Goal: Task Accomplishment & Management: Manage account settings

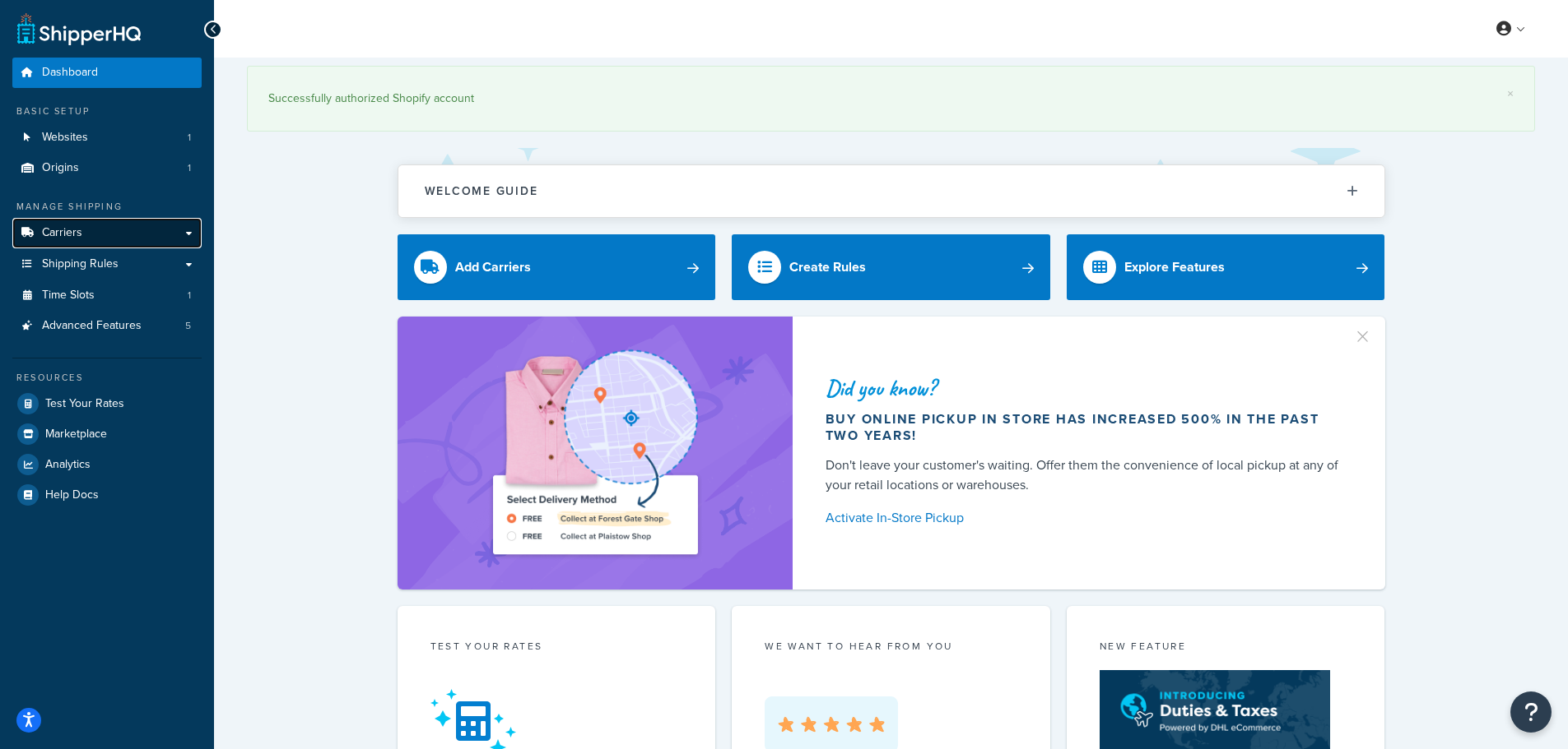
click at [78, 229] on span "Carriers" at bounding box center [61, 233] width 41 height 14
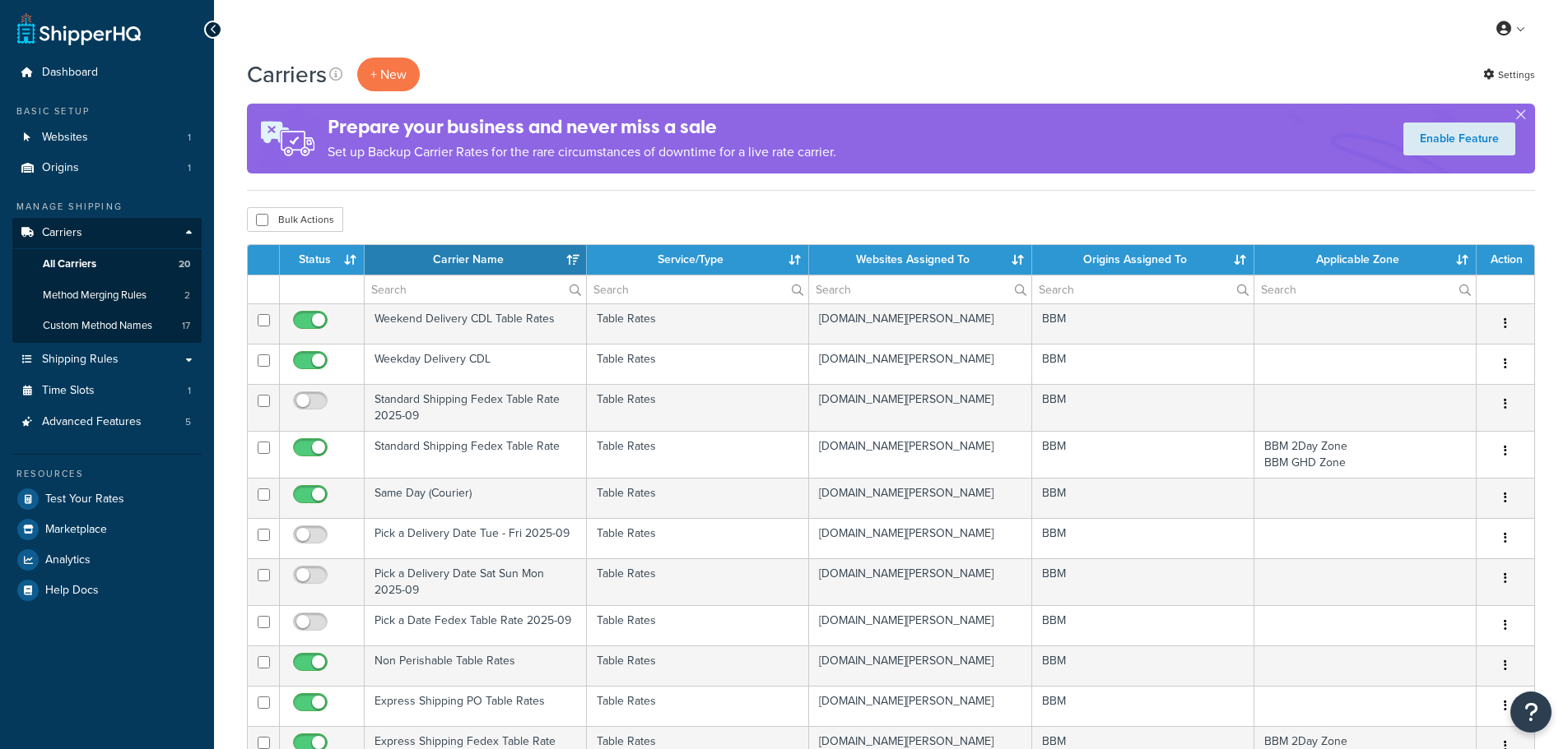
select select "15"
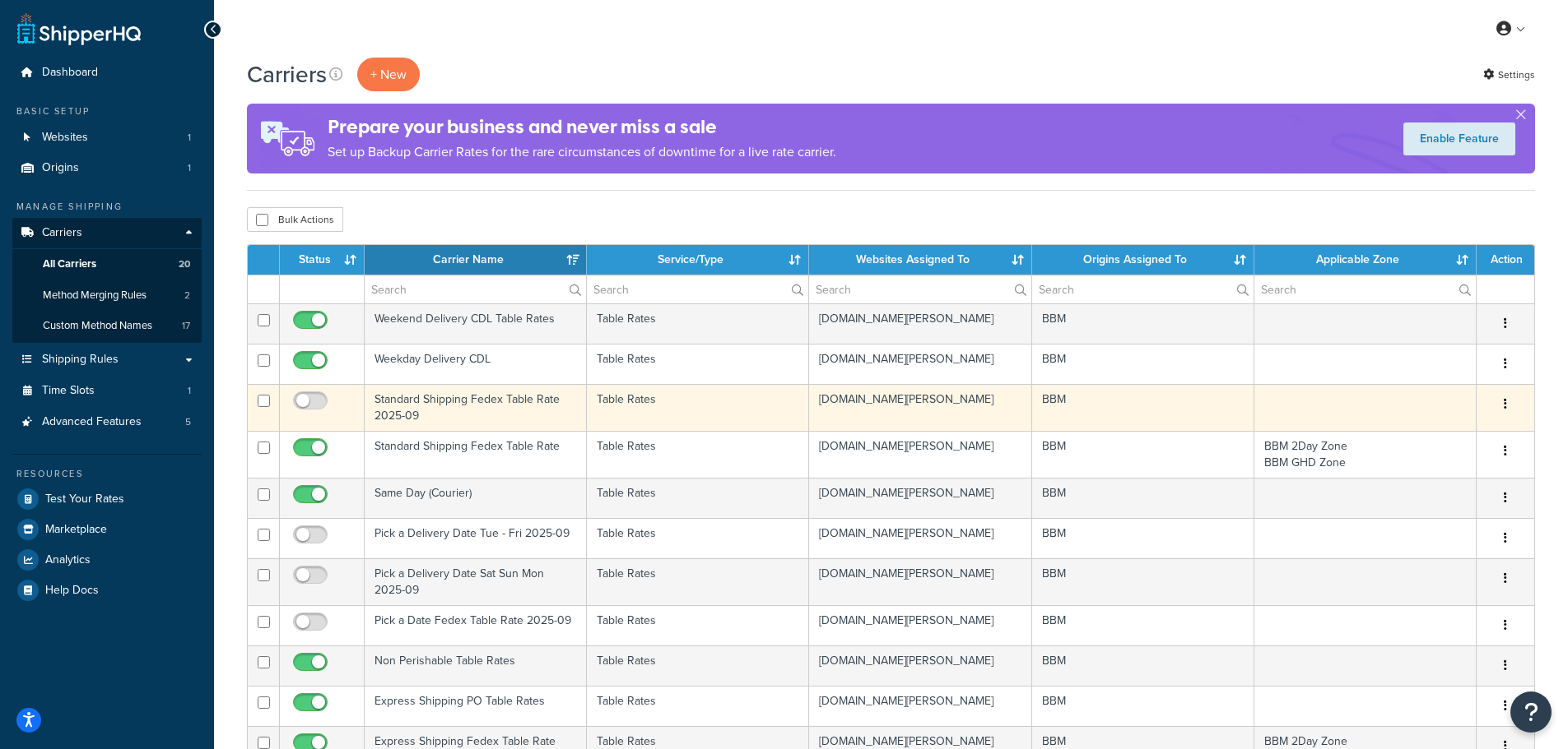
click at [414, 404] on td "Standard Shipping Fedex Table Rate 2025-09" at bounding box center [476, 407] width 222 height 47
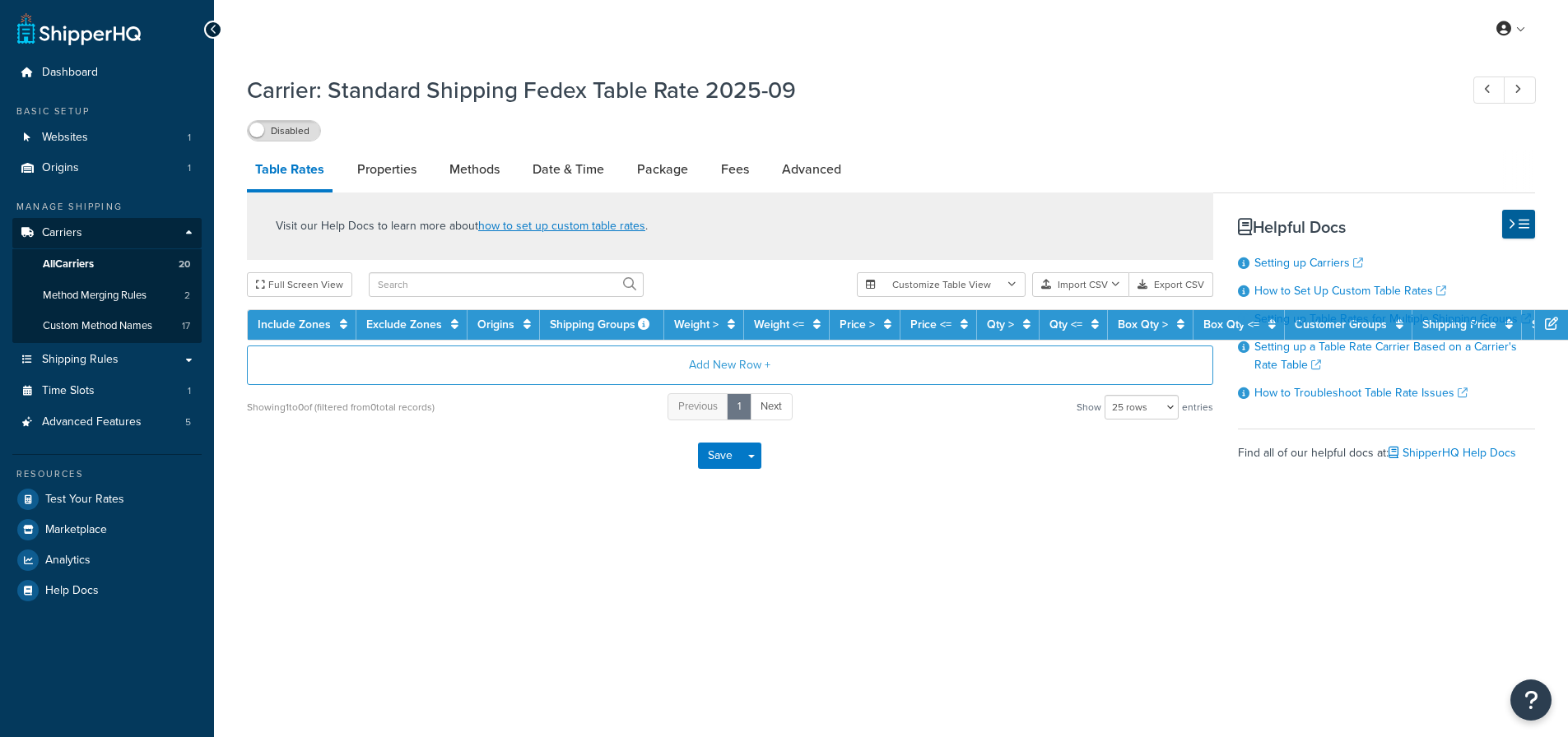
select select "25"
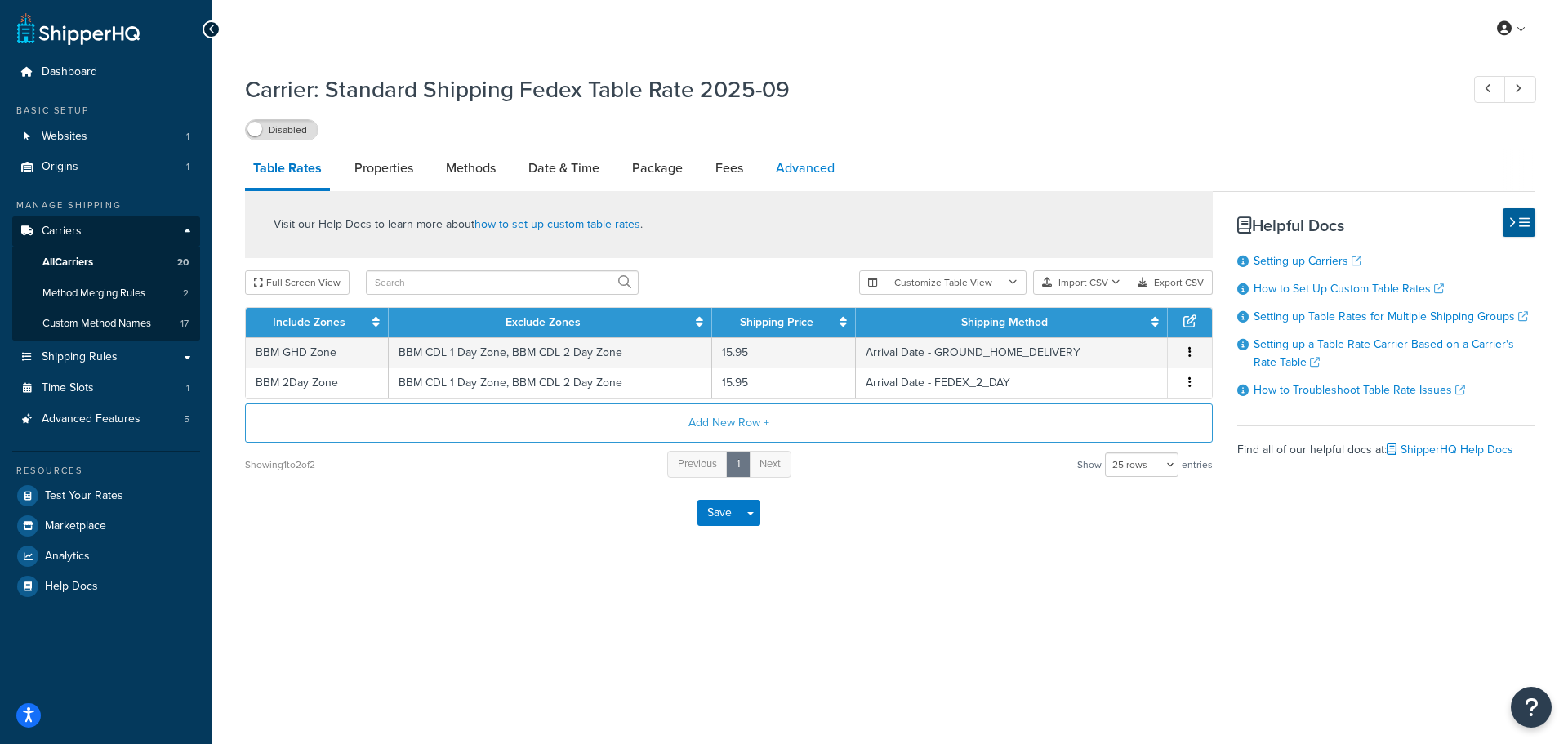
click at [835, 171] on link "Advanced" at bounding box center [805, 168] width 75 height 39
select select "false"
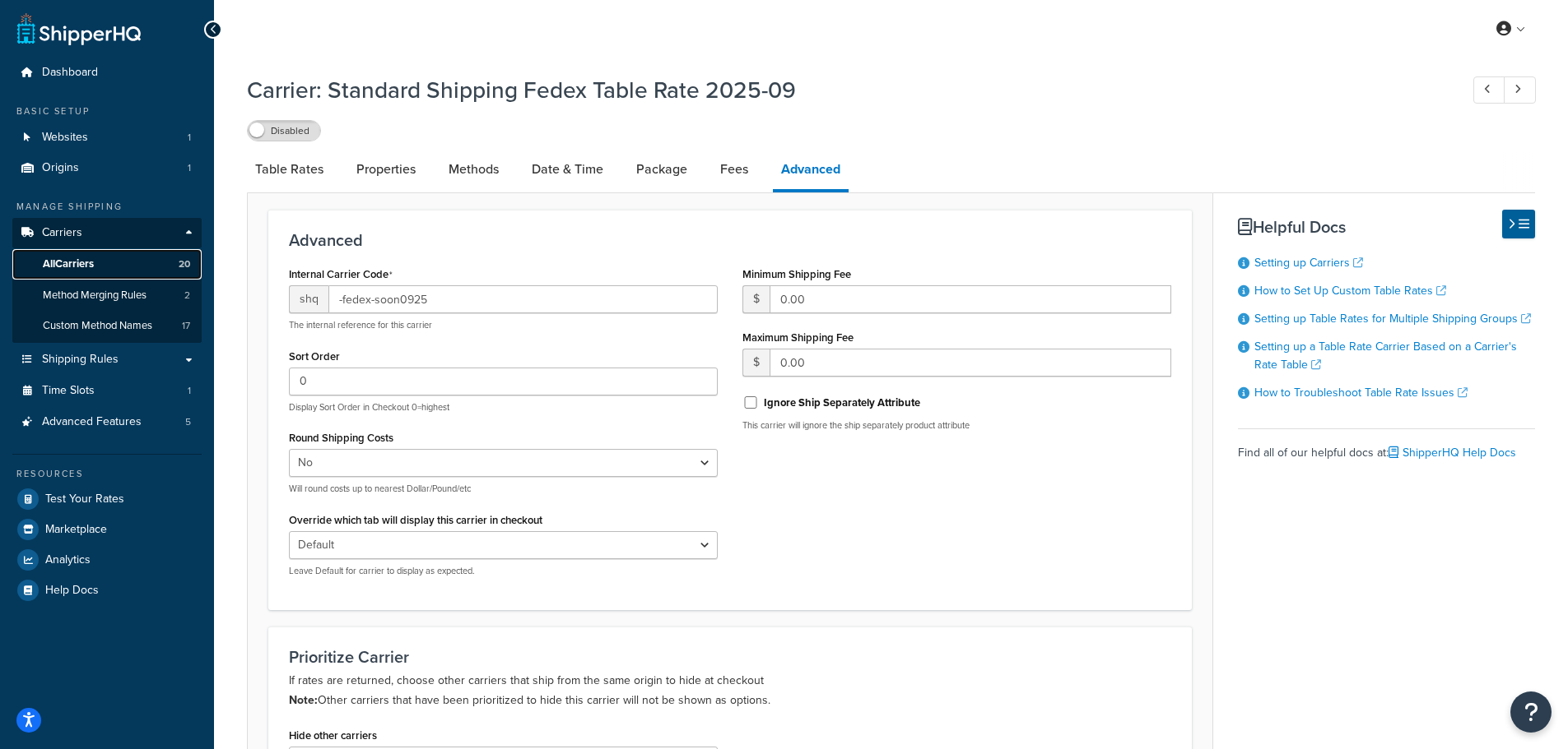
click at [94, 267] on span "All Carriers" at bounding box center [67, 265] width 51 height 14
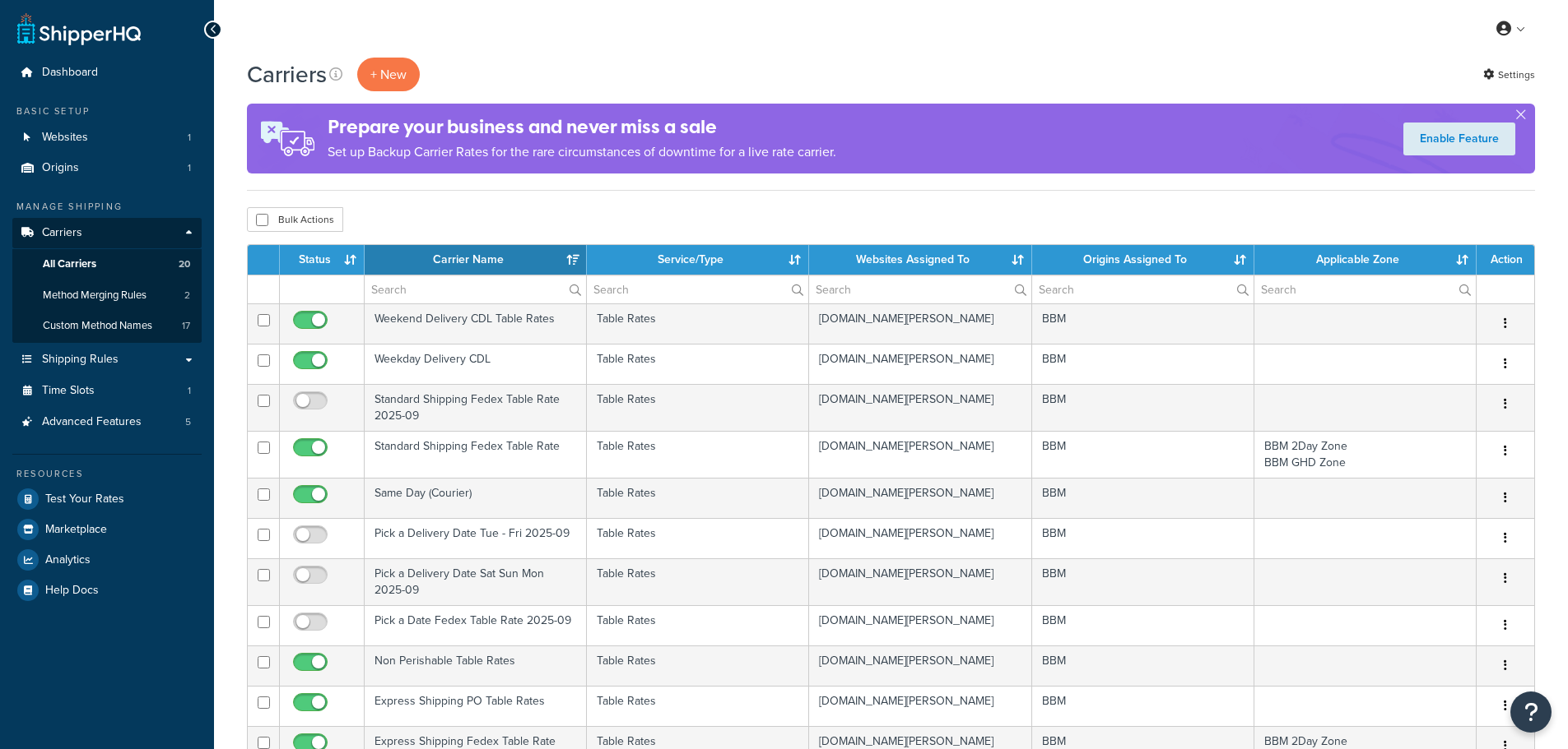
select select "15"
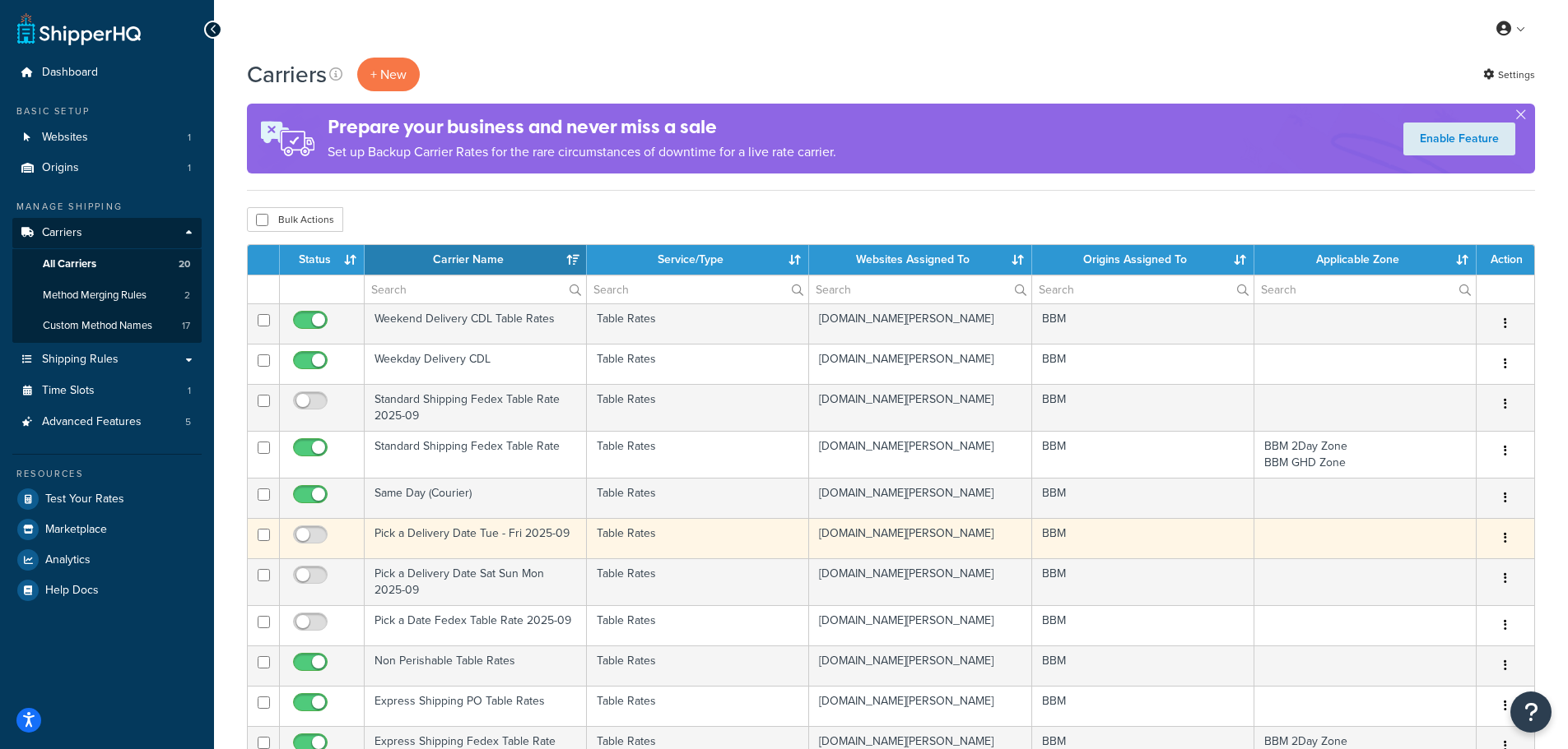
click at [418, 538] on td "Pick a Delivery Date Tue - Fri 2025-09" at bounding box center [476, 538] width 222 height 41
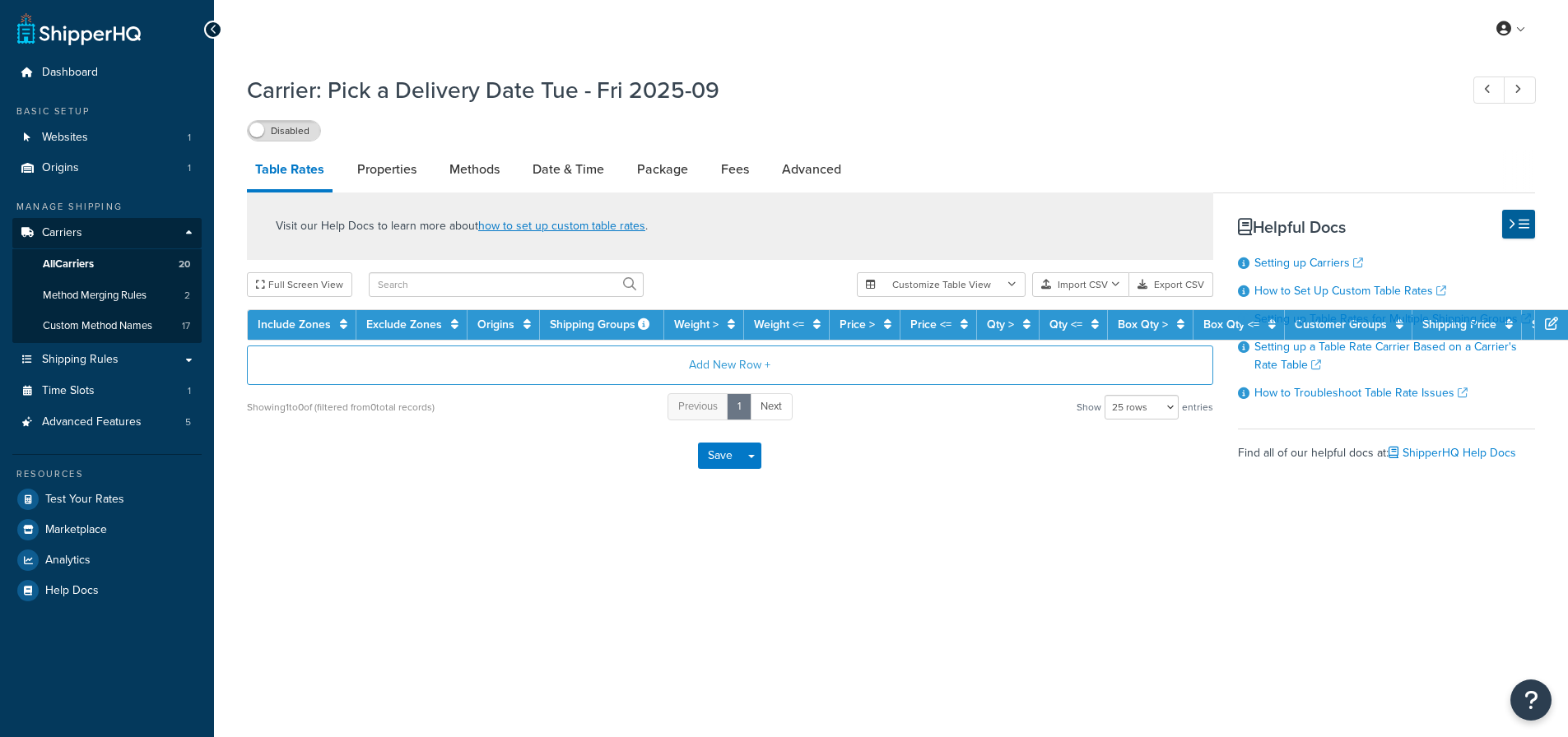
select select "25"
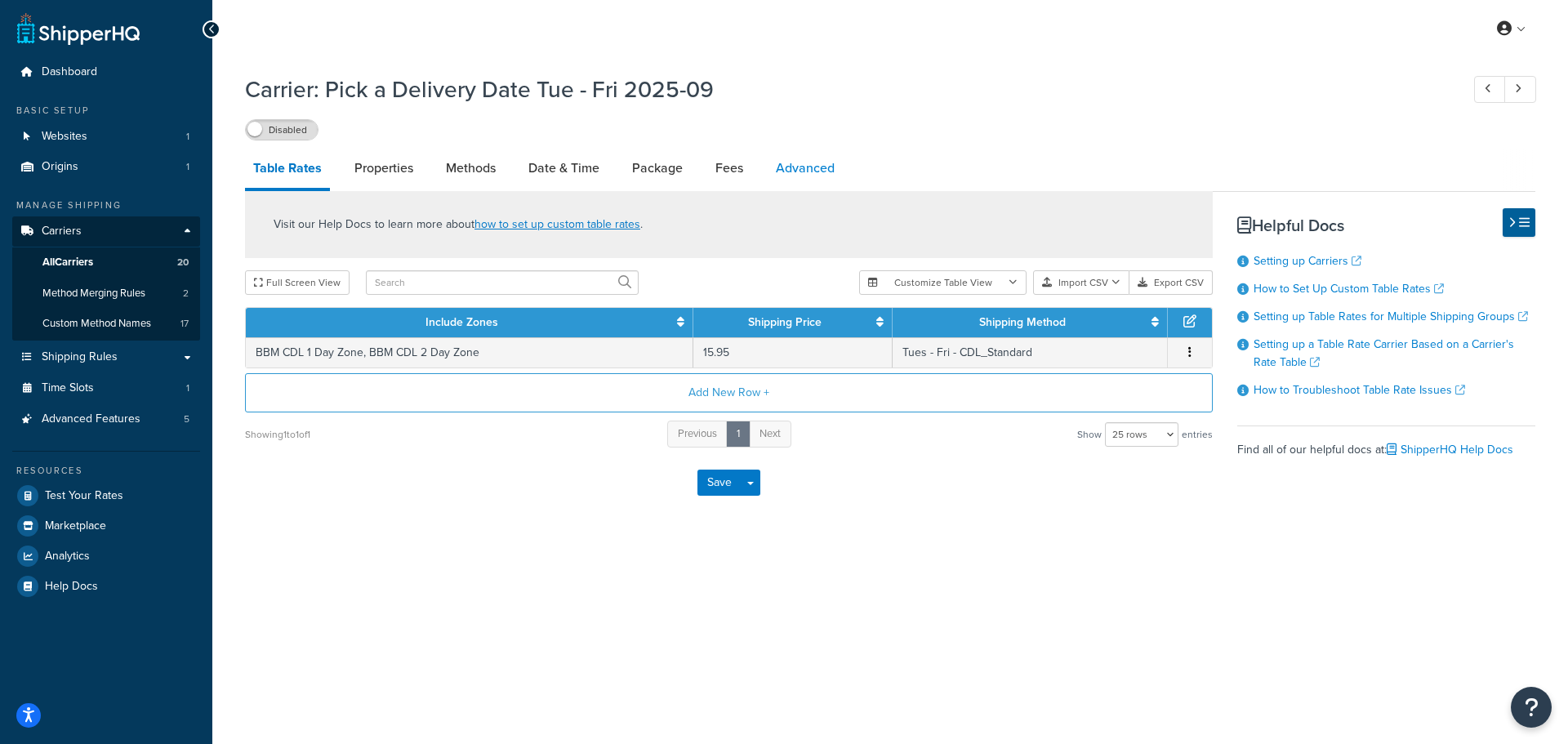
click at [809, 168] on link "Advanced" at bounding box center [805, 168] width 75 height 39
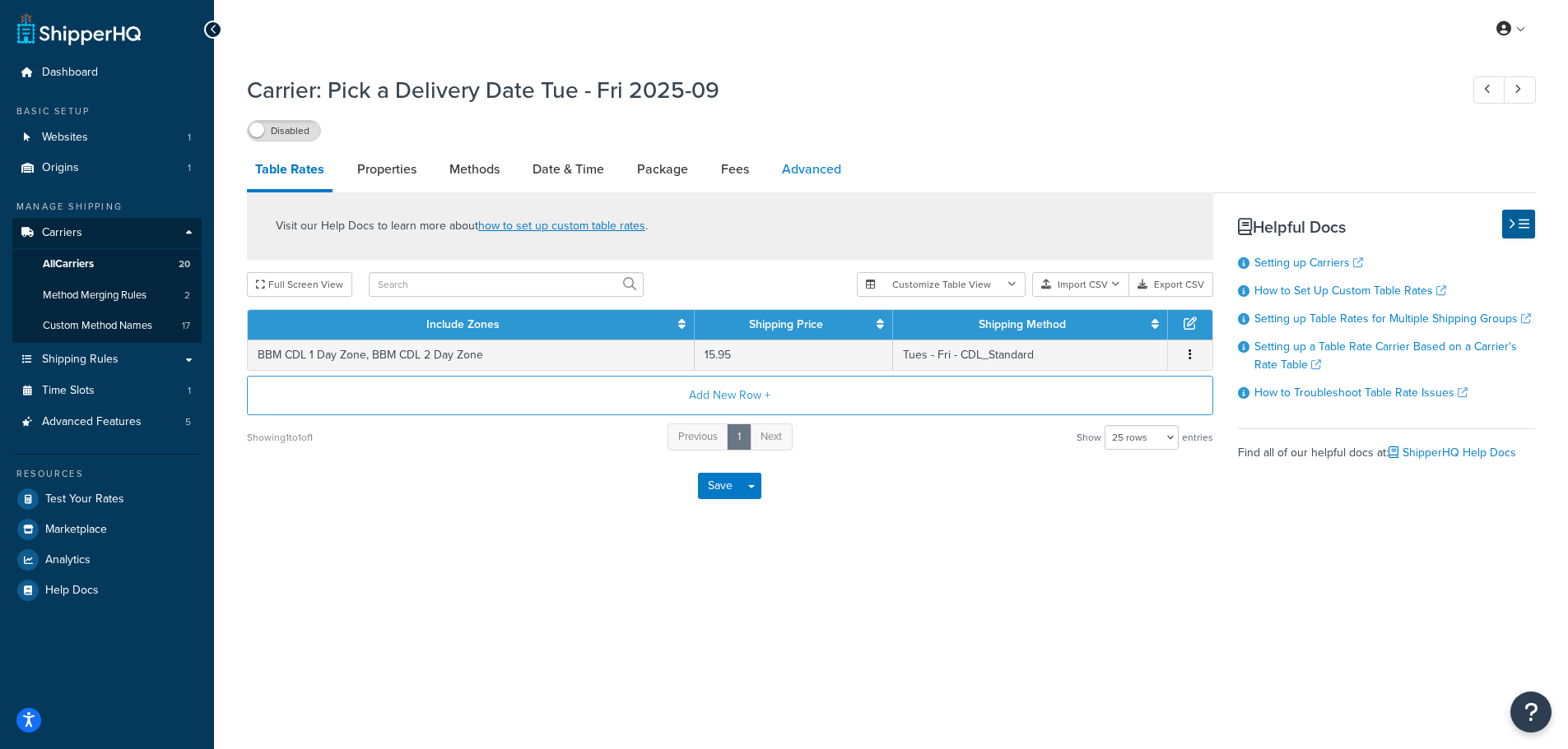
select select "false"
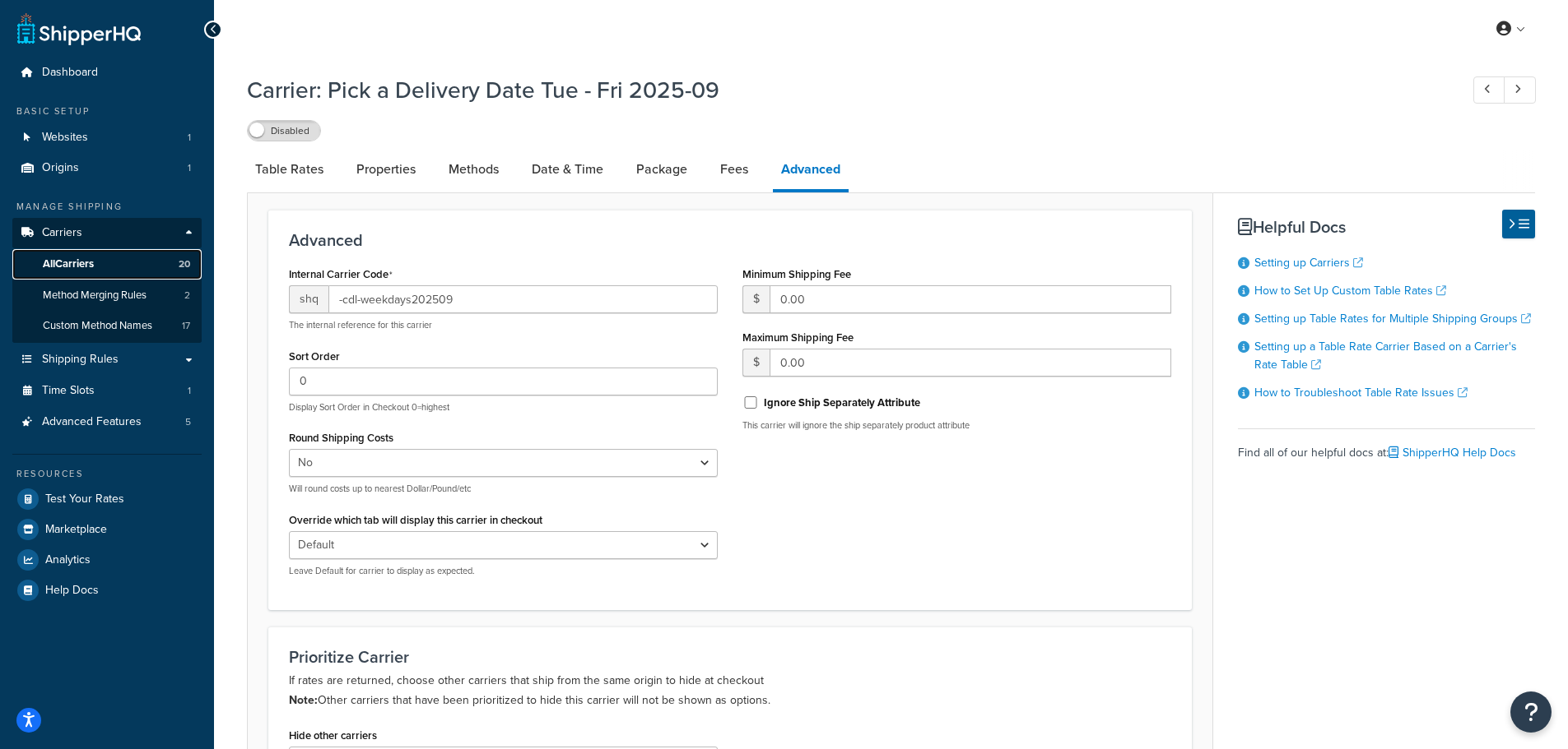
click at [102, 261] on link "All Carriers 20" at bounding box center [106, 265] width 189 height 31
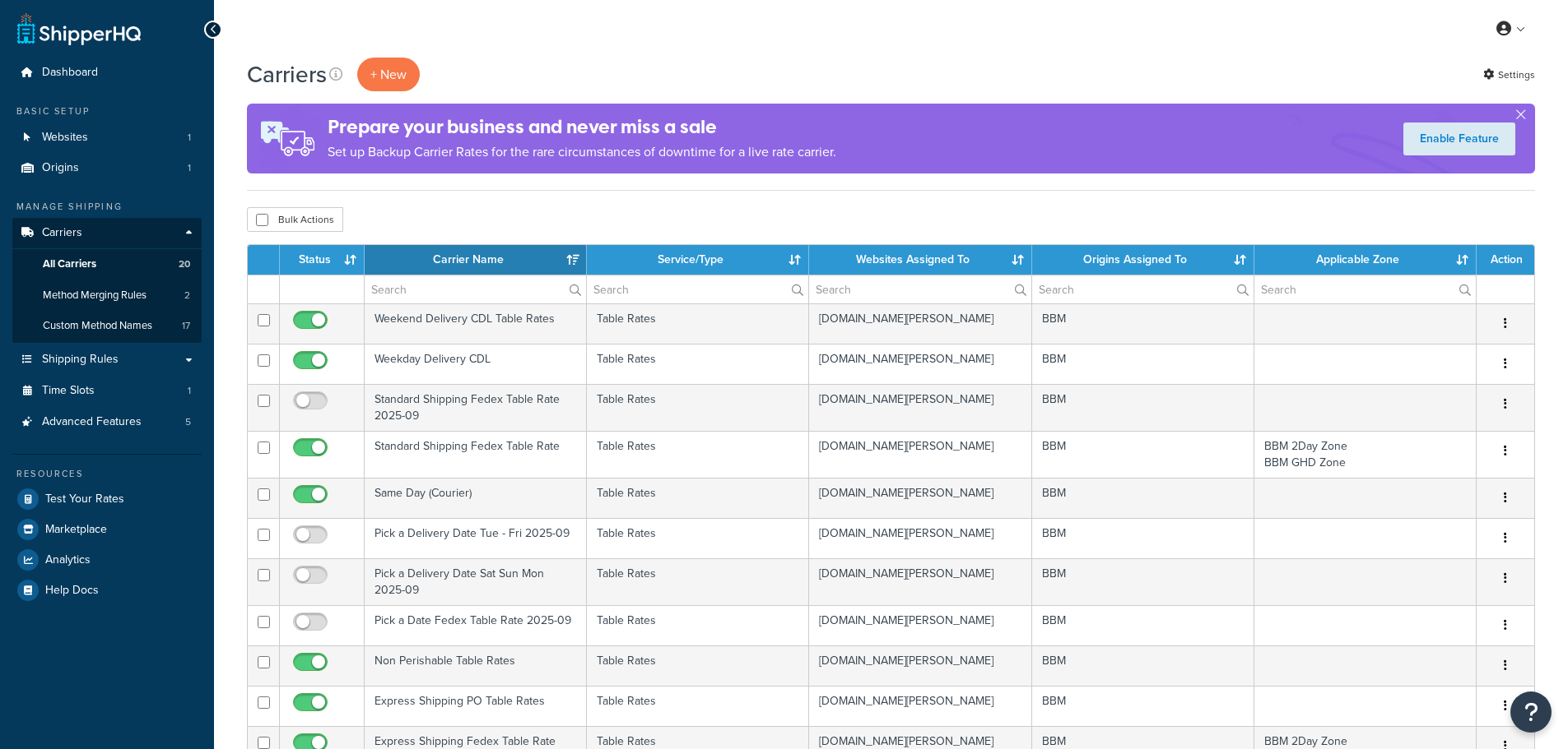
select select "15"
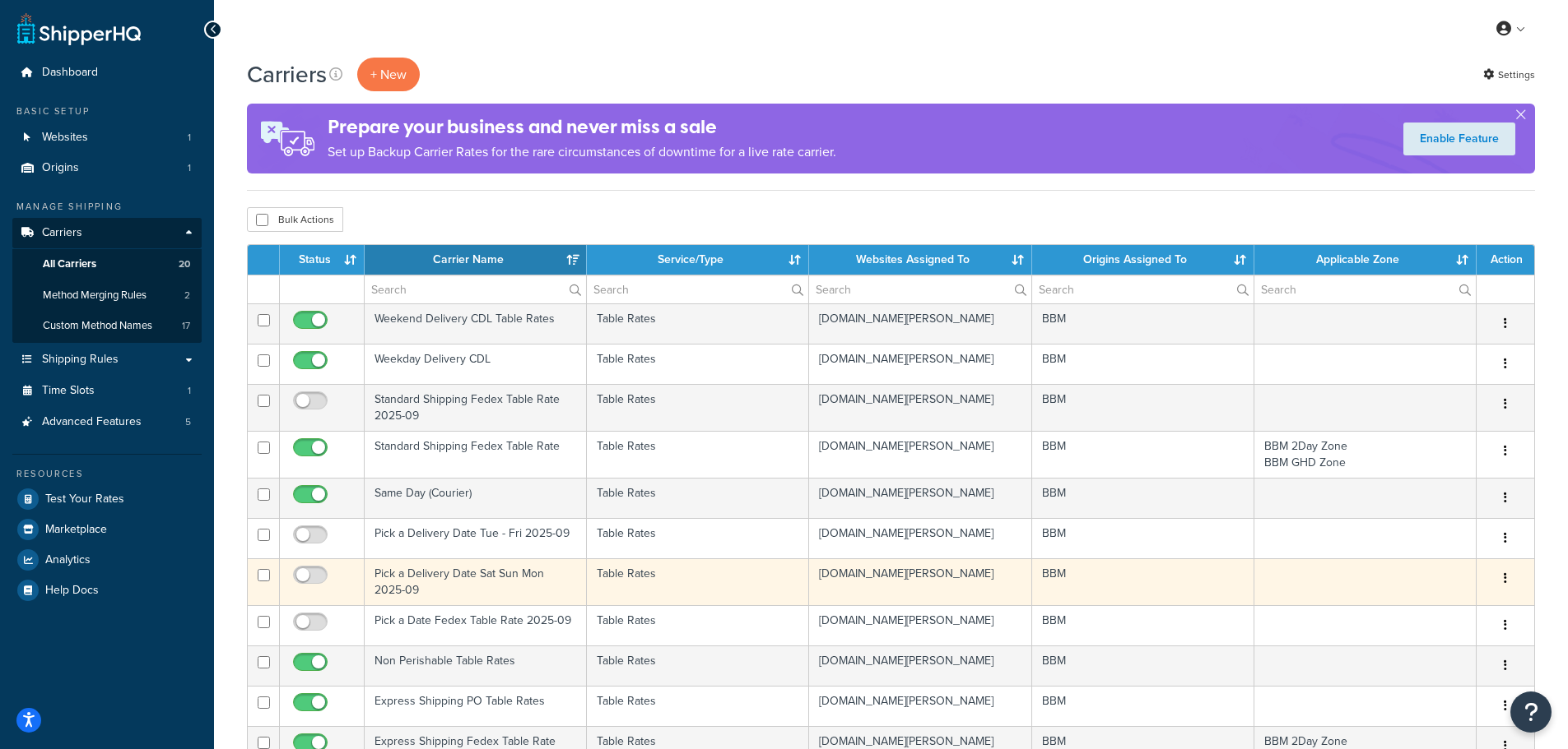
click at [400, 581] on td "Pick a Delivery Date Sat Sun Mon 2025-09" at bounding box center [476, 582] width 222 height 47
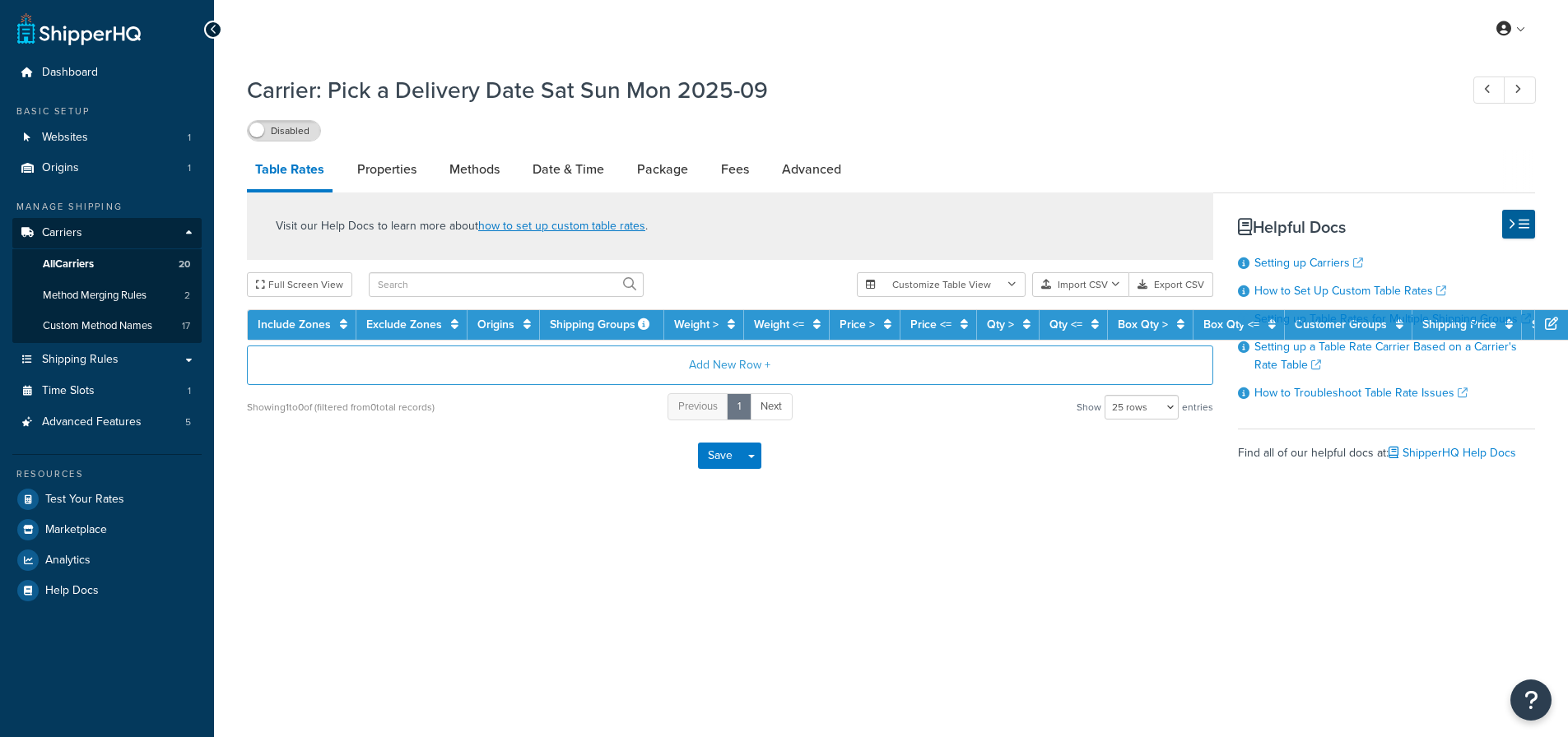
select select "25"
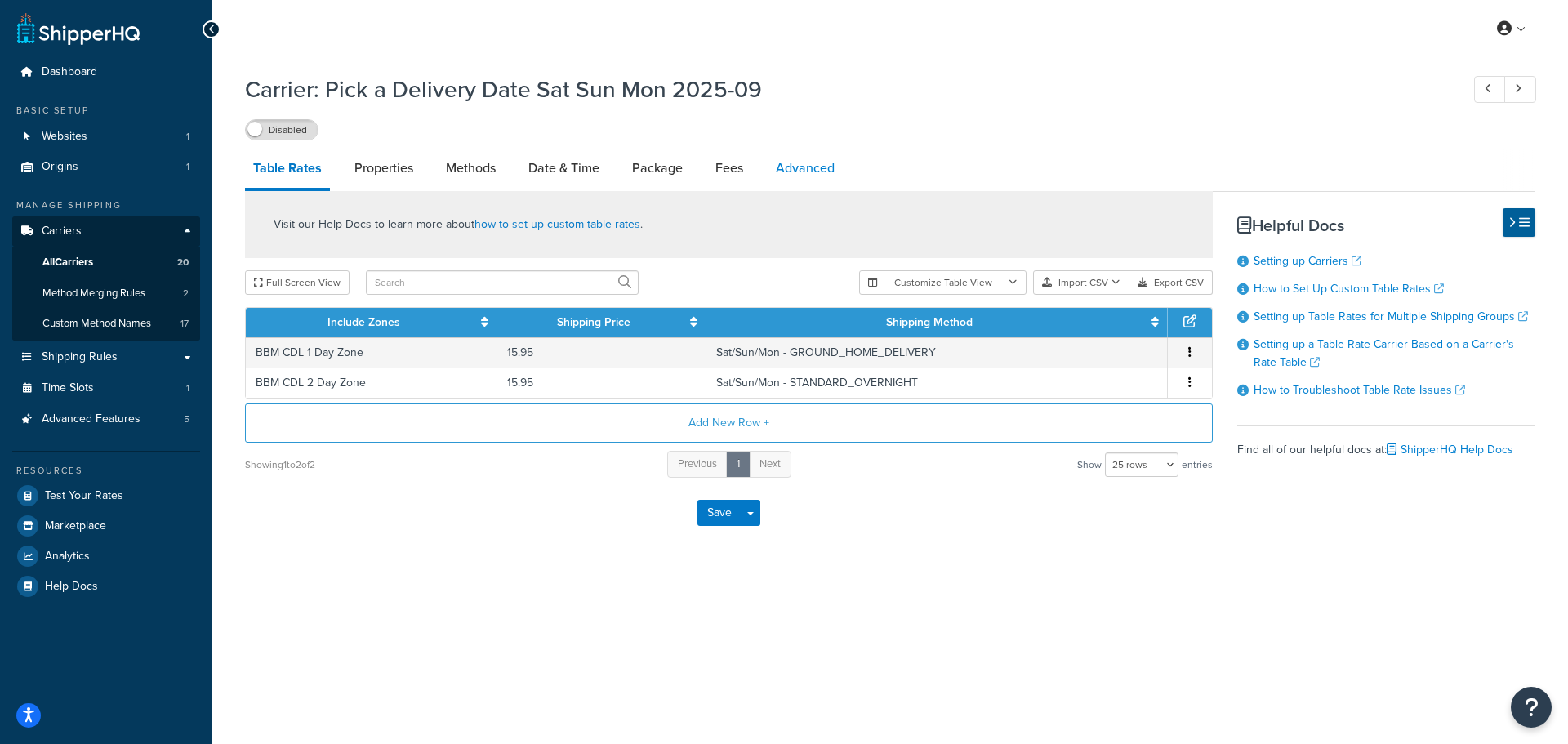
click at [804, 175] on link "Advanced" at bounding box center [805, 168] width 75 height 39
select select "false"
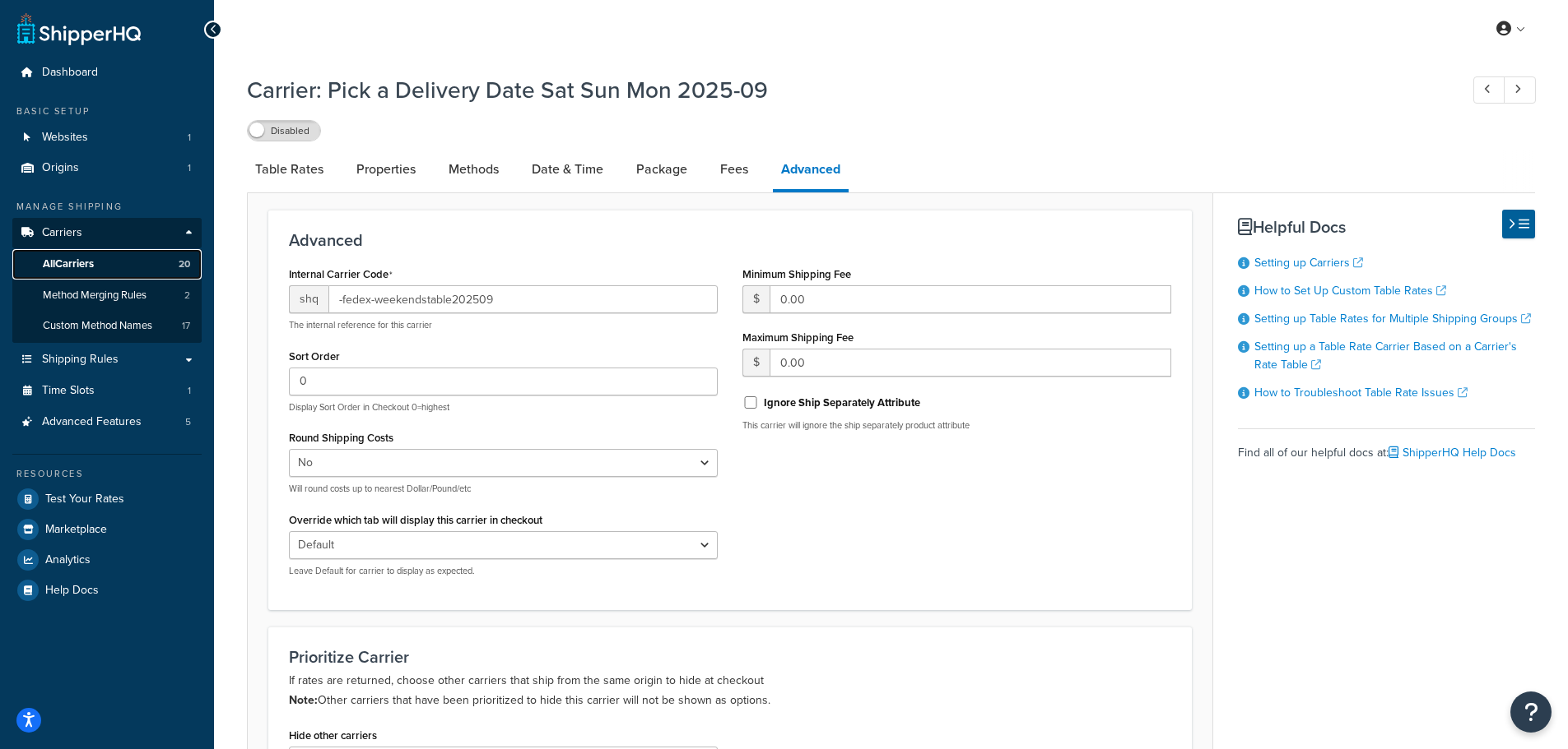
click at [92, 265] on span "All Carriers" at bounding box center [67, 265] width 51 height 14
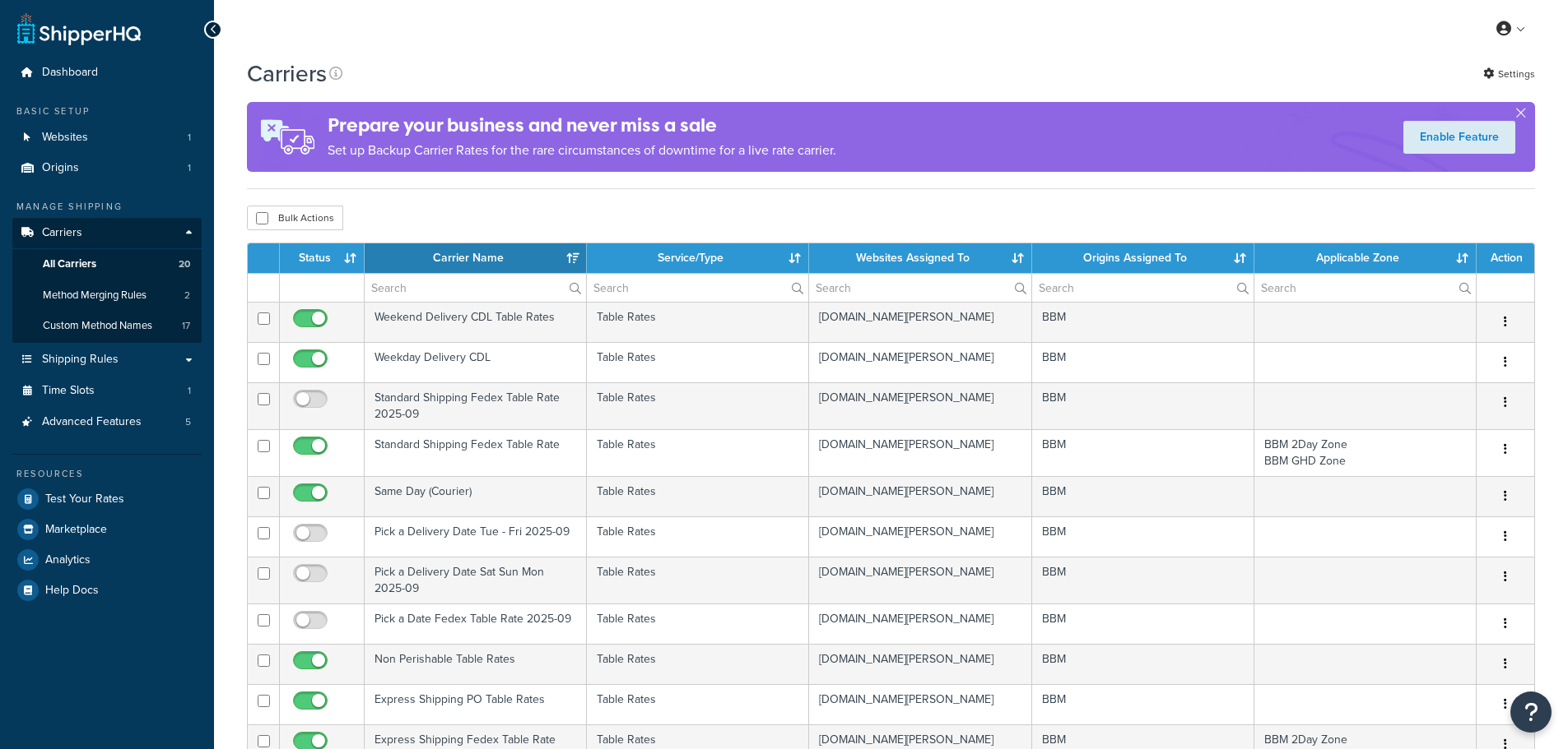
select select "15"
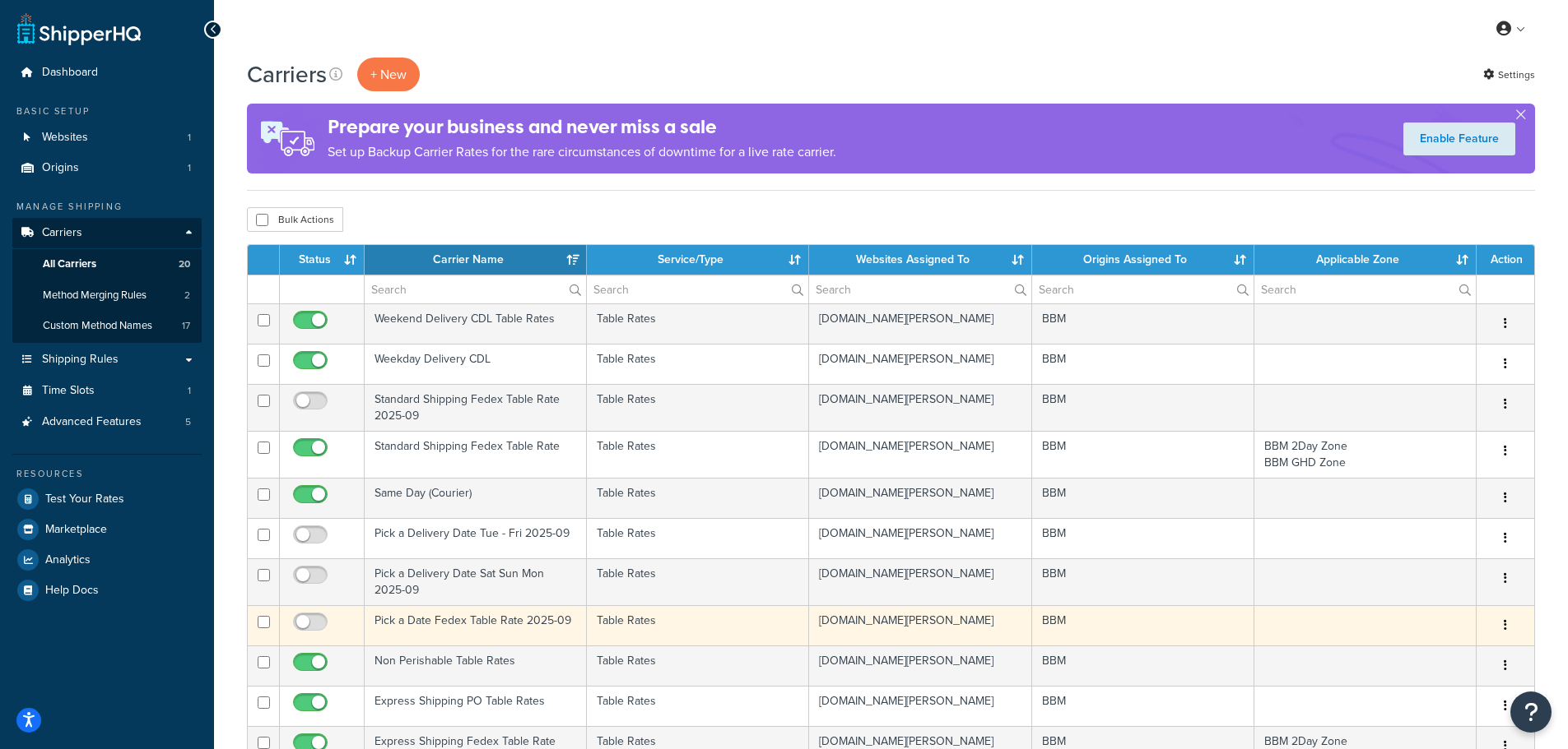
click at [443, 622] on td "Pick a Date Fedex Table Rate 2025-09" at bounding box center [476, 625] width 222 height 41
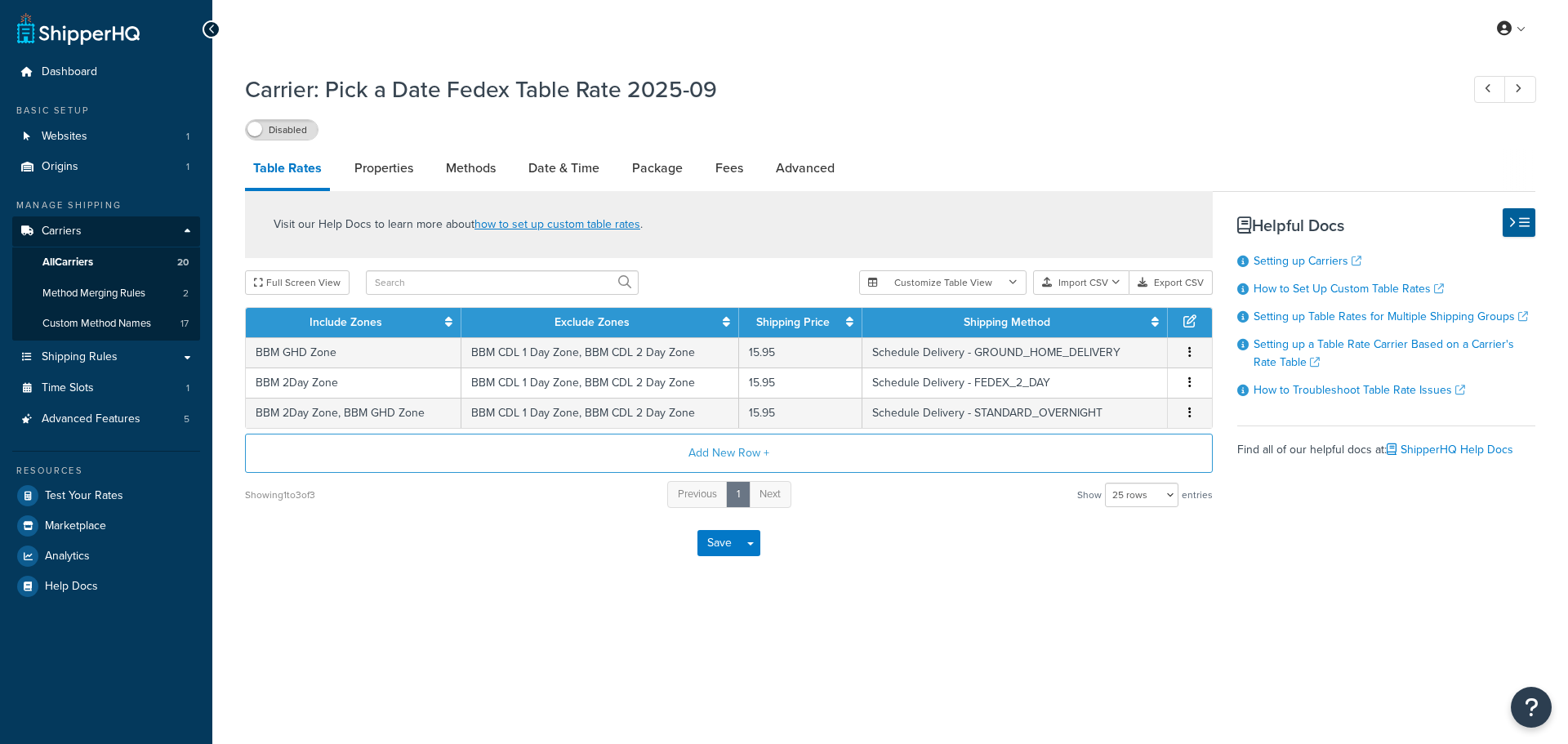
select select "25"
click at [804, 152] on link "Advanced" at bounding box center [805, 168] width 75 height 39
select select "false"
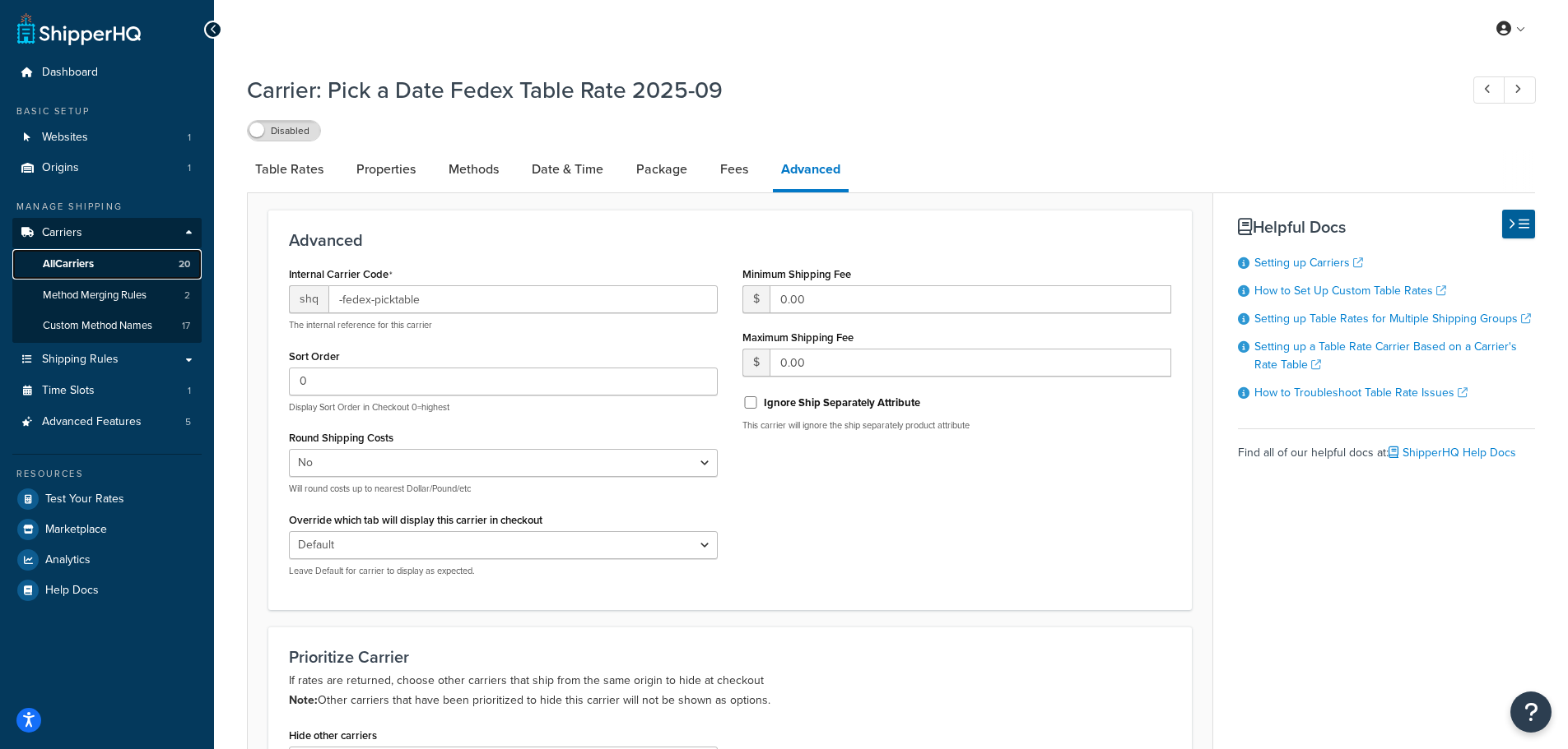
click at [86, 265] on span "All Carriers" at bounding box center [67, 265] width 51 height 14
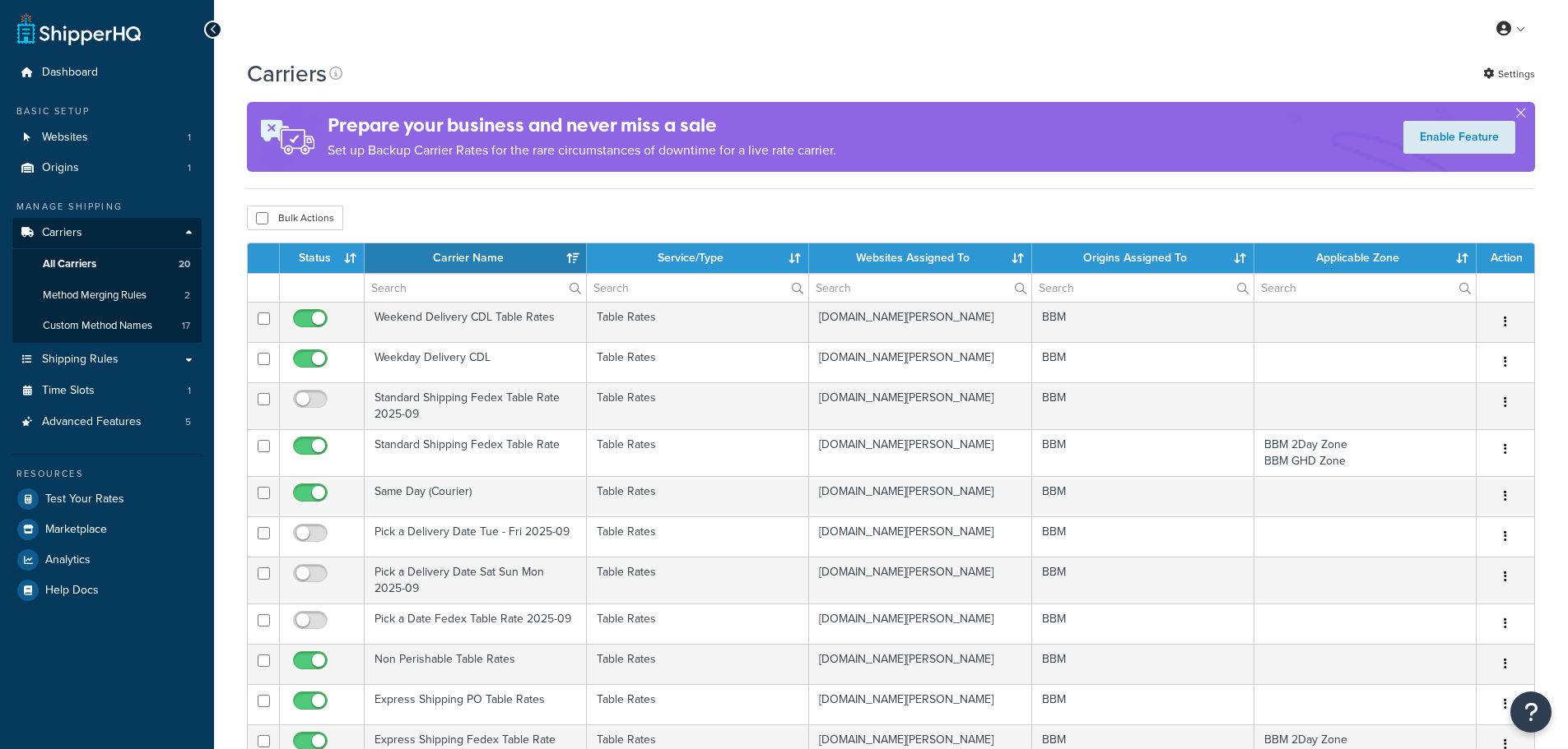
select select "15"
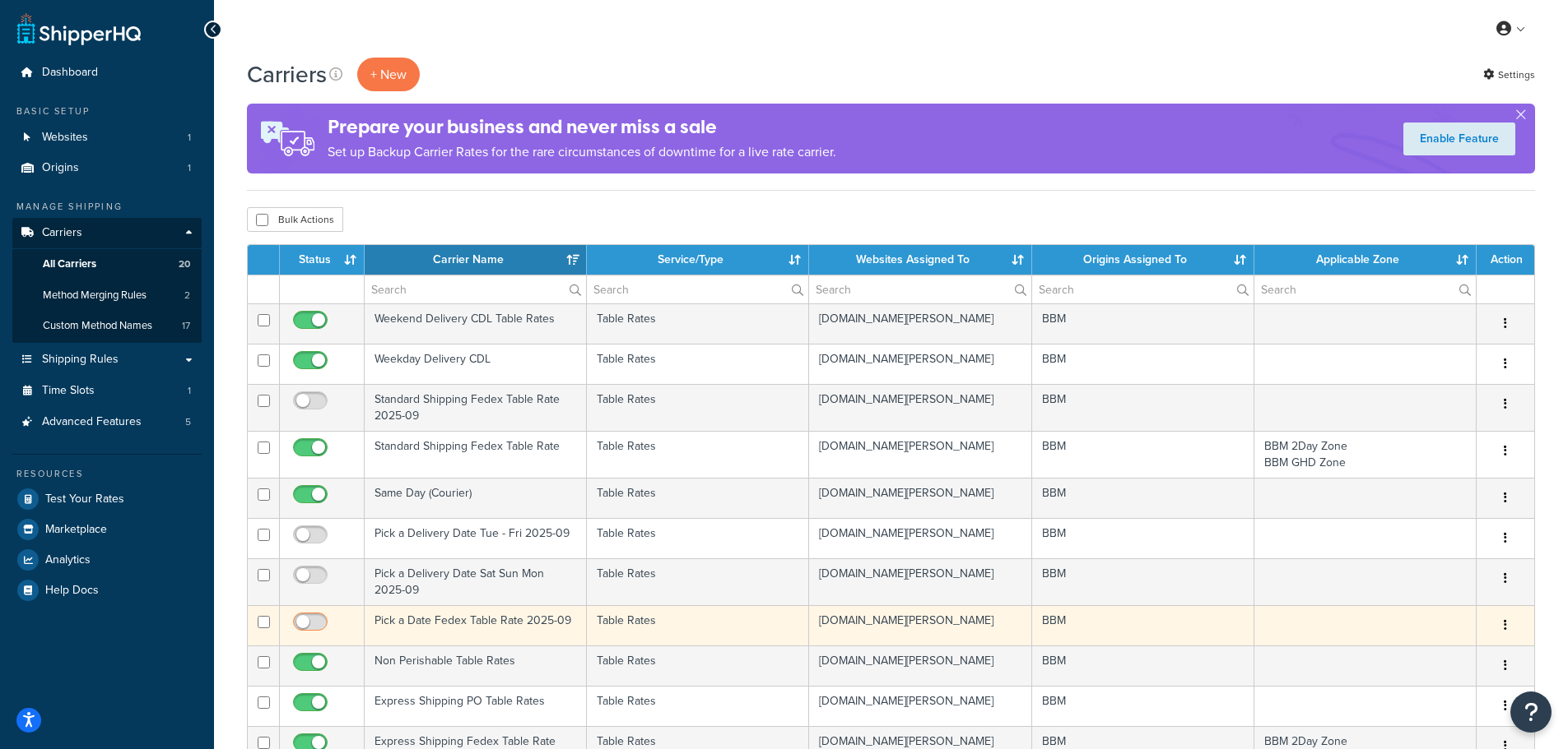
click at [315, 618] on input "checkbox" at bounding box center [312, 626] width 46 height 21
checkbox input "true"
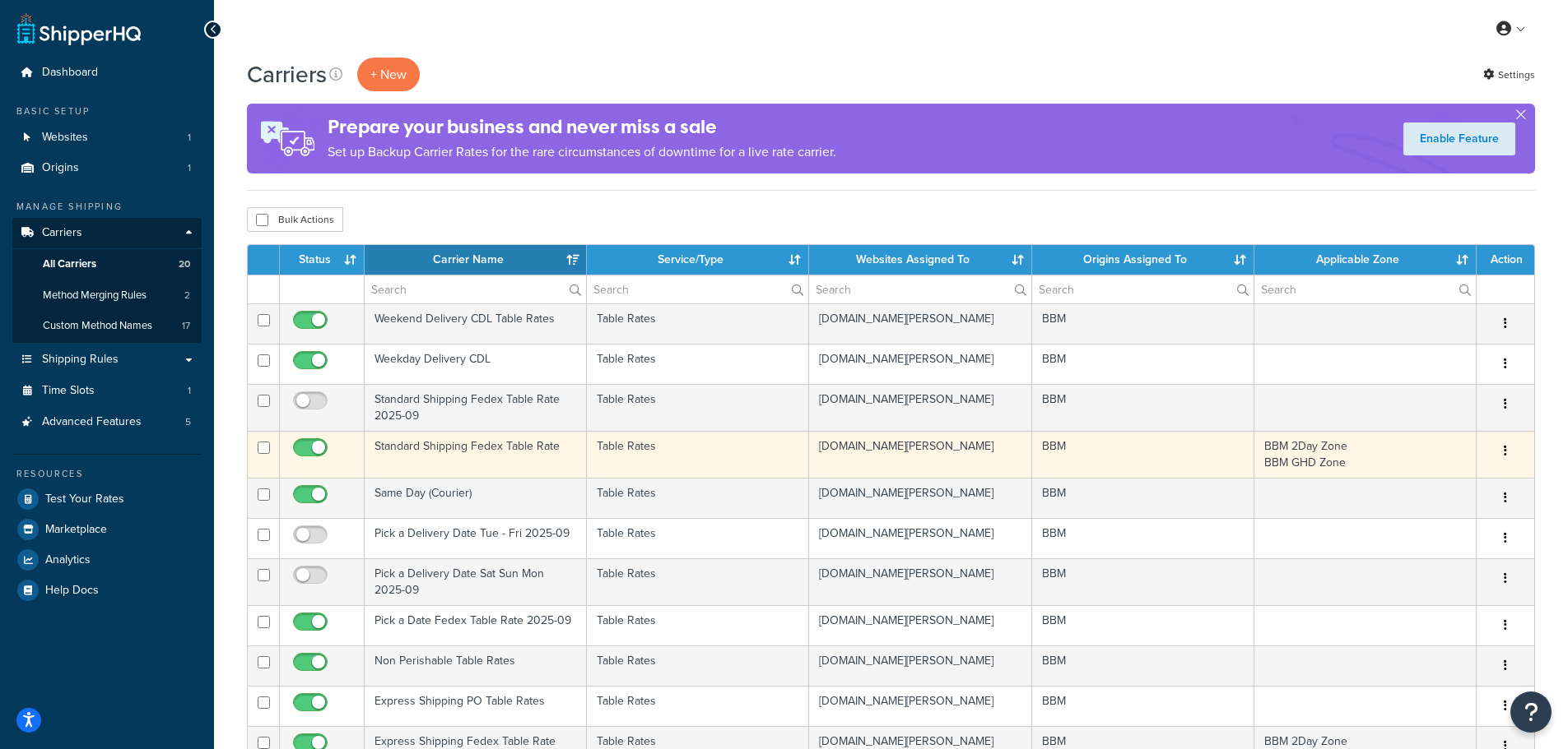
click at [314, 448] on input "checkbox" at bounding box center [312, 452] width 46 height 21
checkbox input "false"
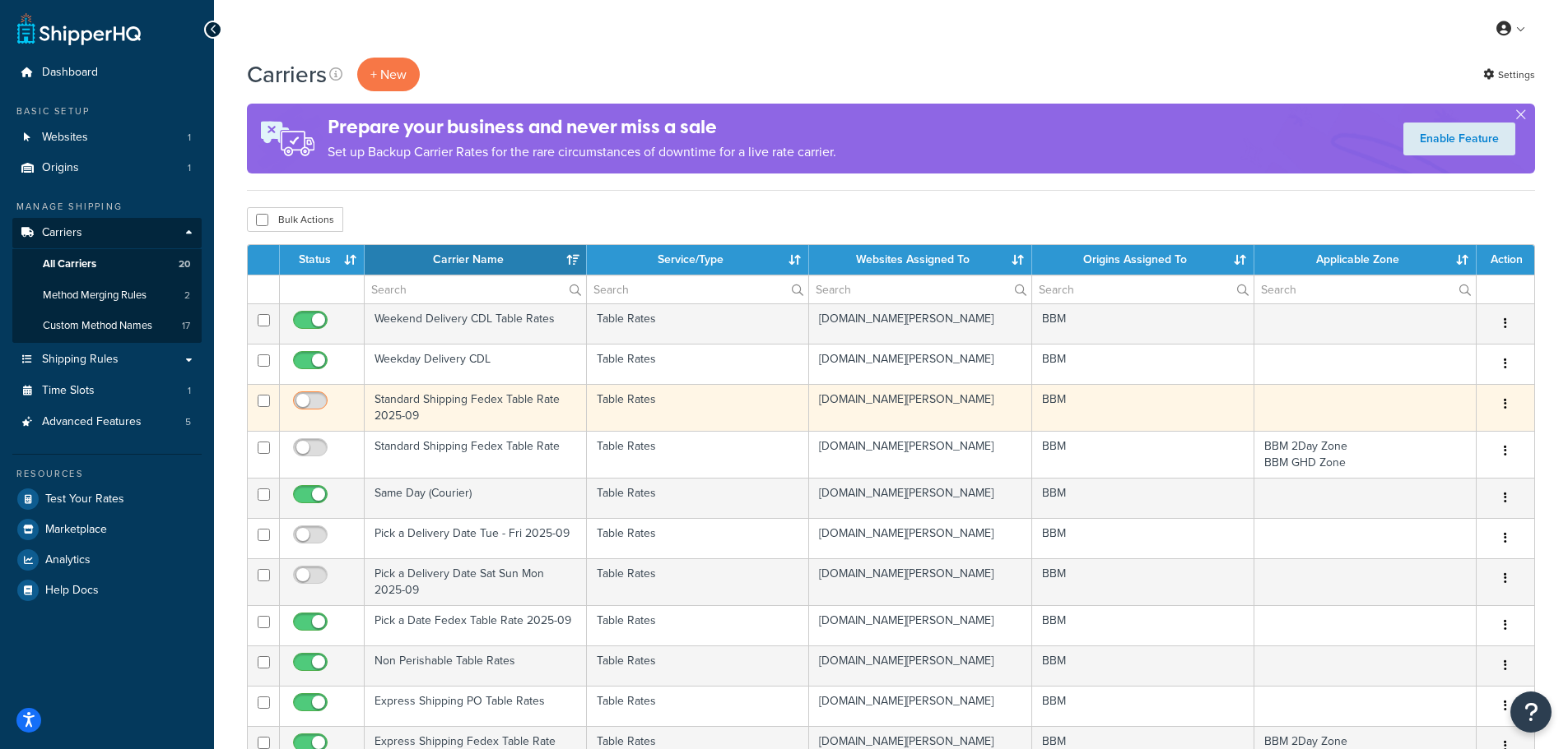
click at [315, 405] on input "checkbox" at bounding box center [312, 405] width 46 height 21
checkbox input "true"
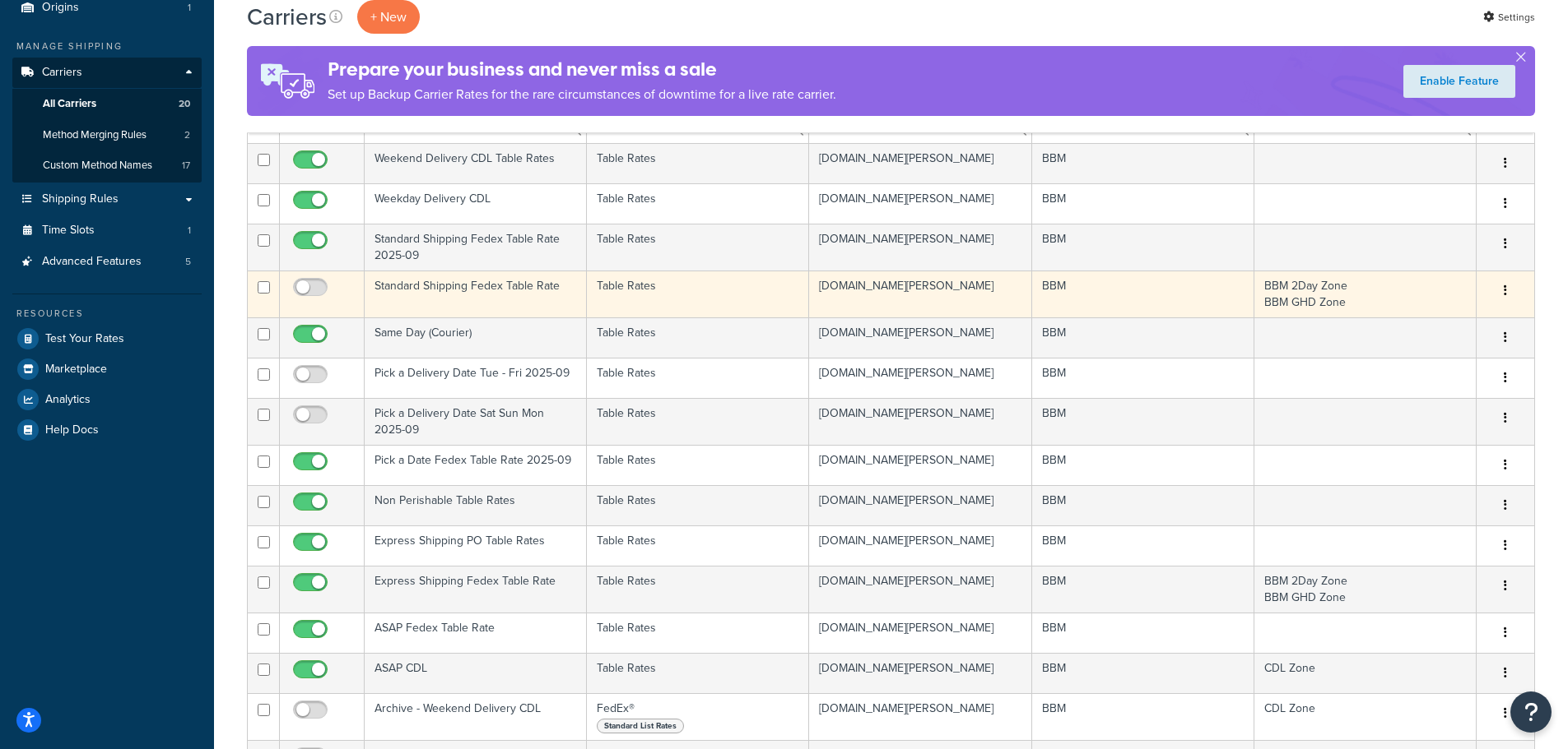
scroll to position [164, 0]
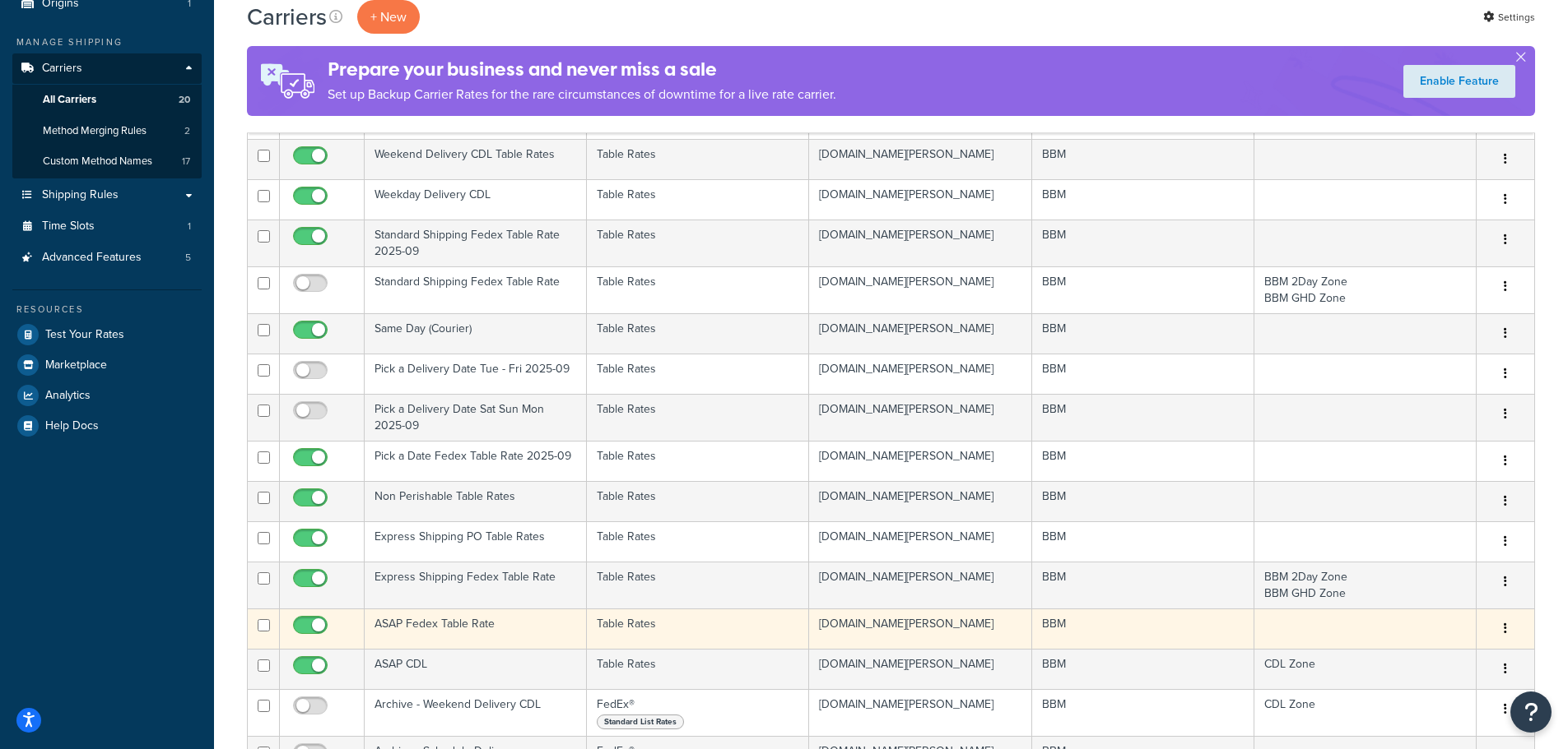
click at [318, 626] on input "checkbox" at bounding box center [312, 629] width 46 height 21
checkbox input "false"
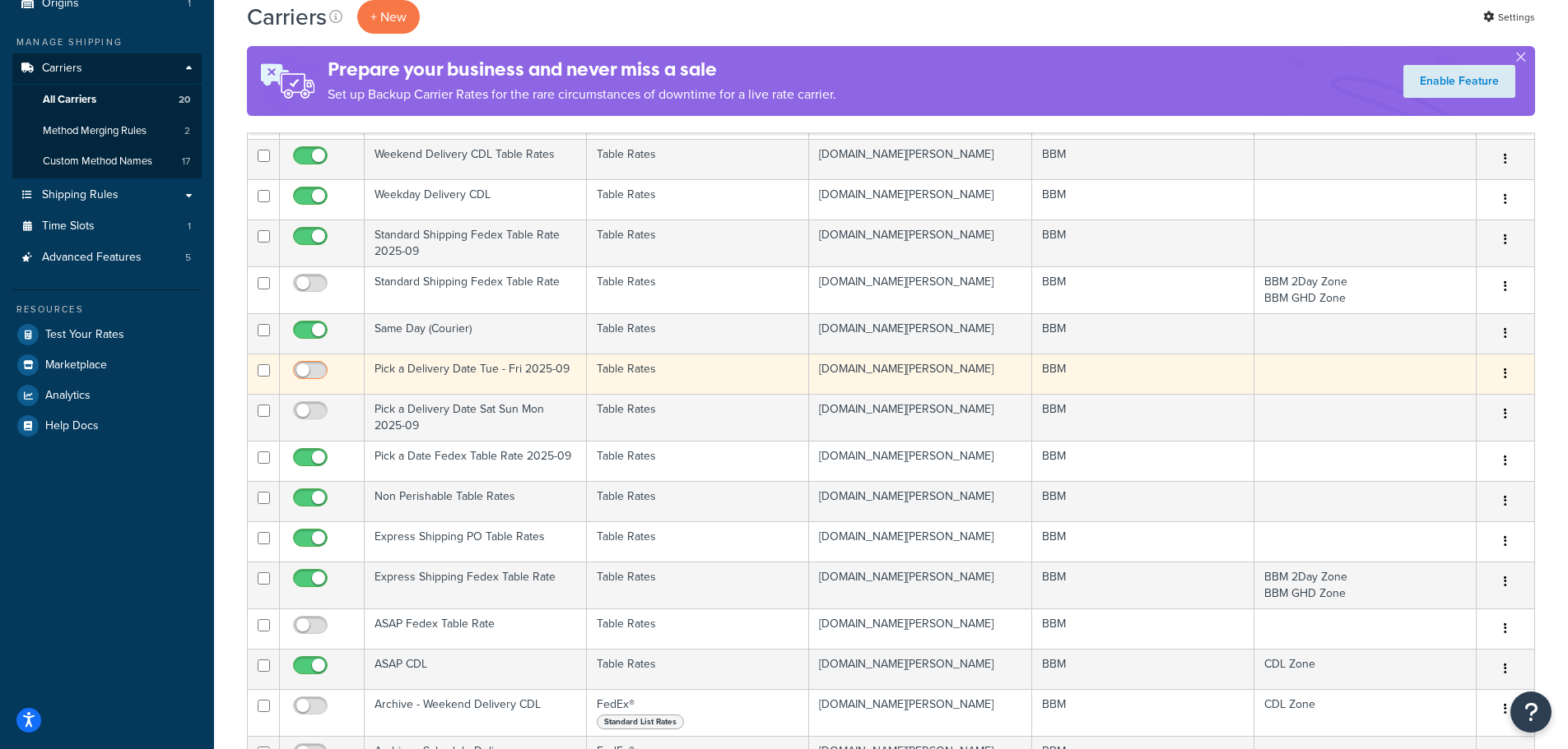
click at [316, 375] on input "checkbox" at bounding box center [312, 374] width 46 height 21
checkbox input "true"
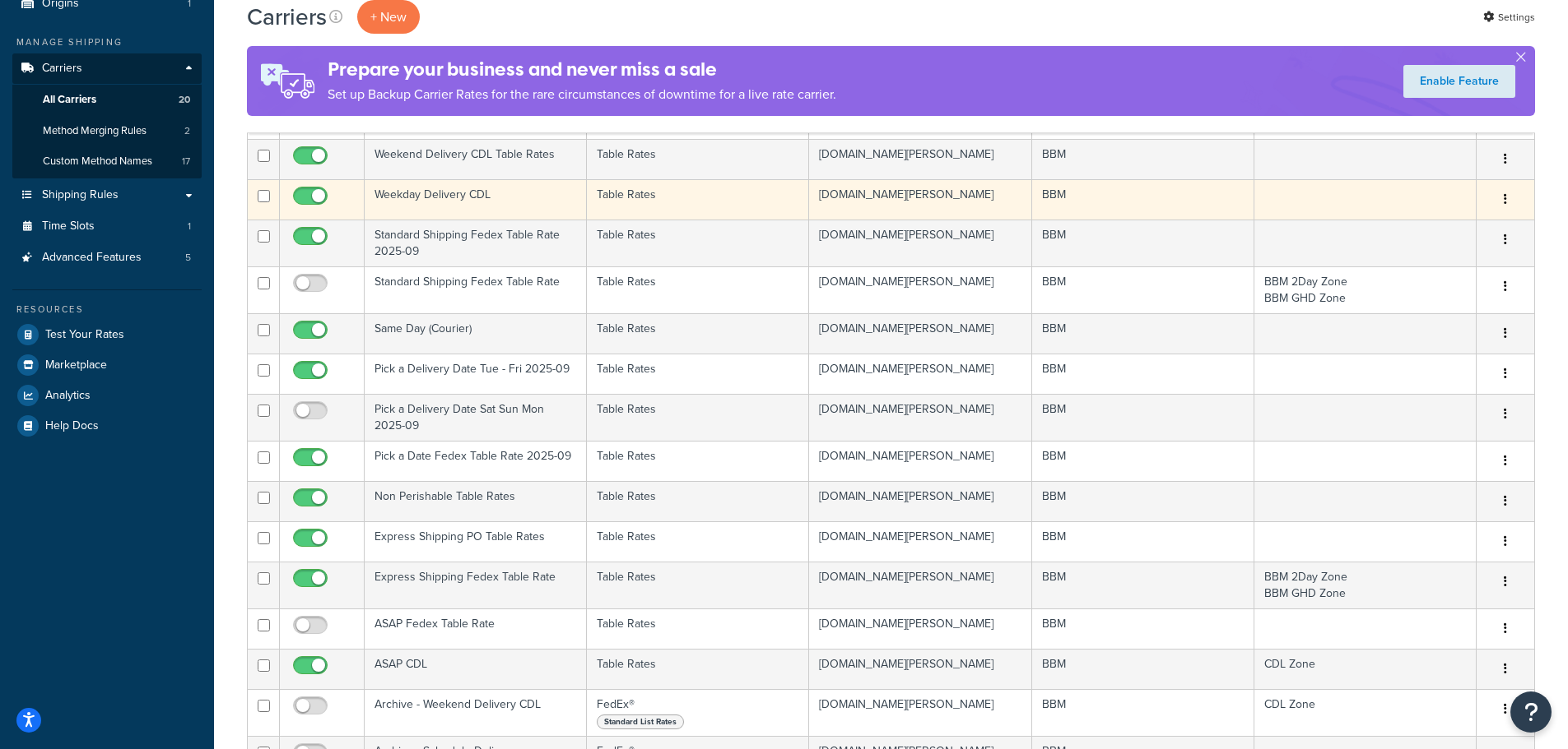
click at [322, 194] on input "checkbox" at bounding box center [312, 200] width 46 height 21
checkbox input "false"
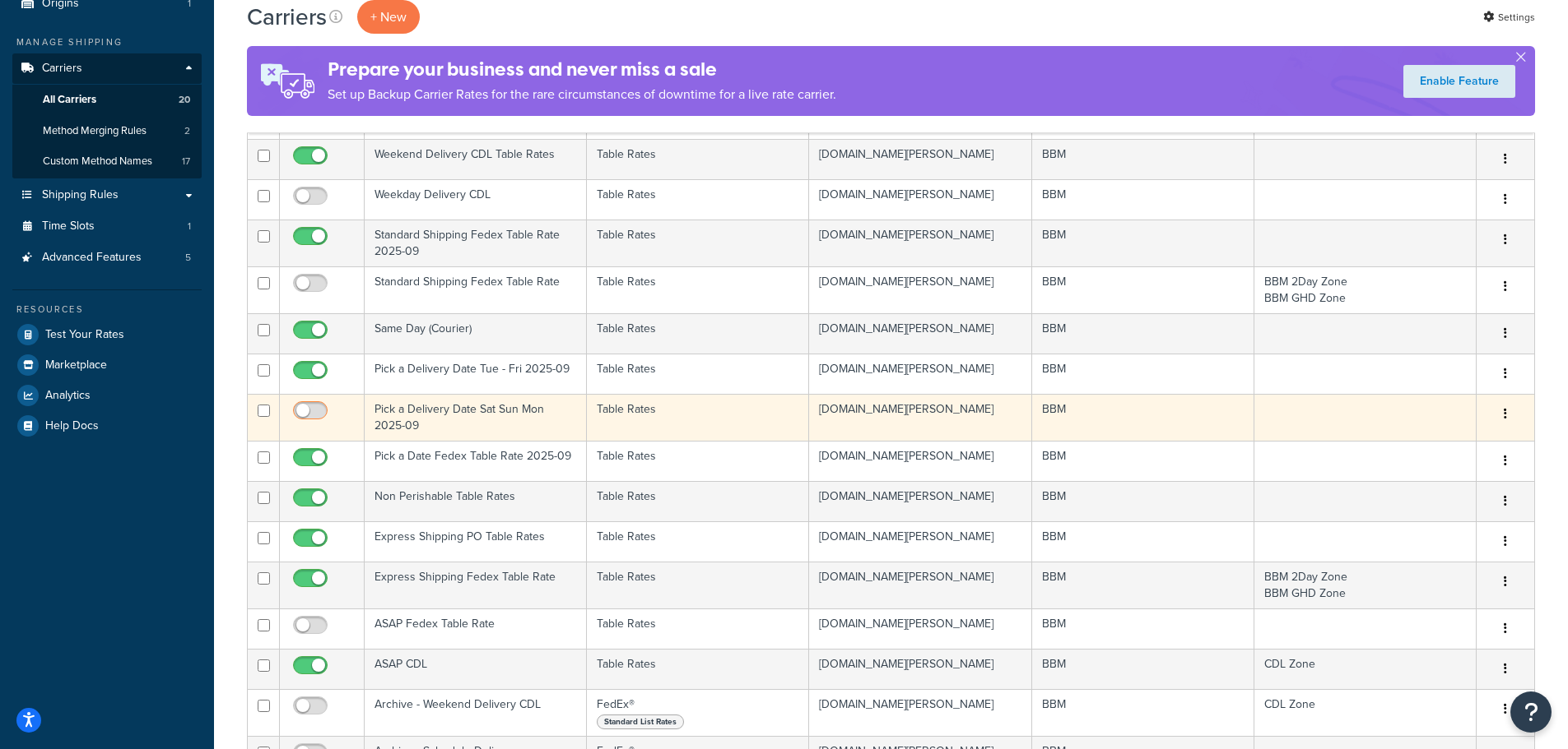
click at [309, 415] on input "checkbox" at bounding box center [312, 414] width 46 height 21
checkbox input "true"
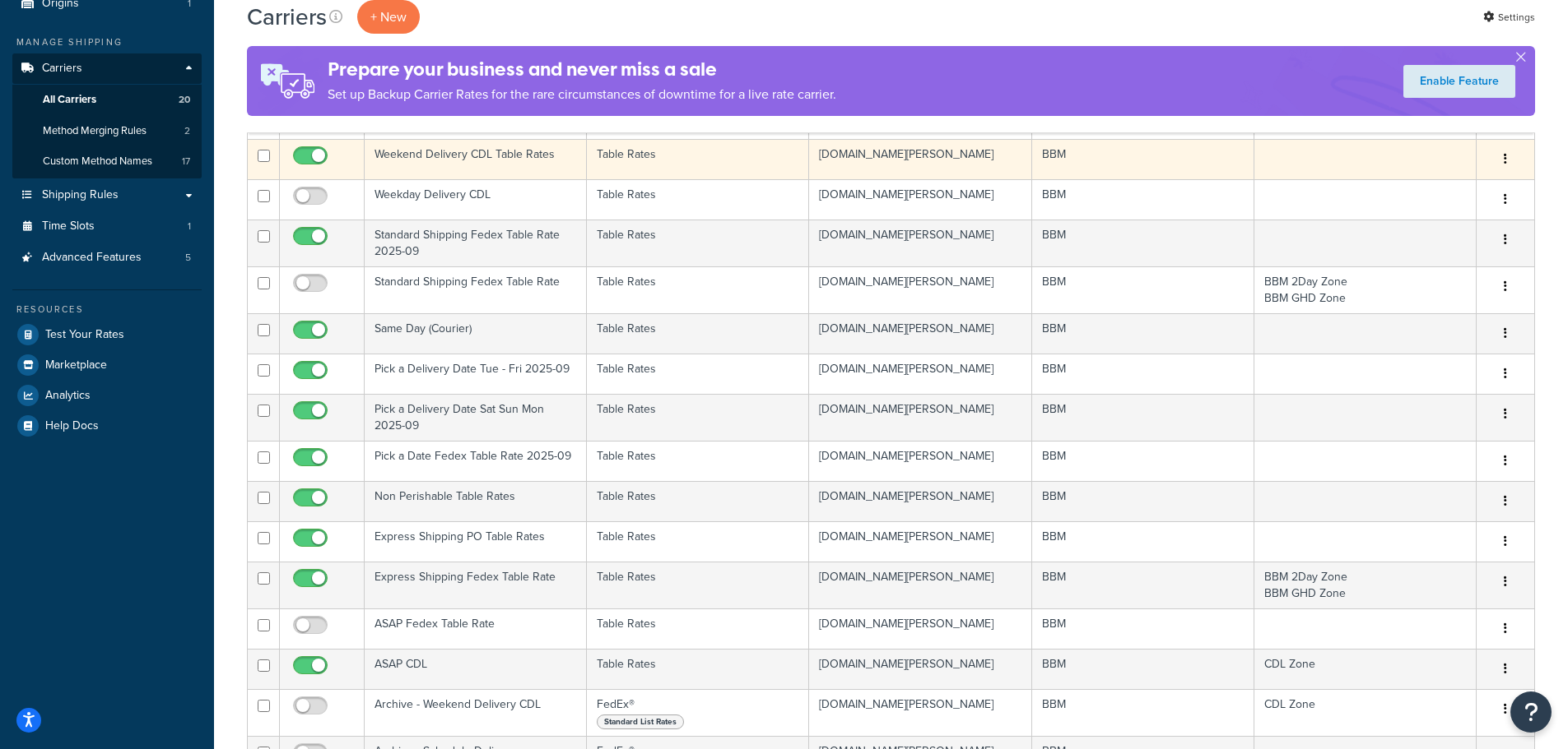
click at [312, 155] on input "checkbox" at bounding box center [312, 160] width 46 height 21
checkbox input "false"
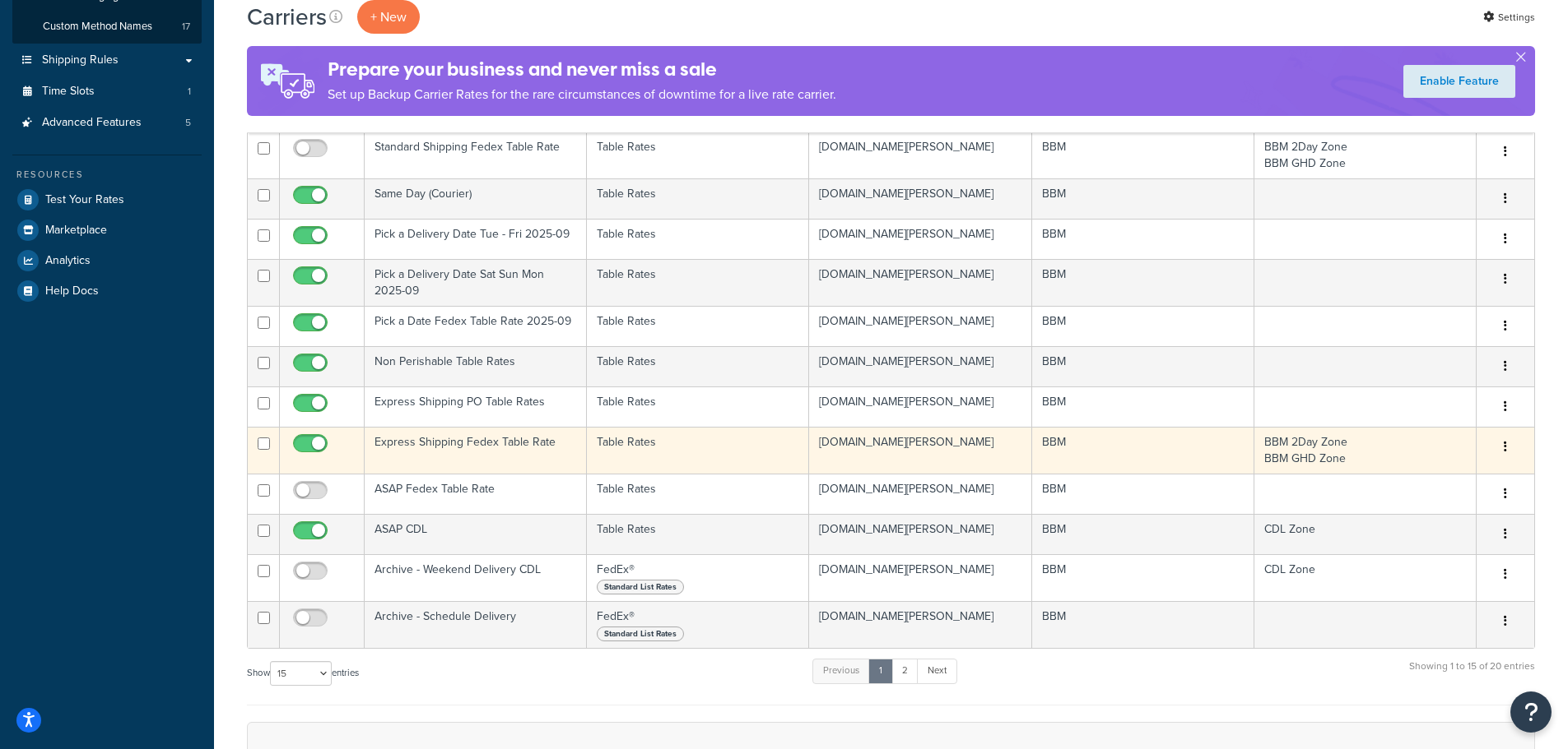
scroll to position [329, 0]
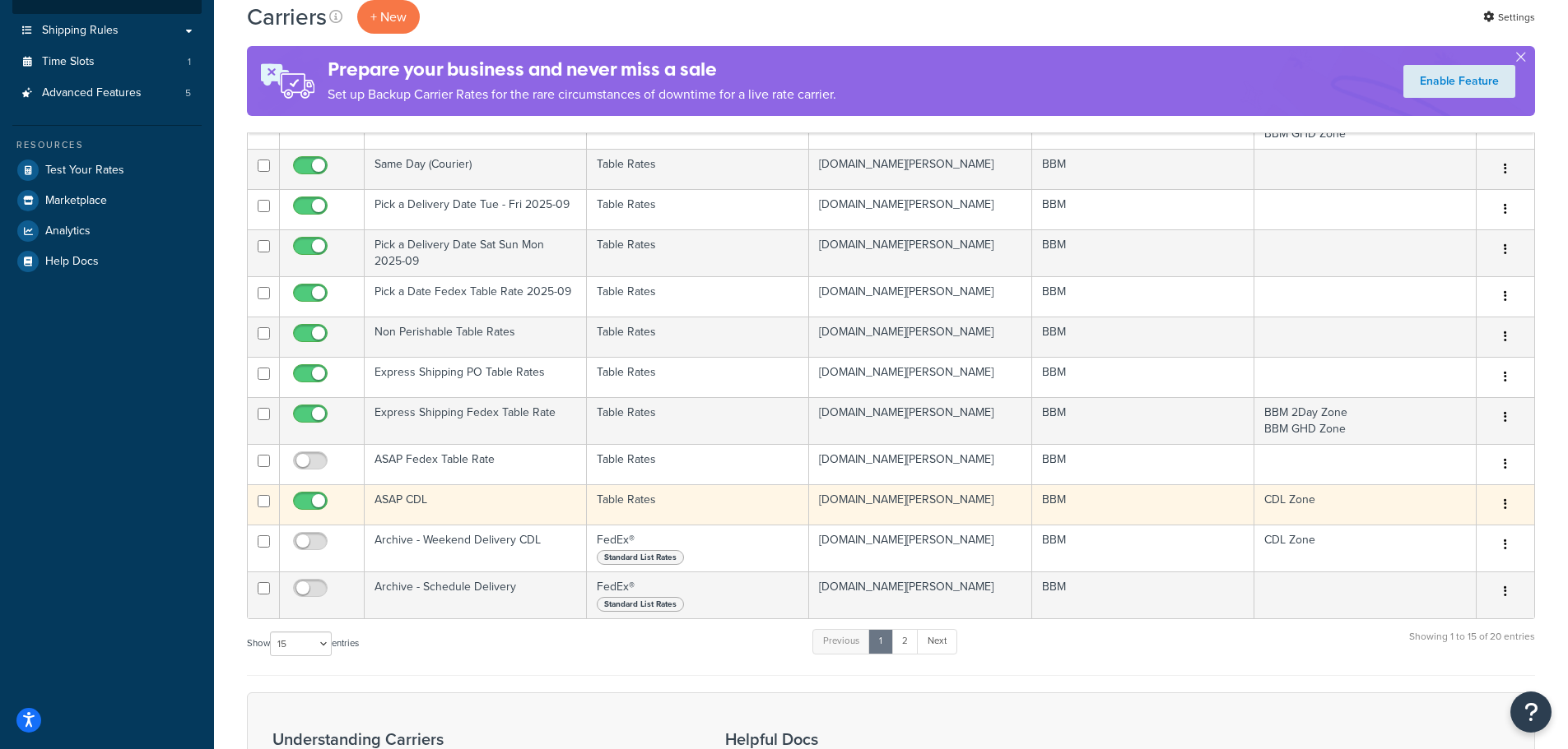
click at [395, 496] on td "ASAP CDL" at bounding box center [476, 504] width 222 height 41
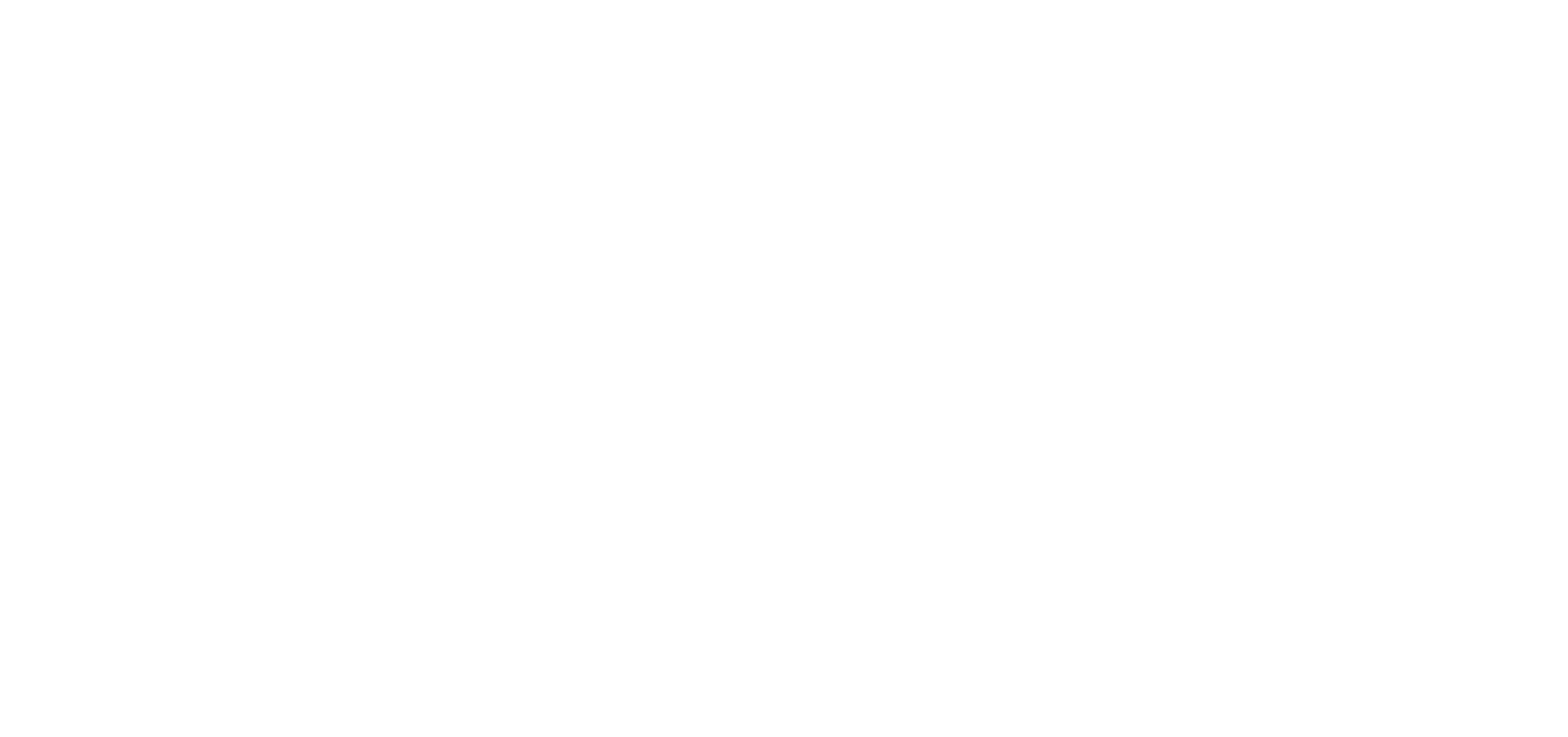
select select "25"
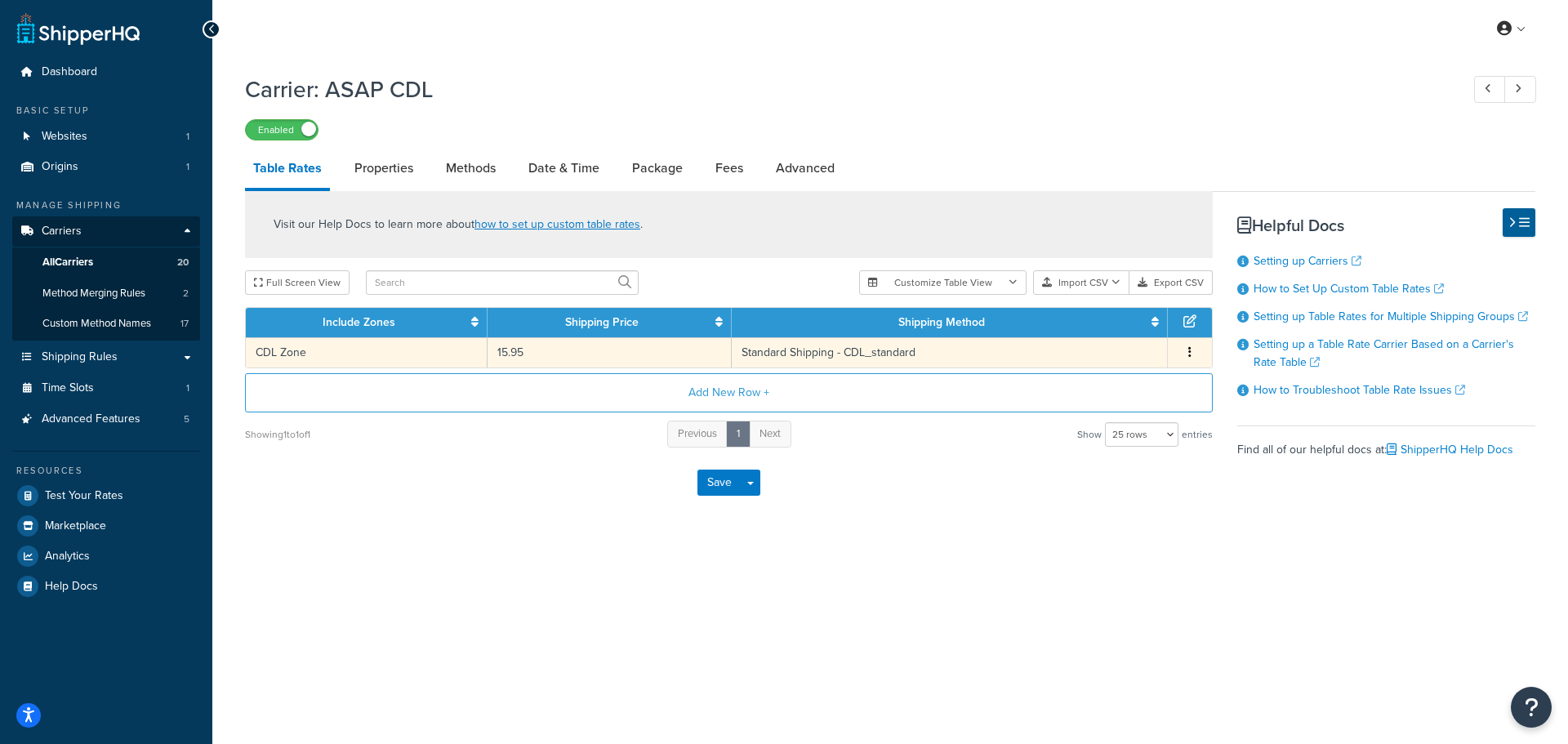
click at [340, 356] on td "CDL Zone" at bounding box center [367, 352] width 242 height 31
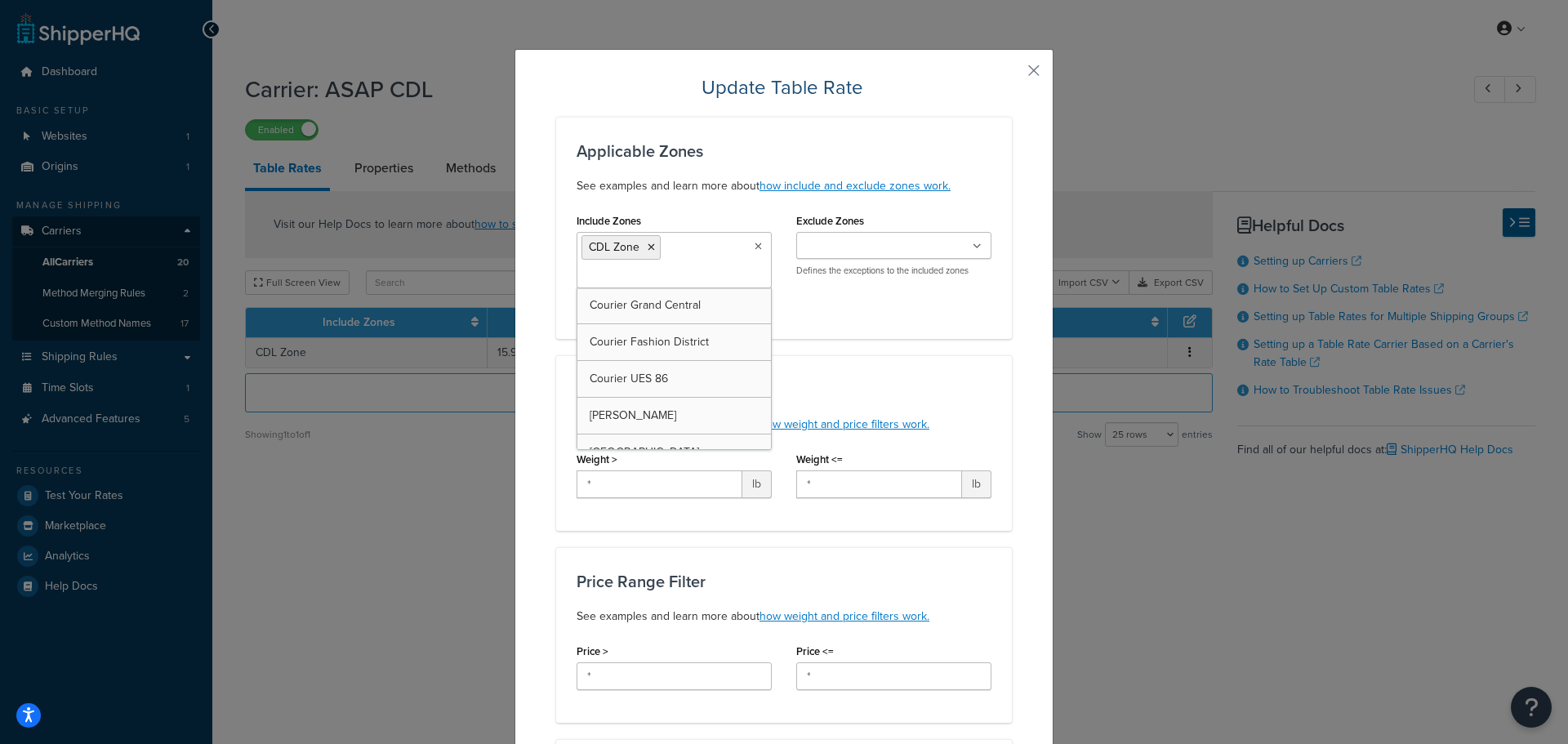
click at [671, 255] on ul "CDL Zone" at bounding box center [674, 260] width 195 height 56
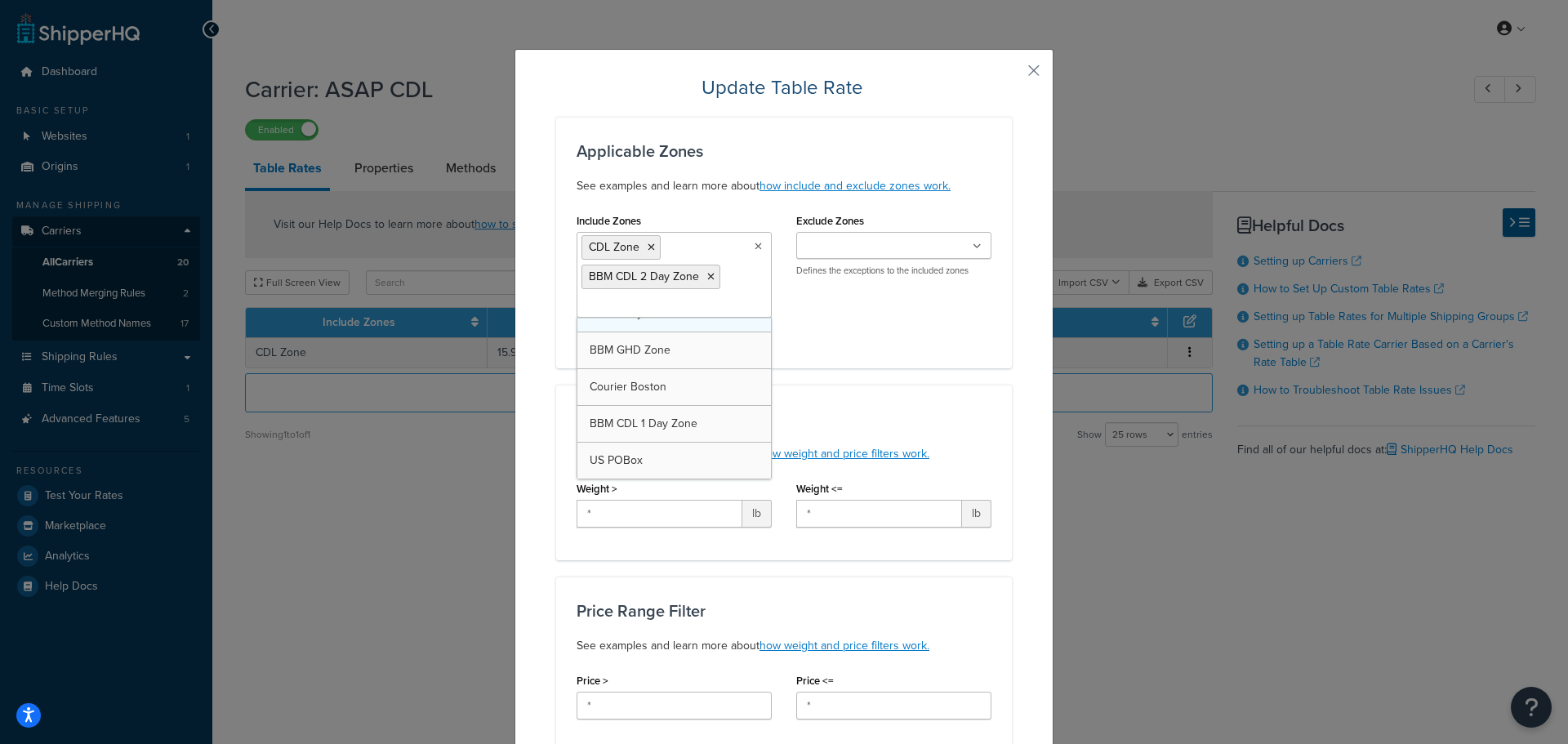
drag, startPoint x: 656, startPoint y: 424, endPoint x: 661, endPoint y: 378, distance: 46.3
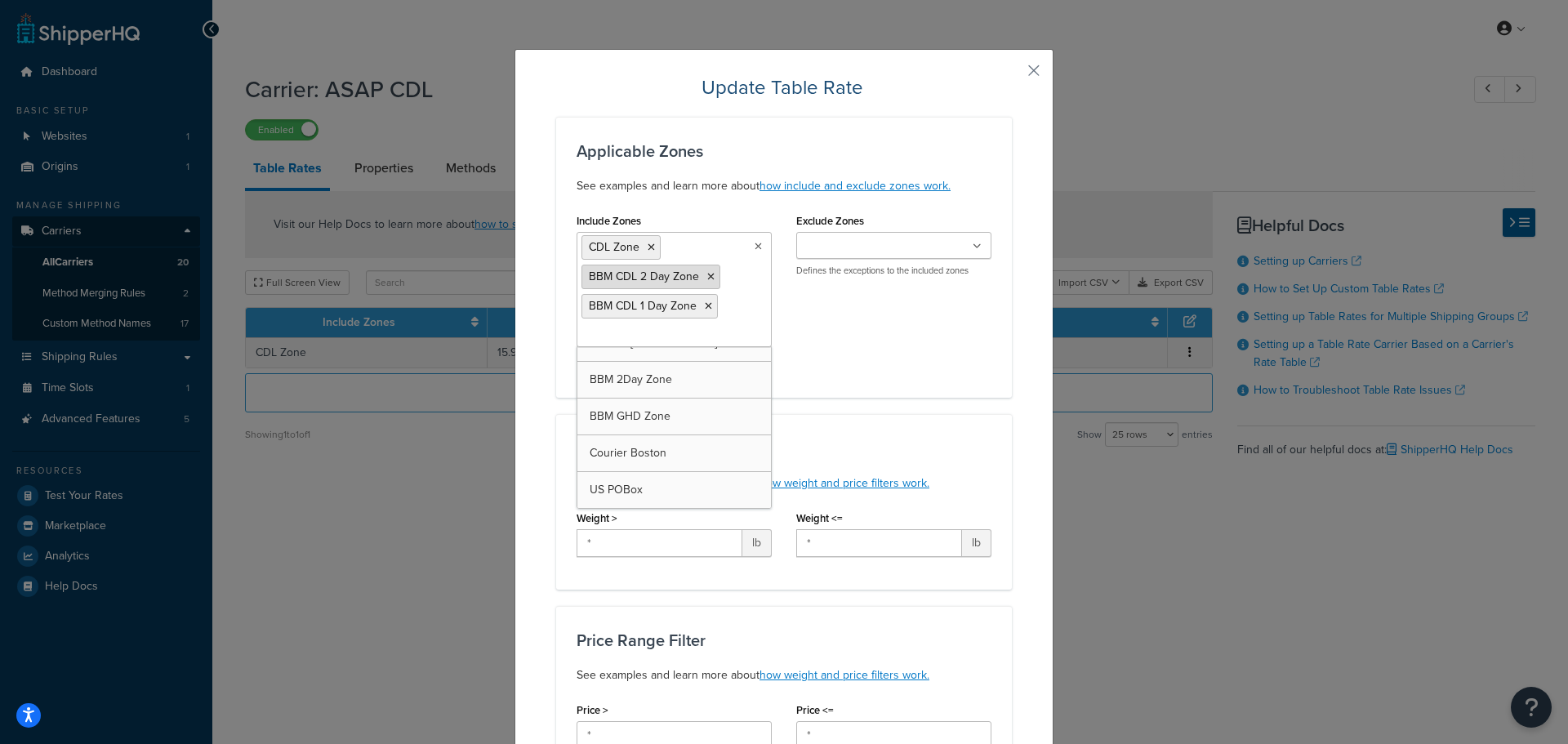
click at [647, 246] on icon at bounding box center [650, 248] width 7 height 10
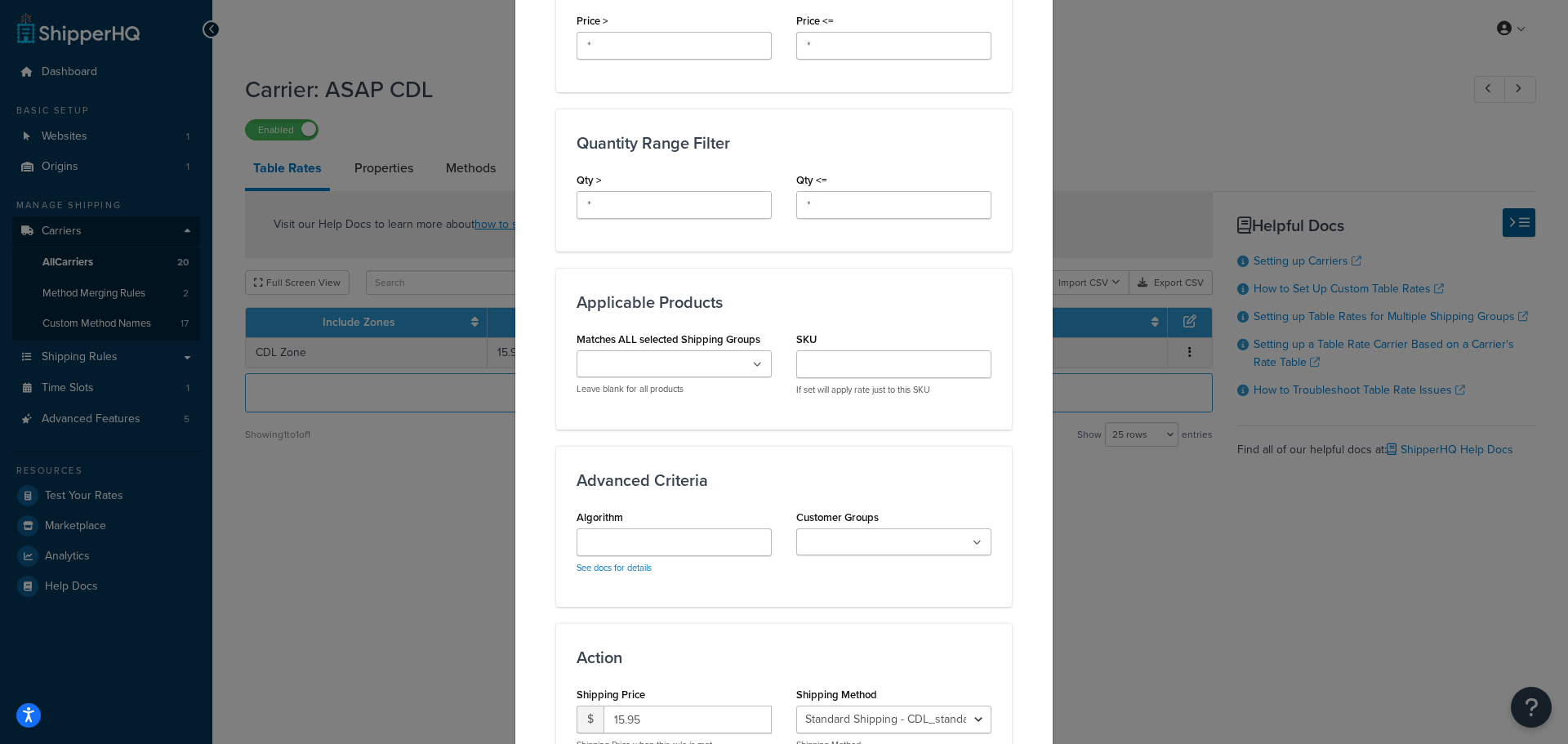
scroll to position [821, 0]
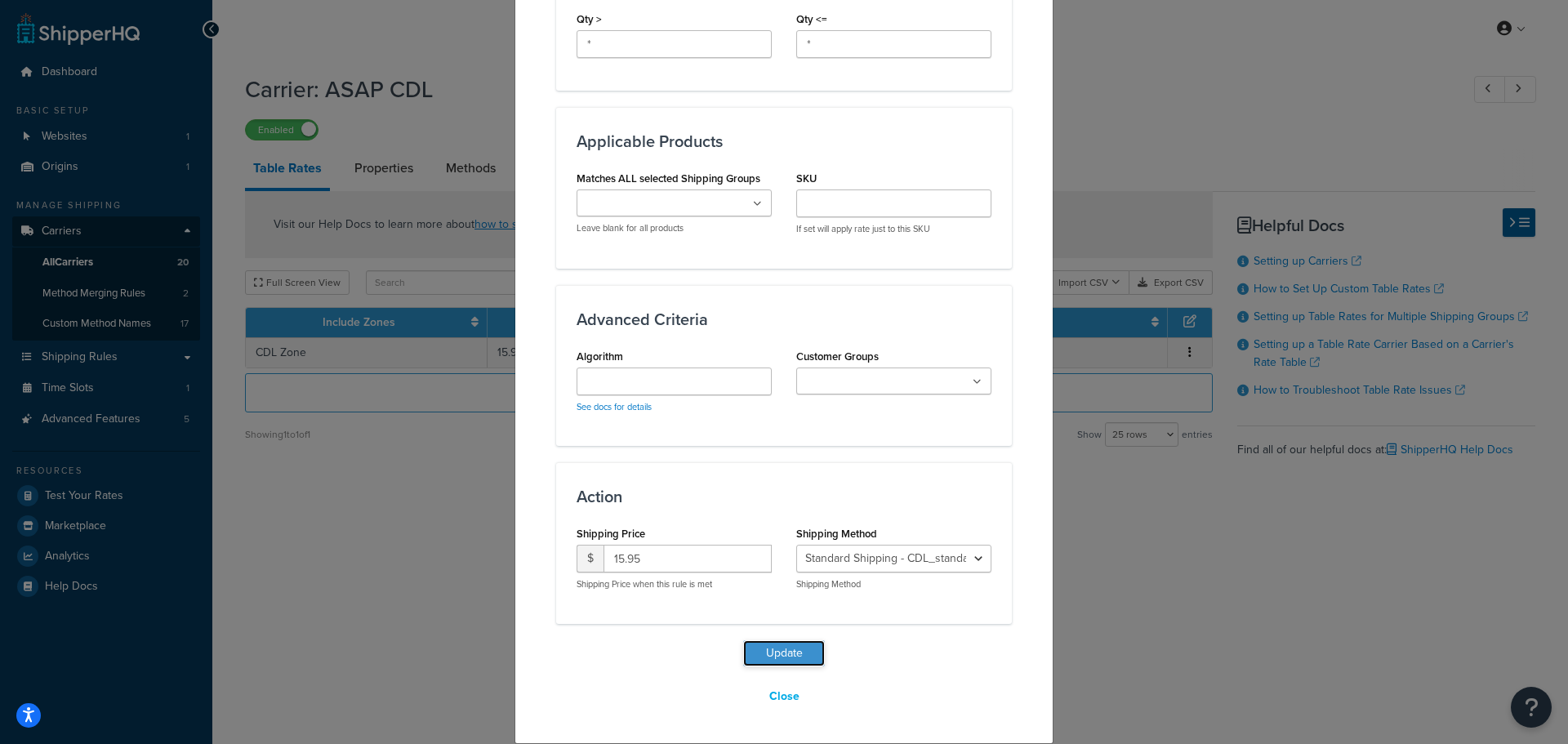
click at [762, 648] on button "Update" at bounding box center [784, 653] width 82 height 27
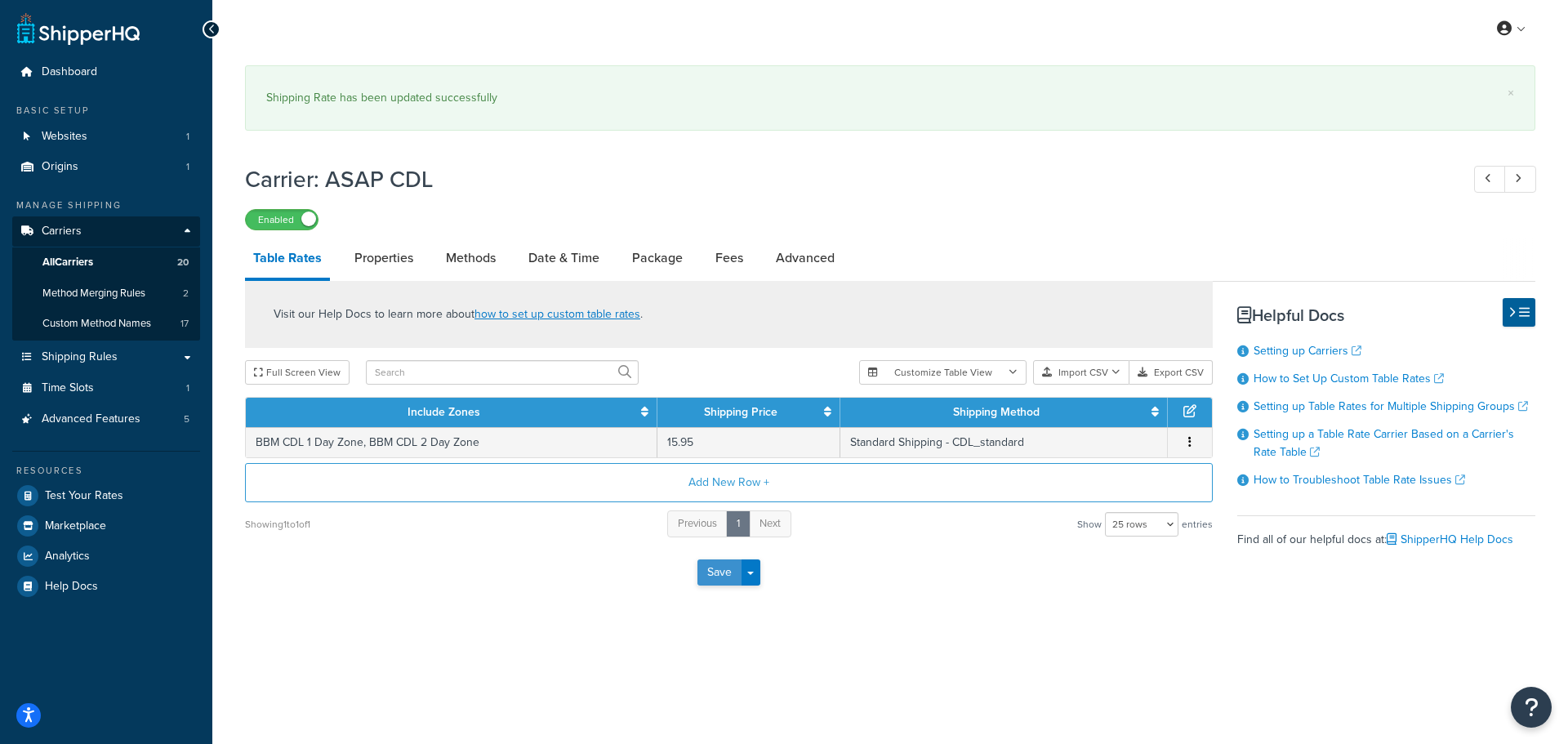
click at [714, 586] on button "Save" at bounding box center [719, 573] width 44 height 27
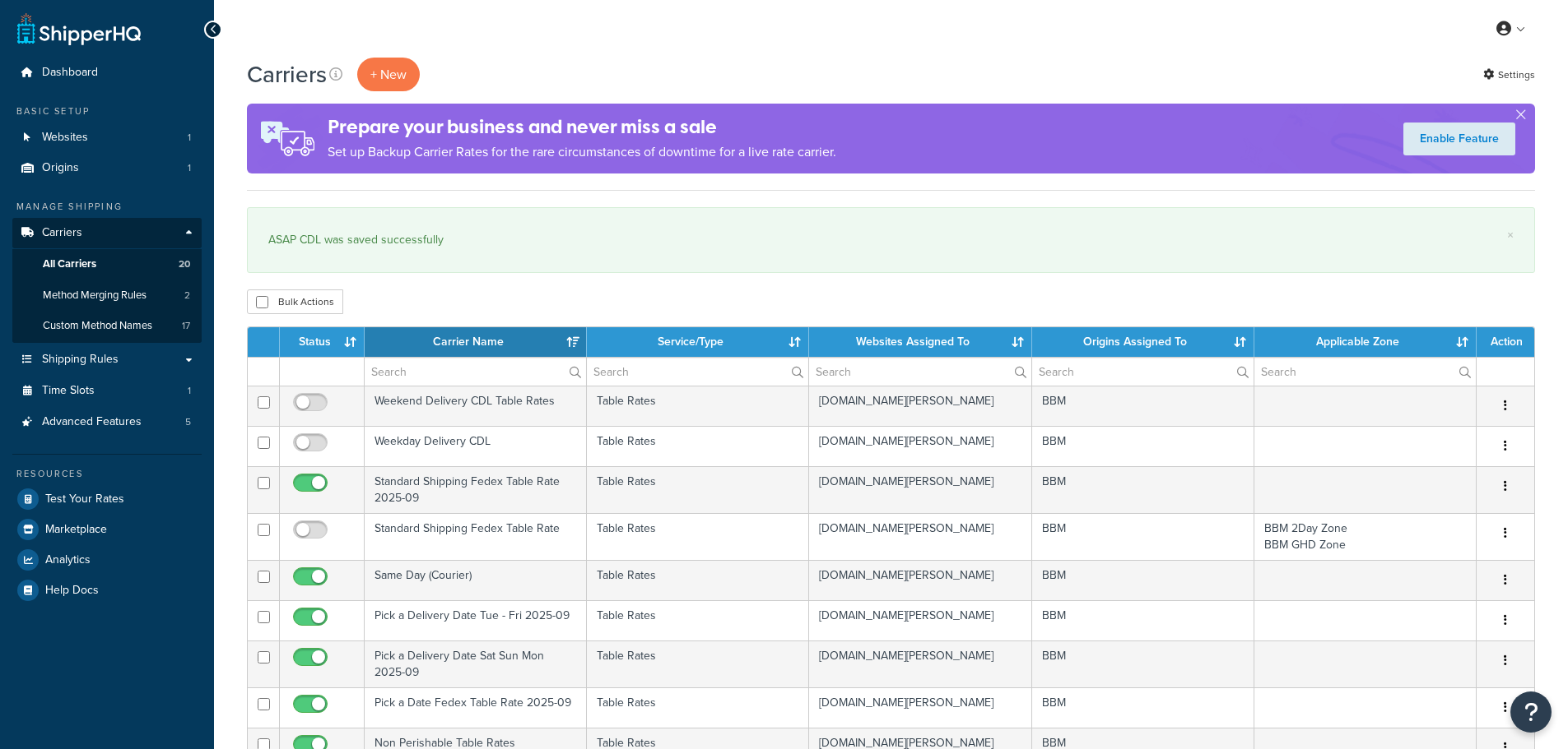
select select "15"
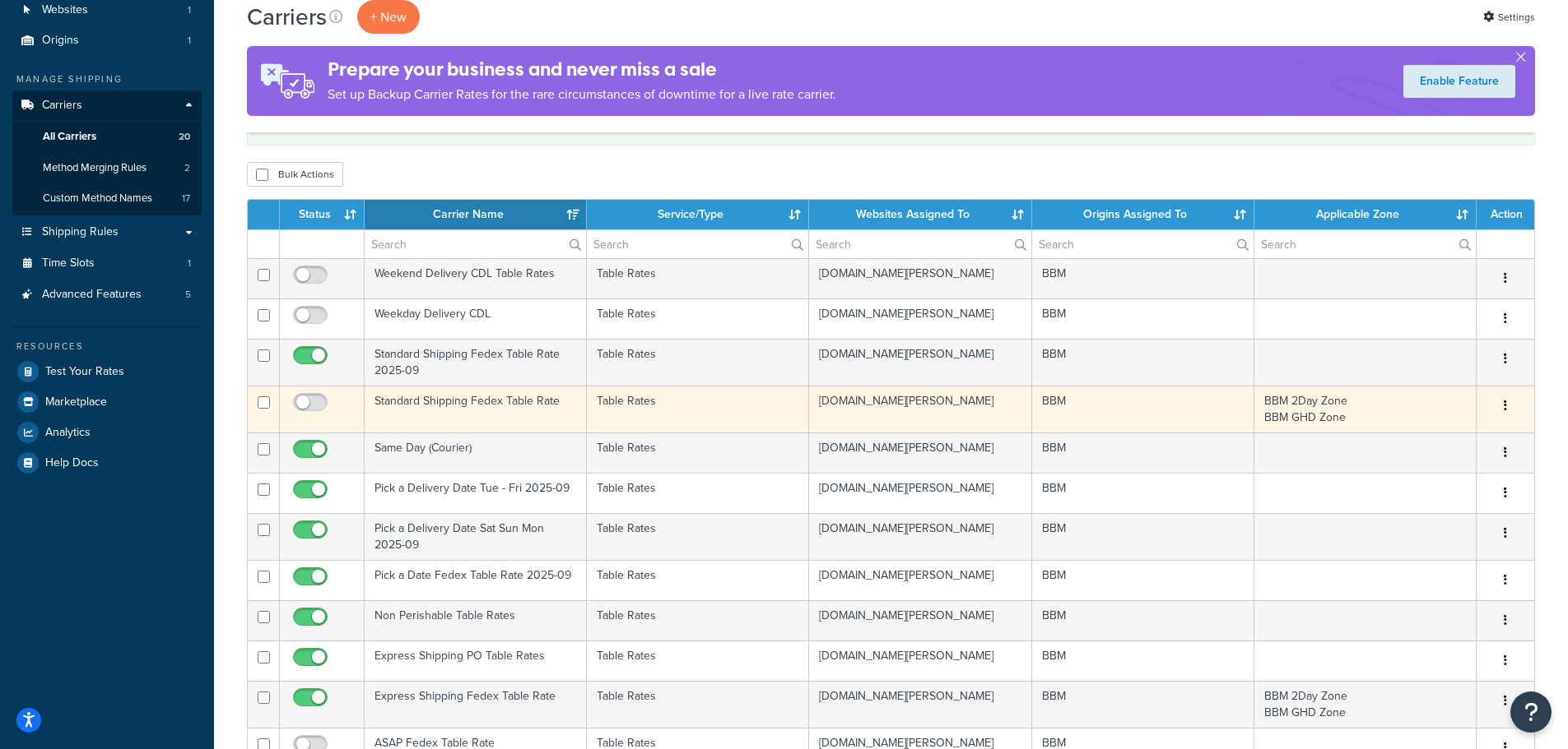
scroll to position [164, 0]
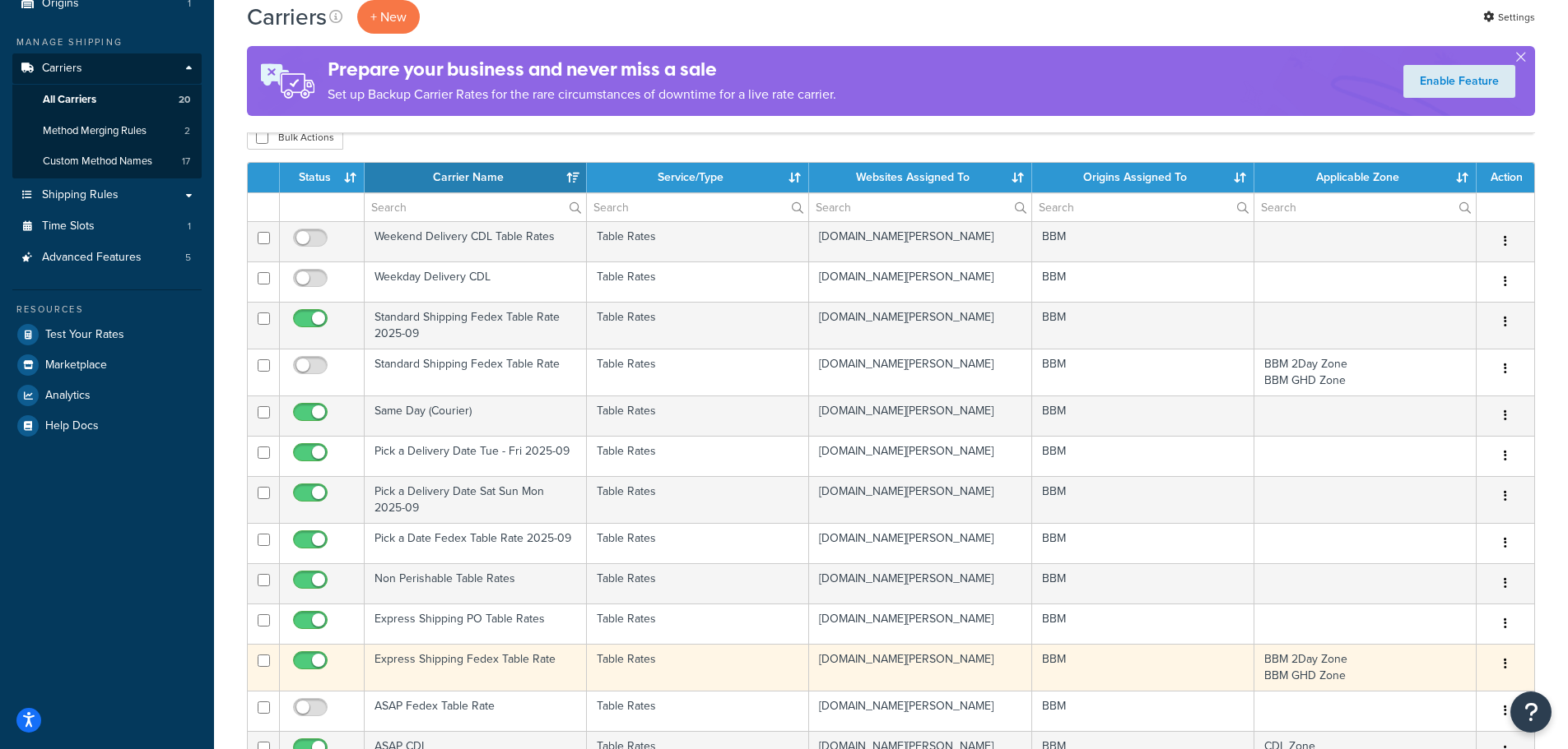
click at [310, 662] on input "checkbox" at bounding box center [312, 665] width 46 height 21
checkbox input "false"
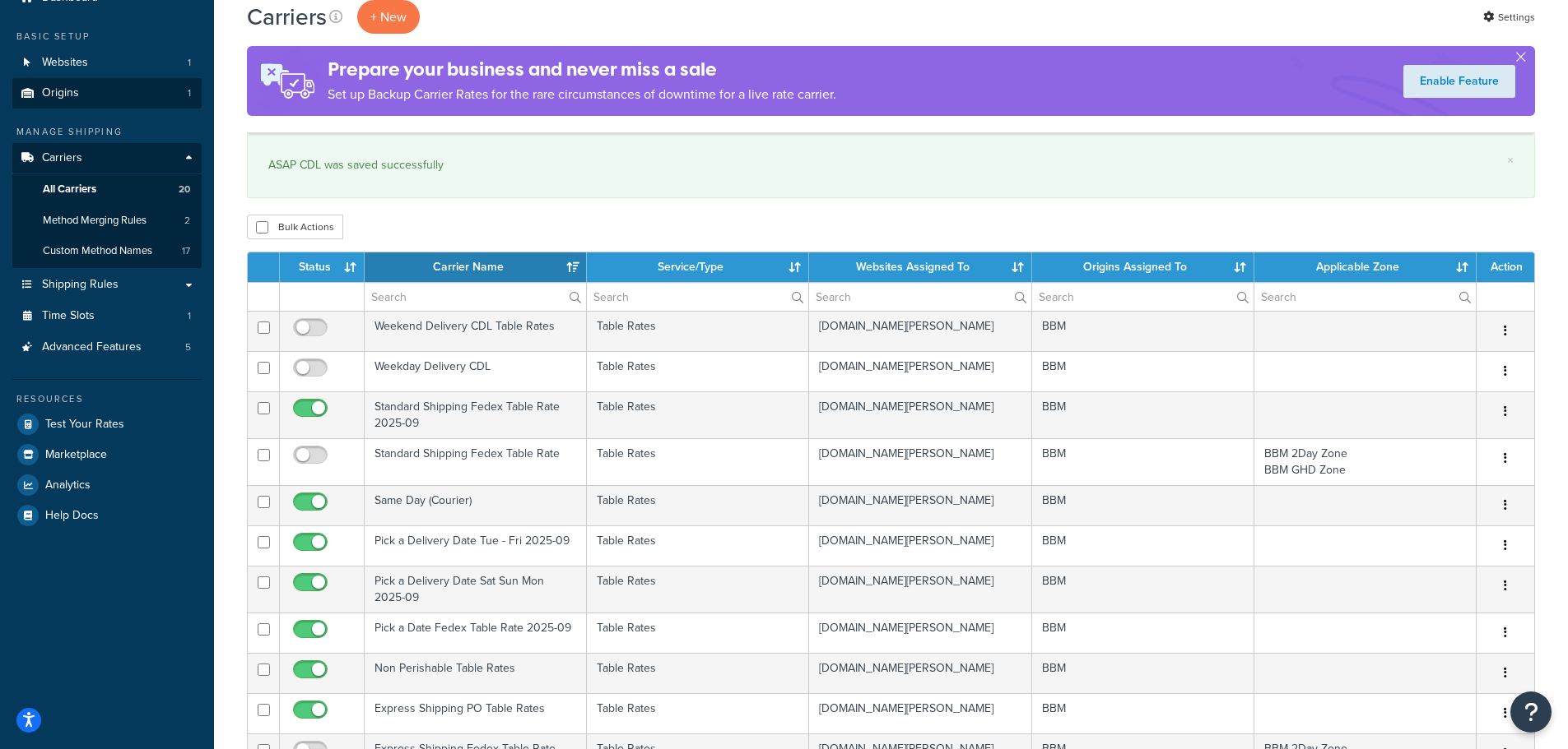
scroll to position [0, 0]
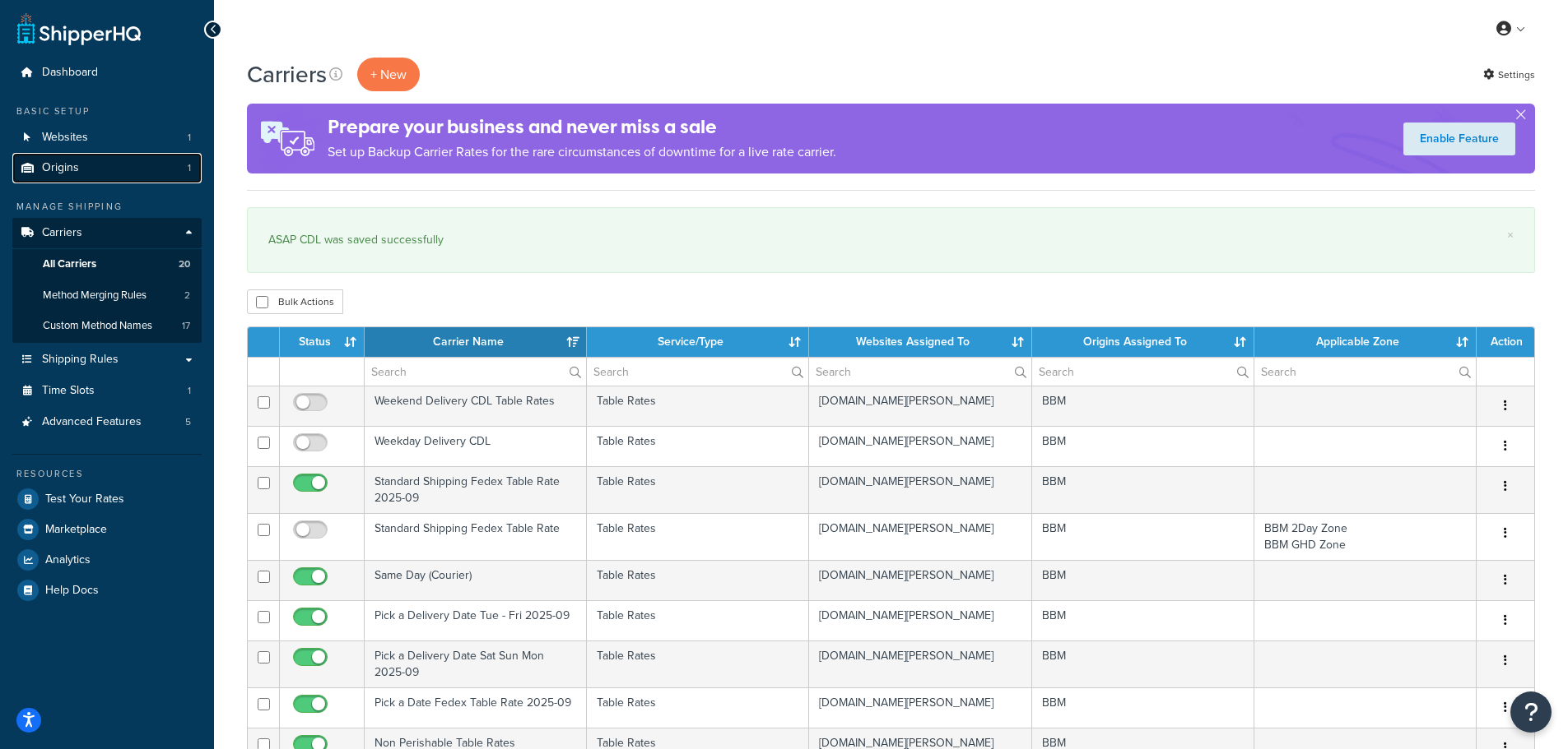
click at [85, 162] on link "Origins 1" at bounding box center [106, 167] width 189 height 31
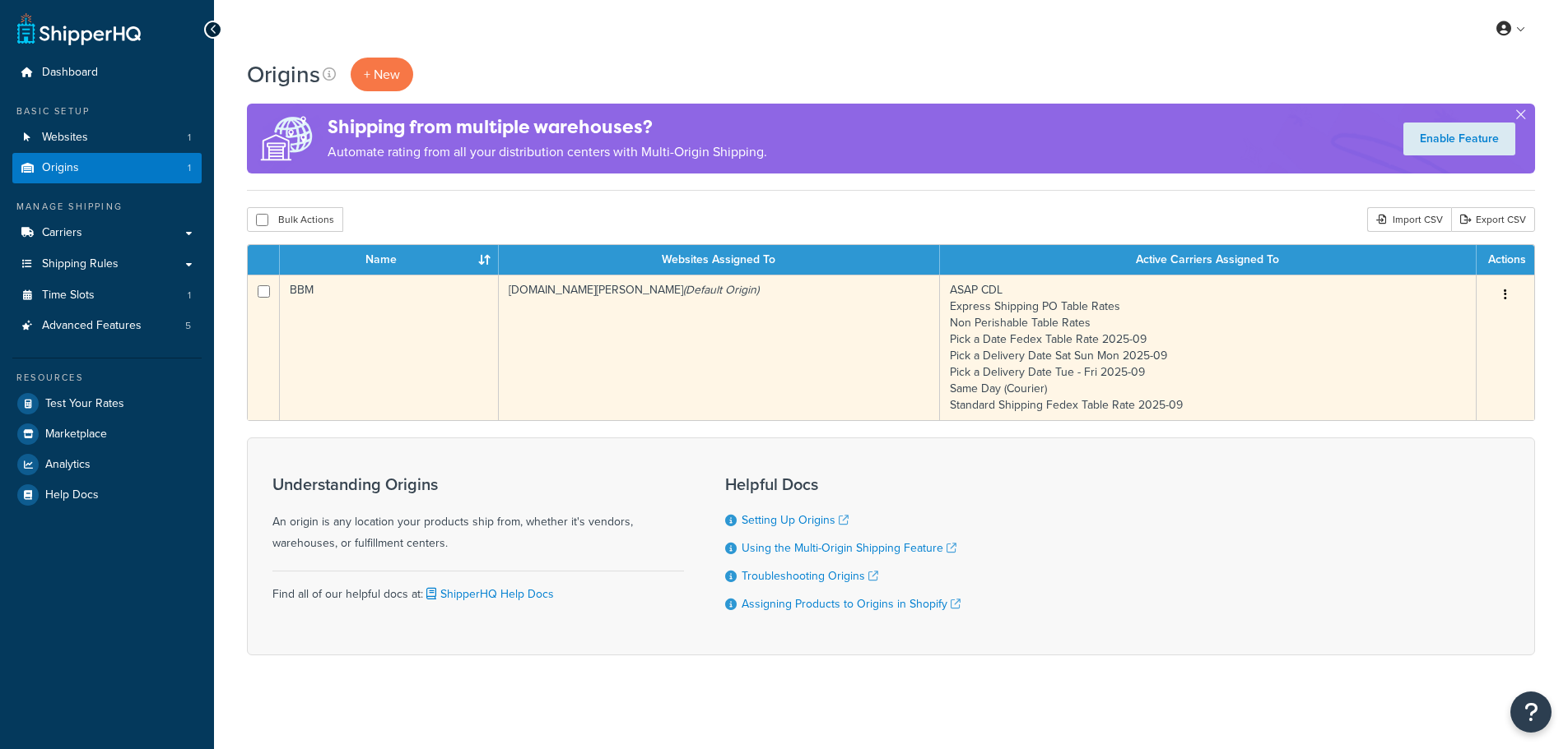
click at [598, 322] on td "[DOMAIN_NAME][PERSON_NAME] (Default Origin)" at bounding box center [719, 347] width 441 height 146
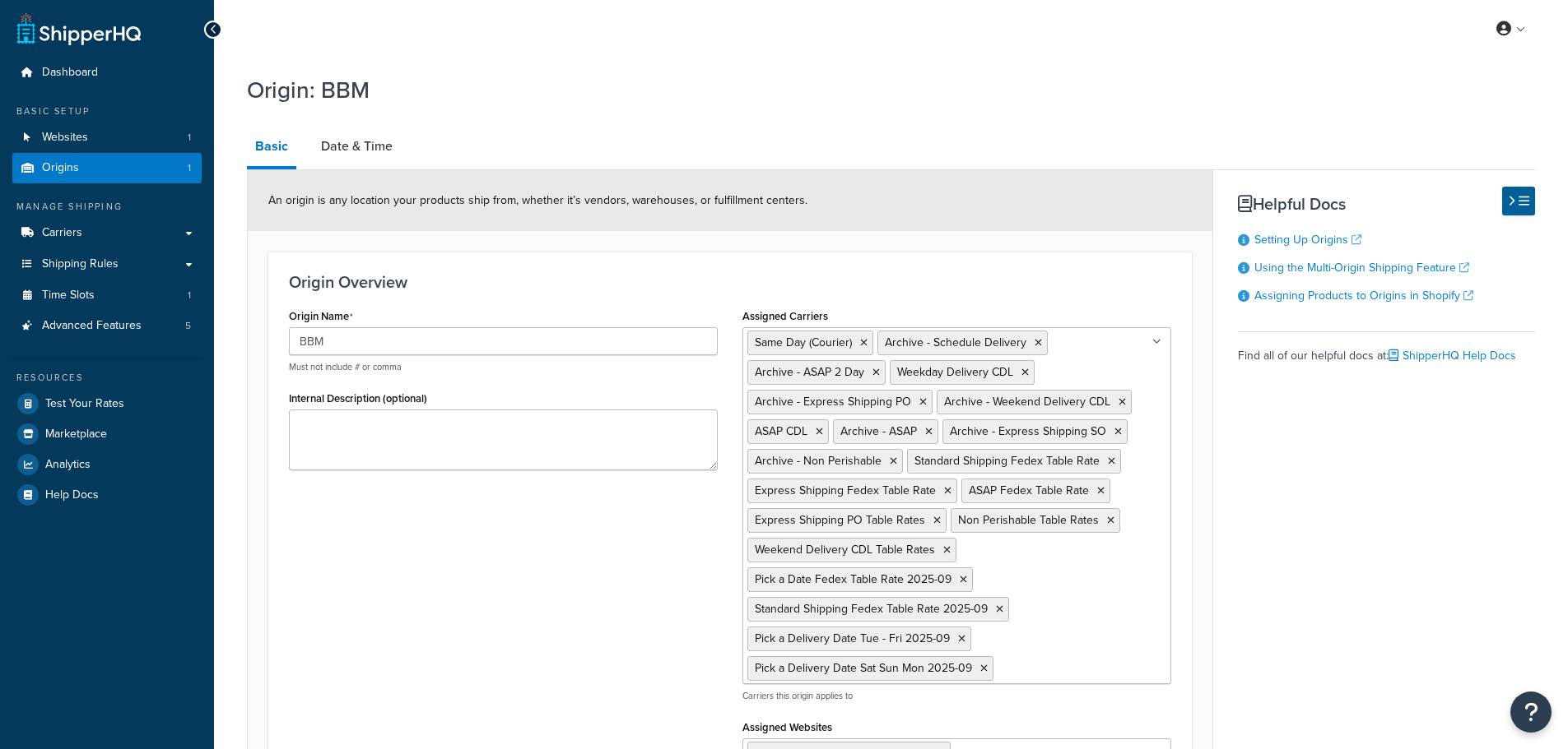
select select "30"
click at [371, 158] on link "Date & Time" at bounding box center [356, 147] width 88 height 40
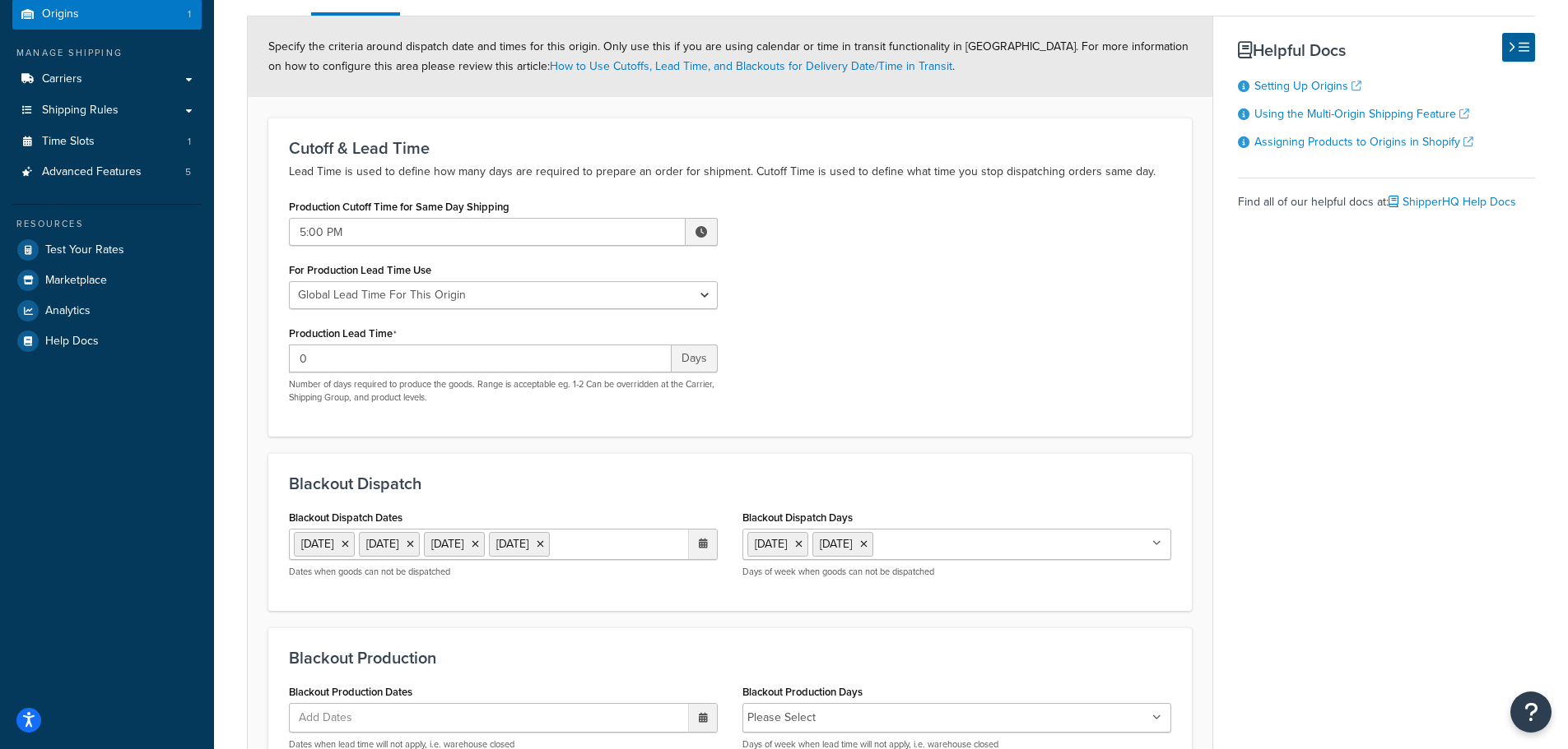
scroll to position [164, 0]
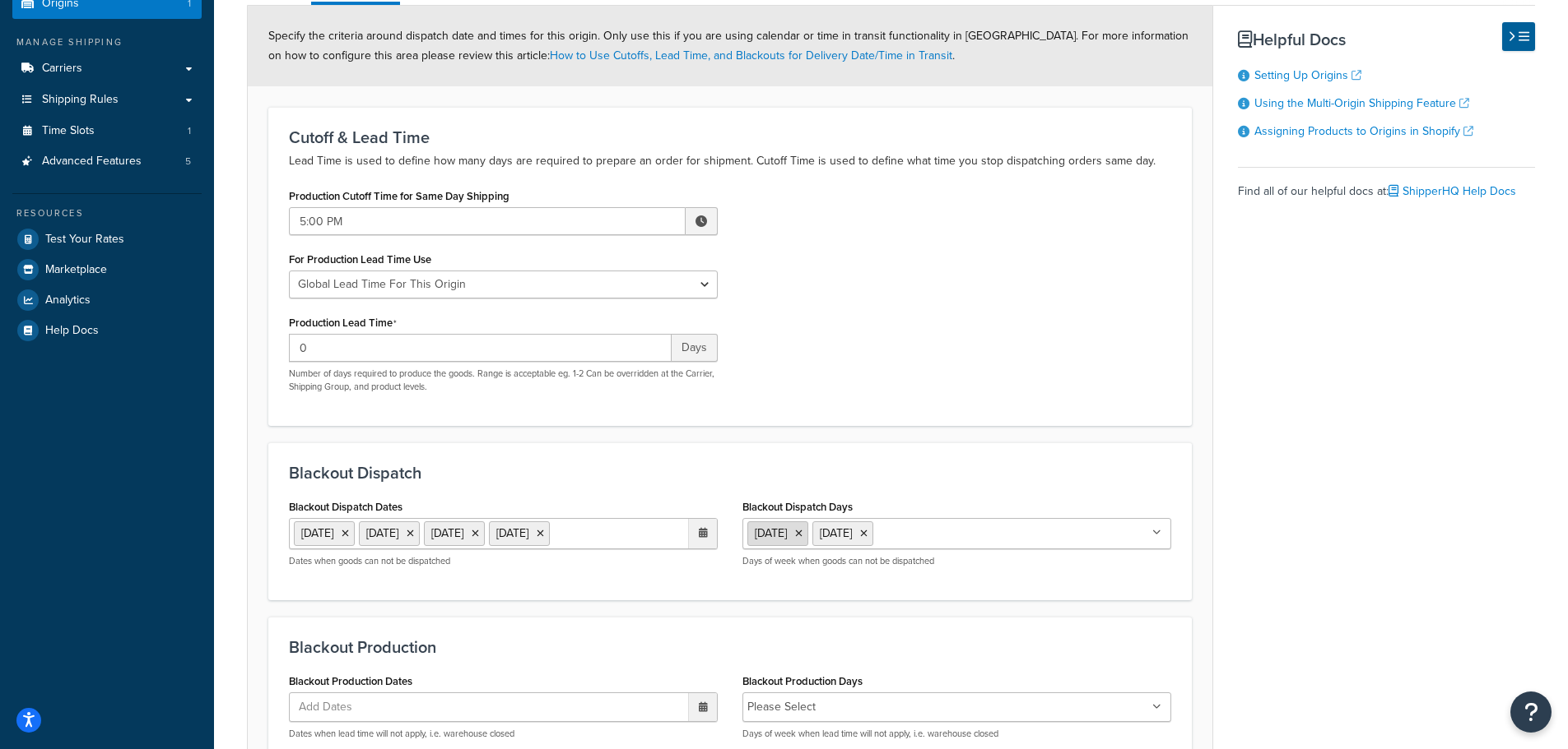
click at [802, 535] on icon at bounding box center [798, 534] width 7 height 10
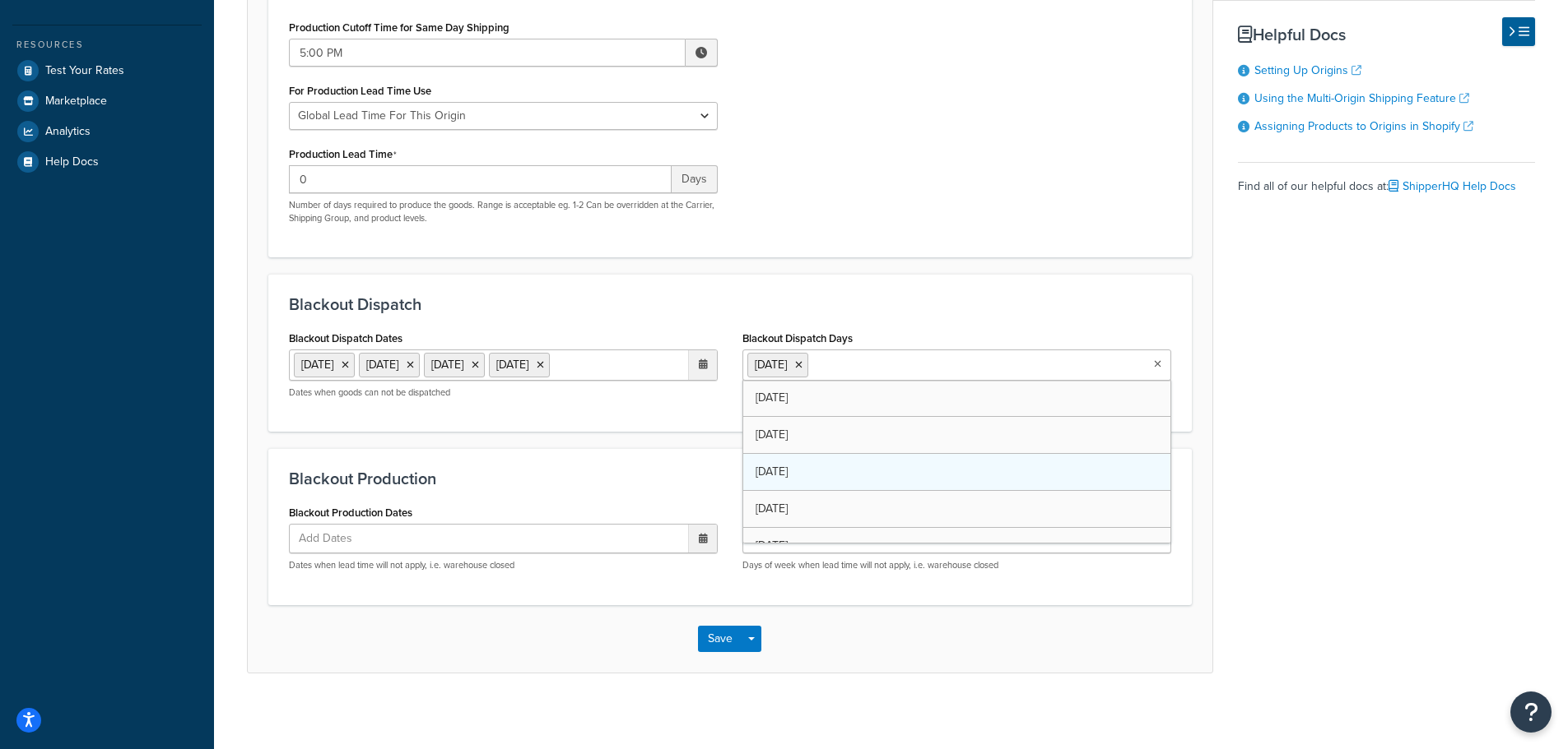
scroll to position [340, 0]
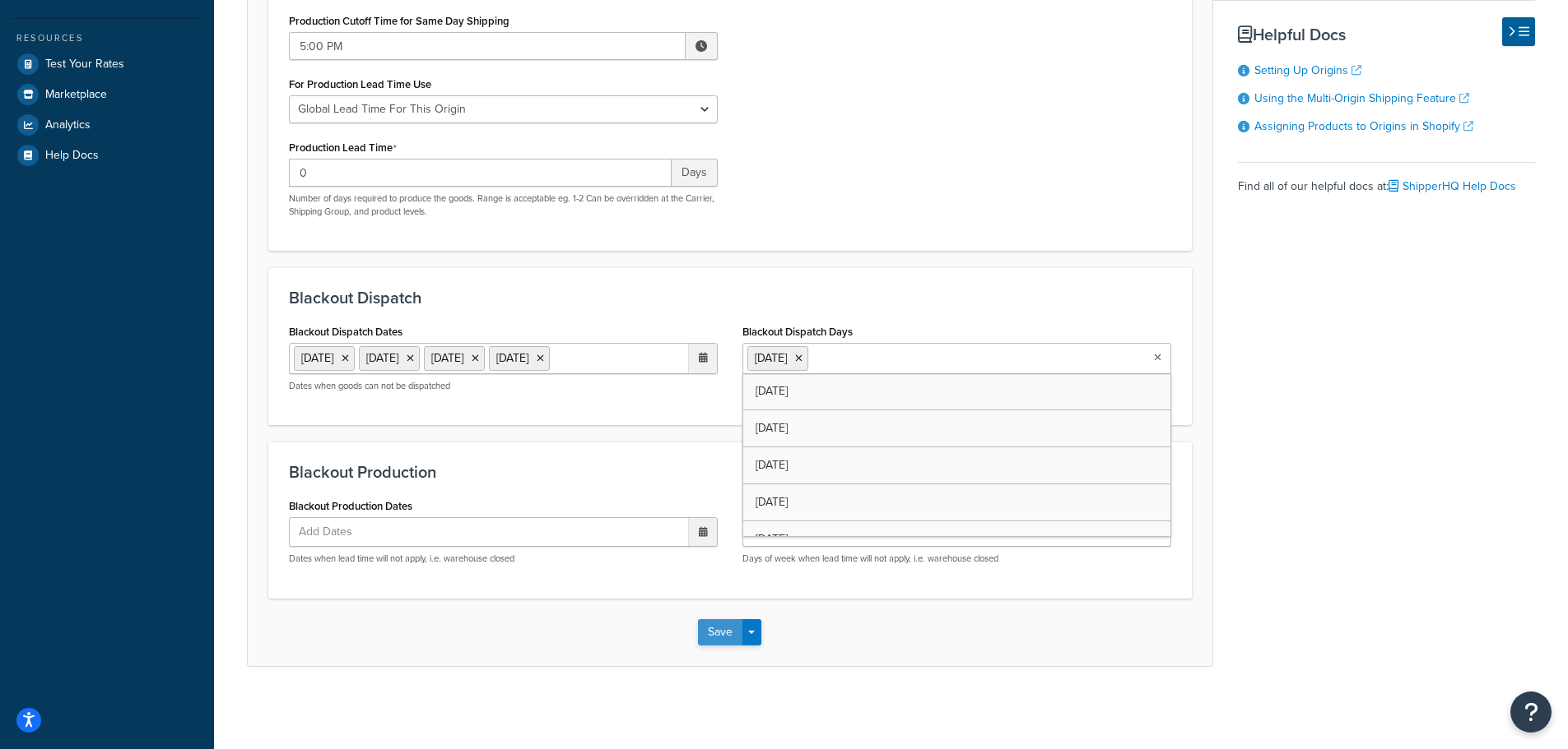
click at [725, 635] on button "Save" at bounding box center [720, 632] width 45 height 27
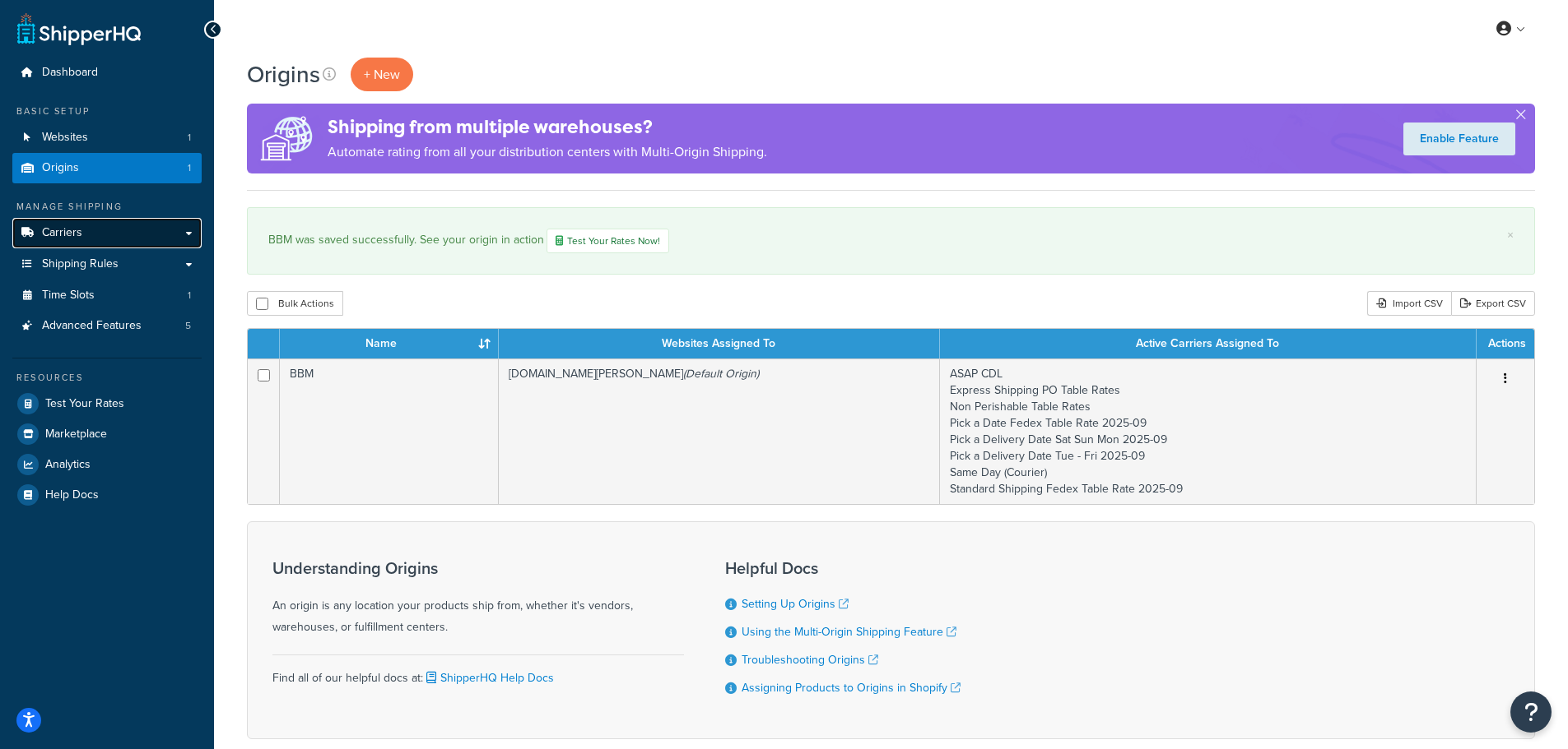
click at [70, 229] on span "Carriers" at bounding box center [61, 233] width 41 height 14
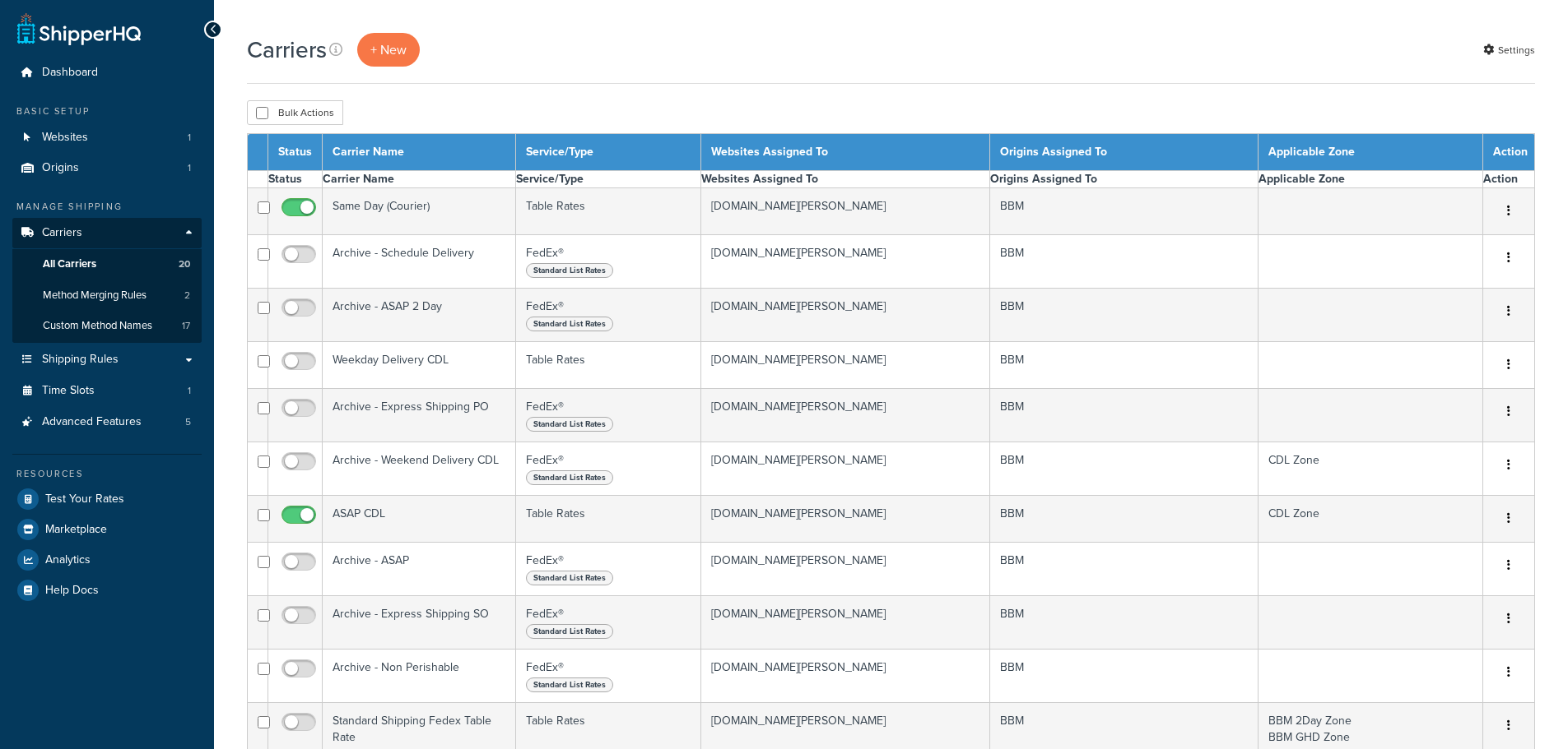
select select "15"
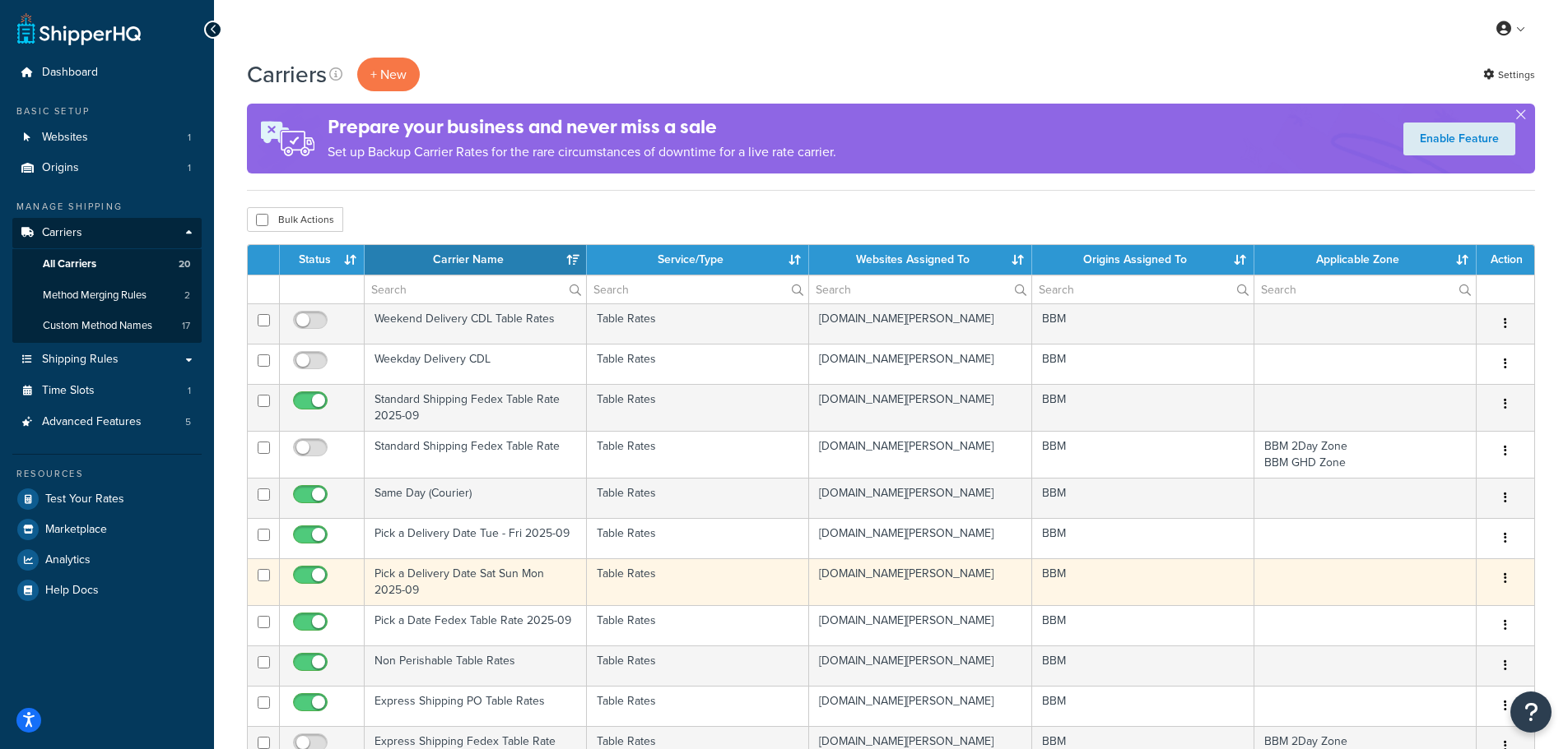
click at [411, 576] on td "Pick a Delivery Date Sat Sun Mon 2025-09" at bounding box center [476, 582] width 222 height 47
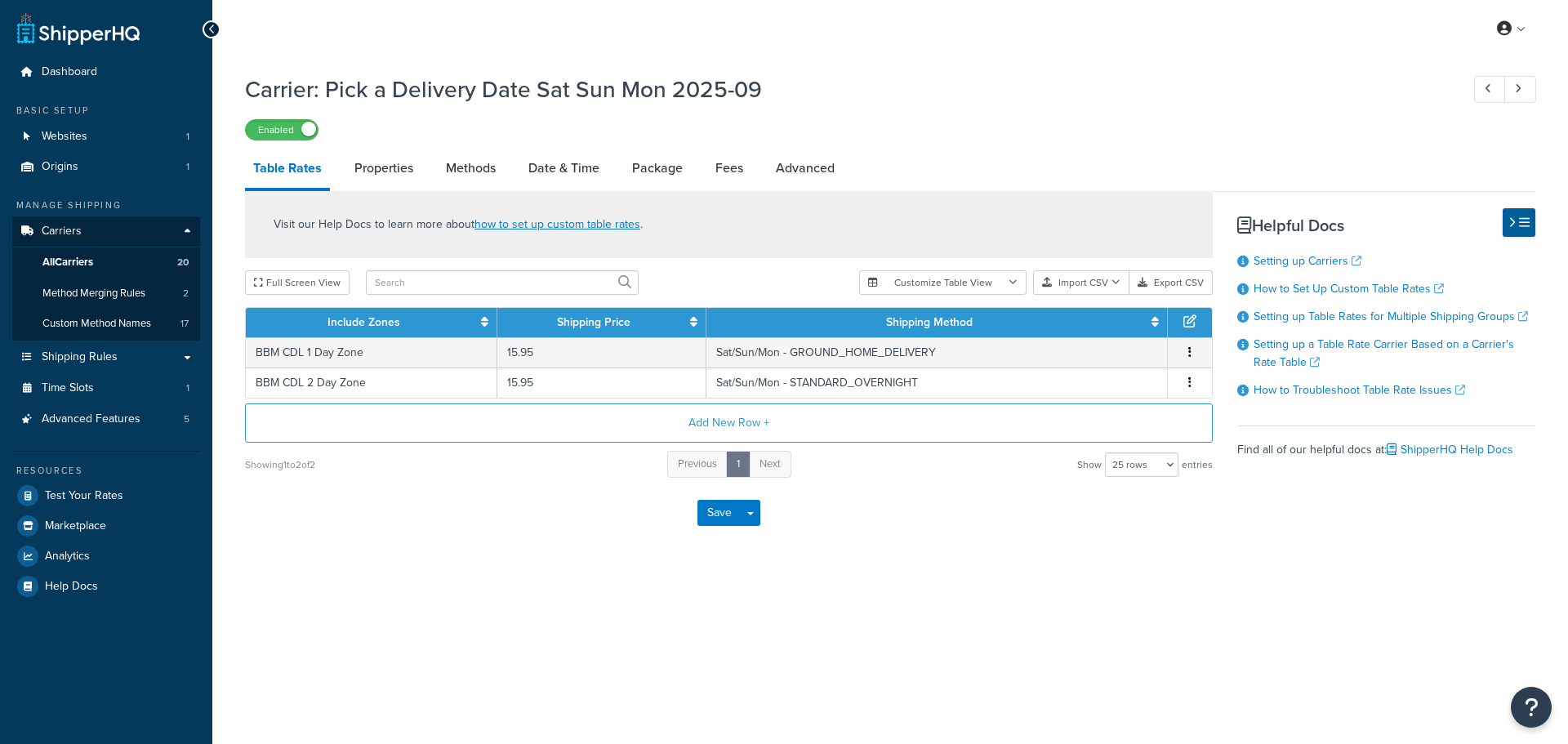
select select "25"
click at [574, 166] on link "Date & Time" at bounding box center [564, 168] width 88 height 39
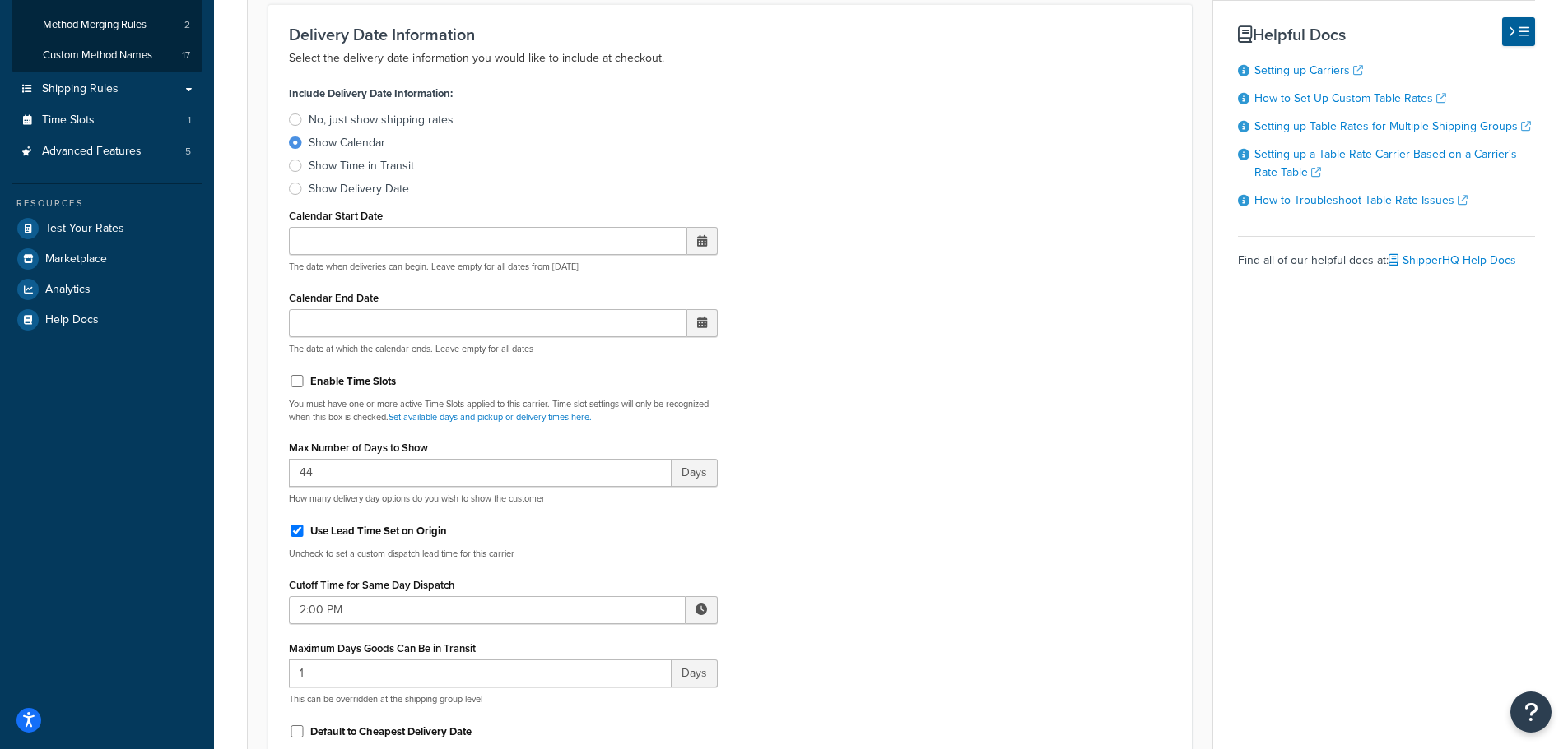
scroll to position [82, 0]
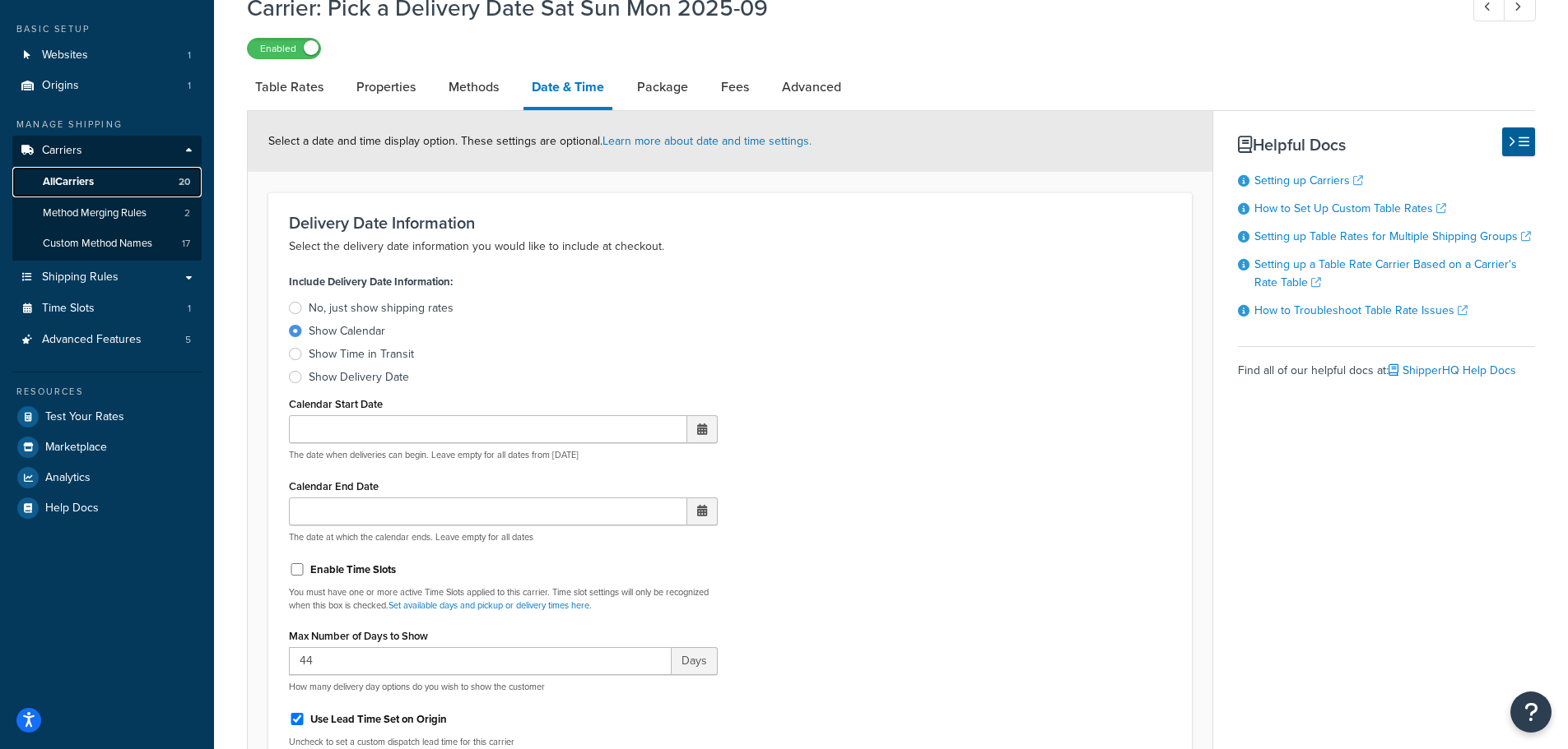
click at [91, 179] on span "All Carriers" at bounding box center [67, 182] width 51 height 14
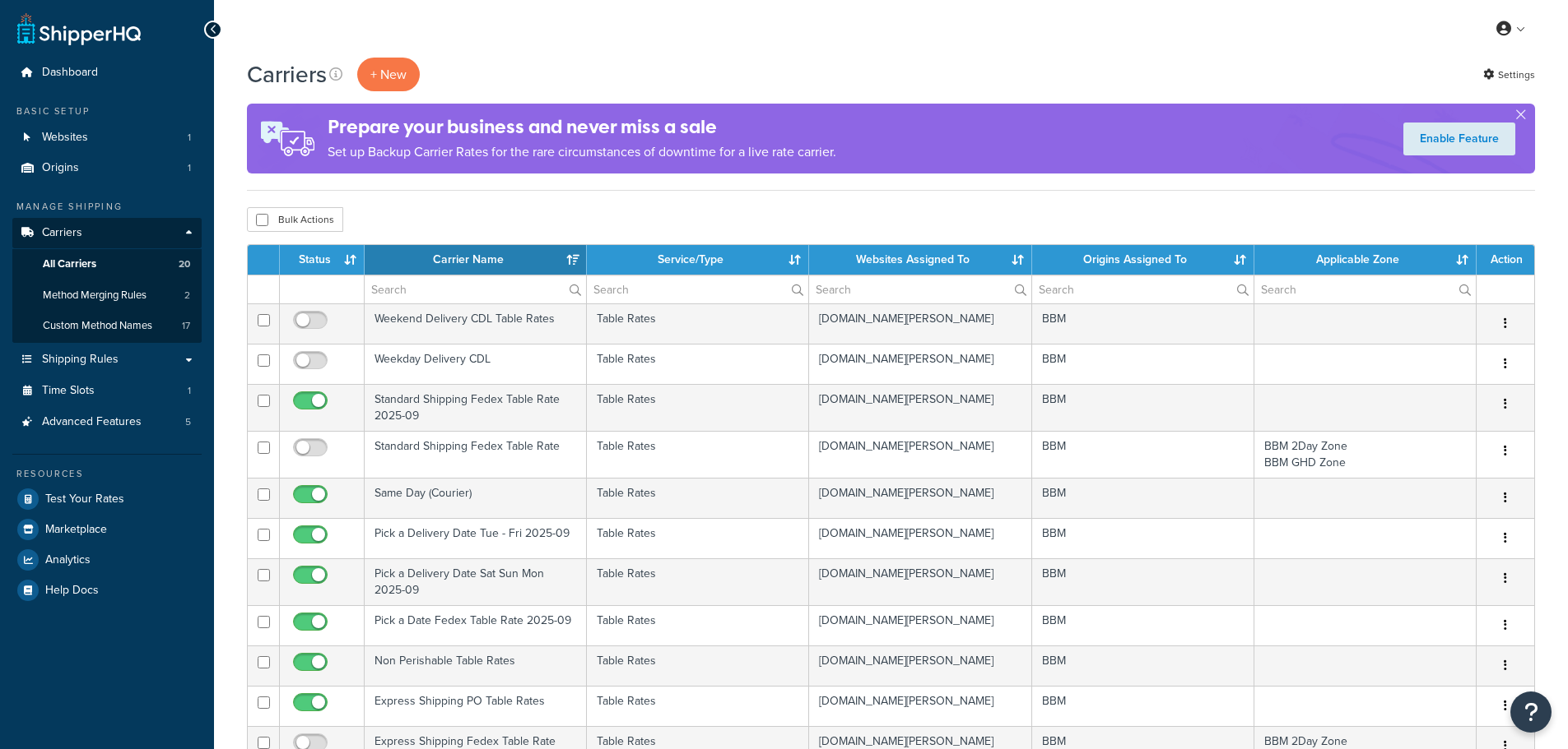
select select "15"
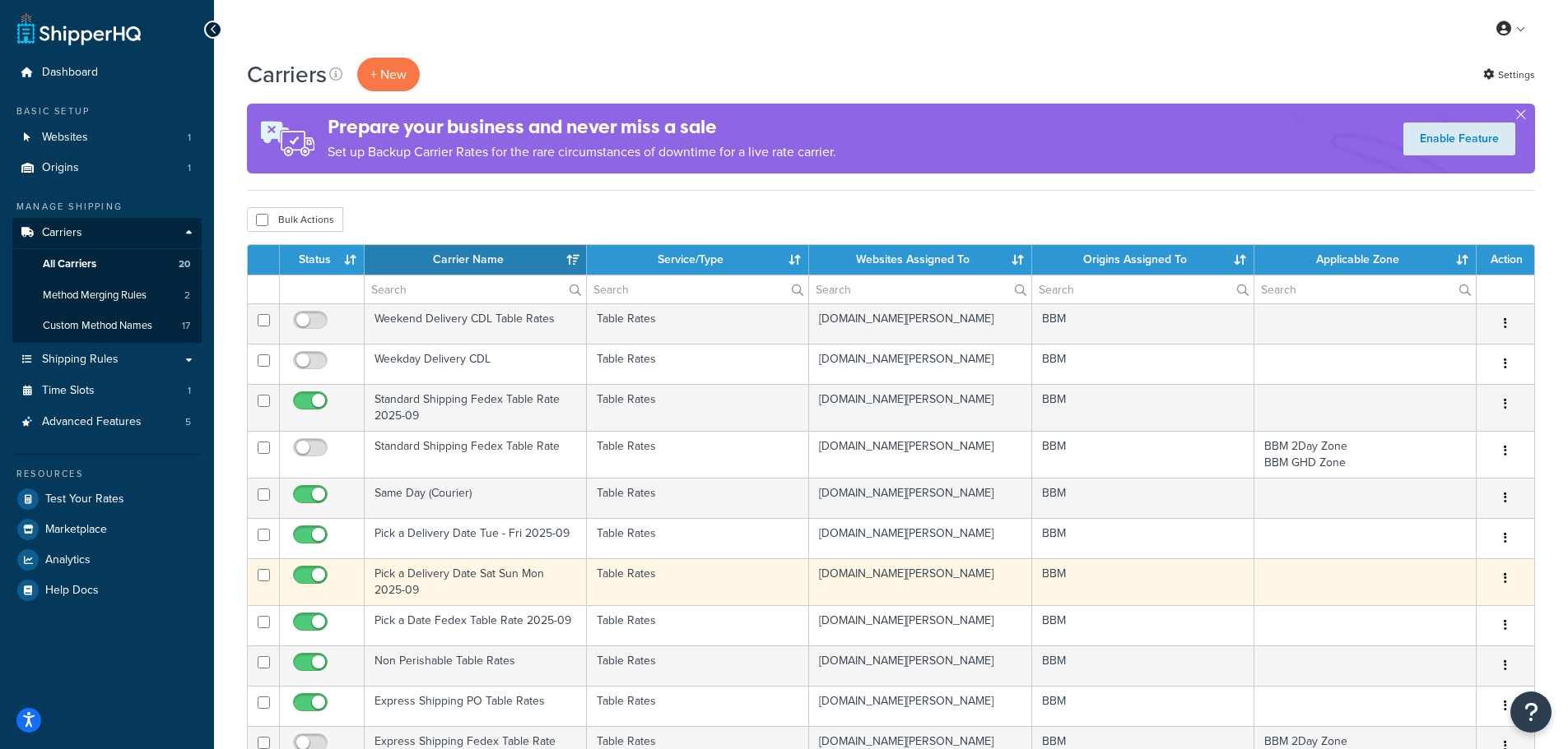
click at [399, 583] on td "Pick a Delivery Date Sat Sun Mon 2025-09" at bounding box center [476, 582] width 222 height 47
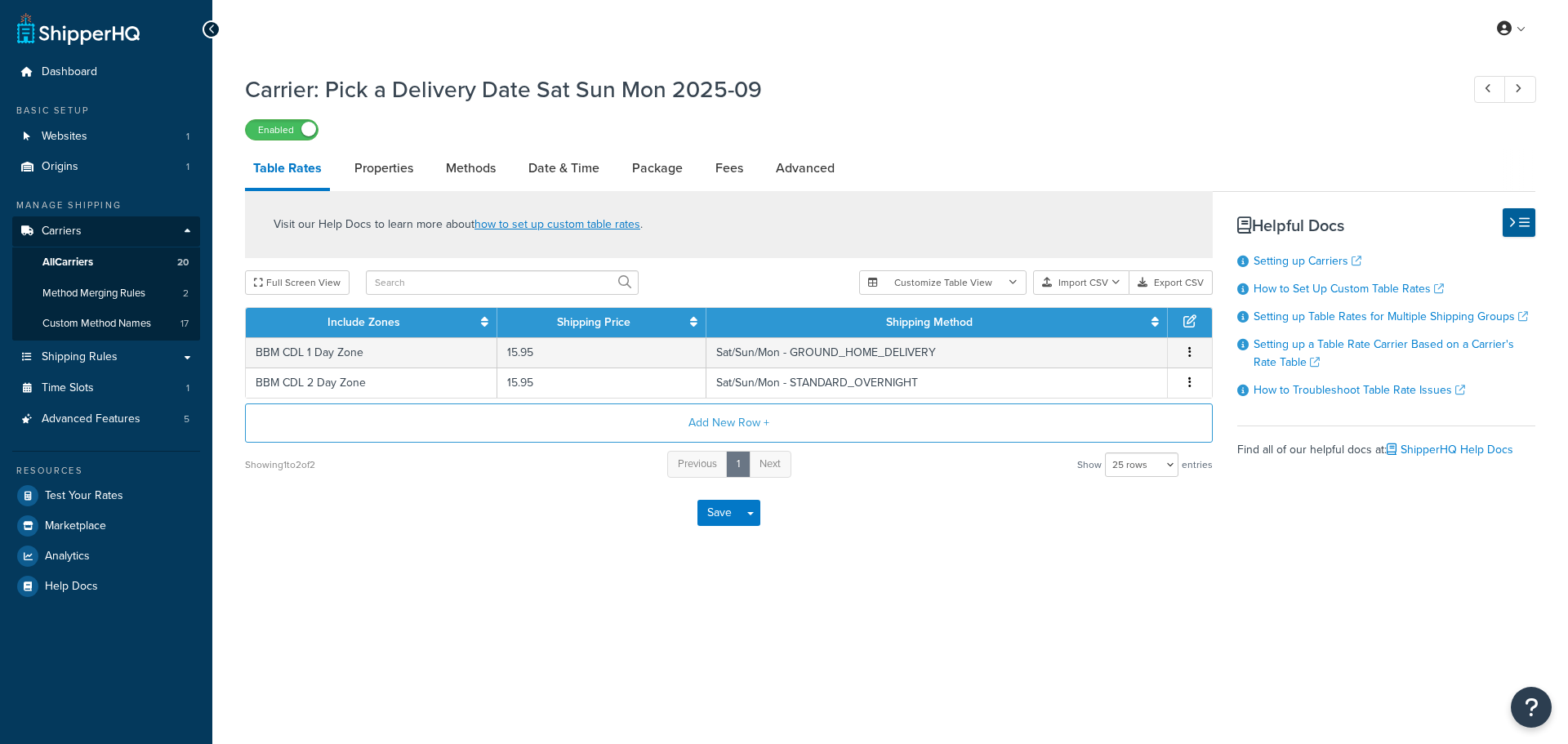
select select "25"
click at [467, 171] on link "Methods" at bounding box center [470, 168] width 66 height 39
select select "25"
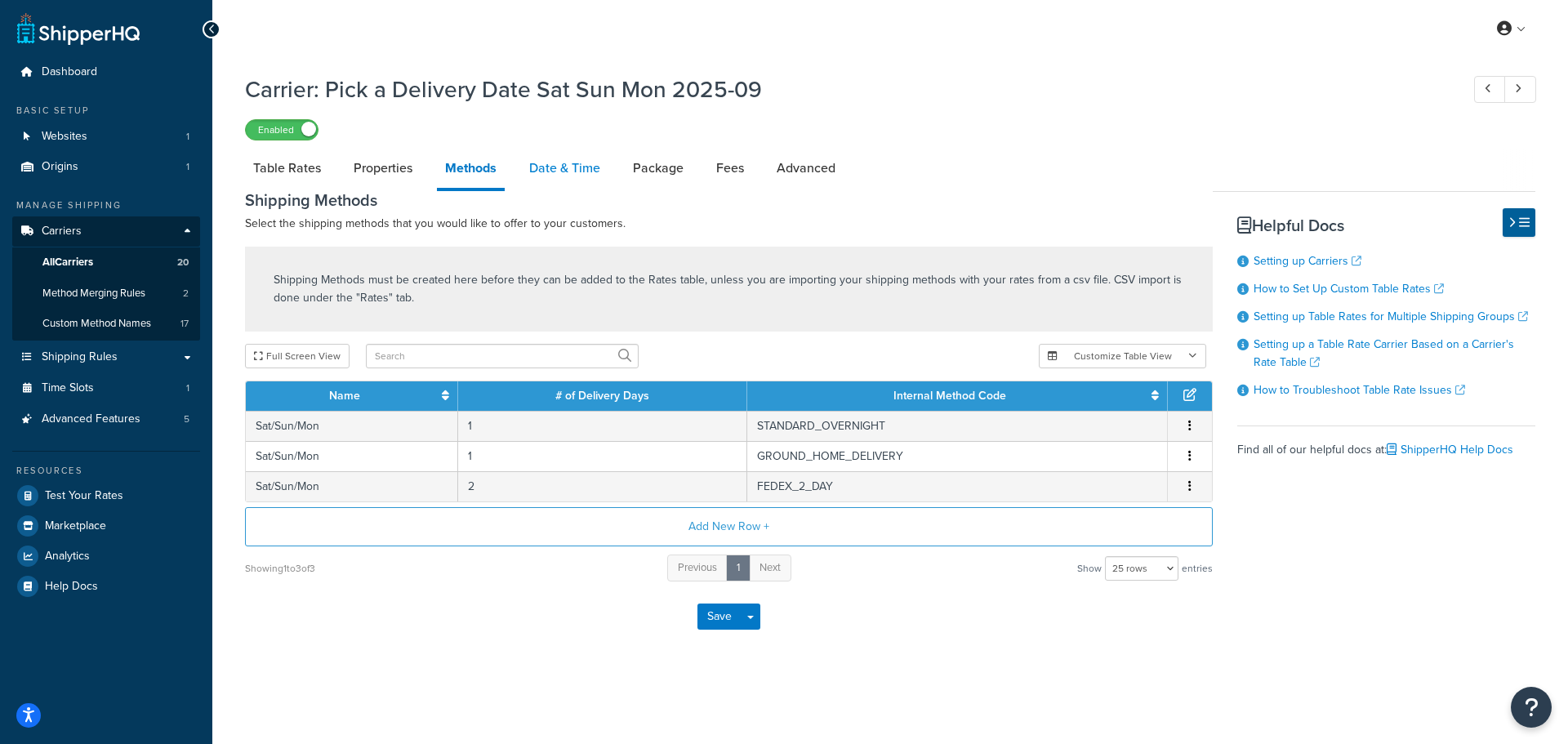
click at [572, 165] on link "Date & Time" at bounding box center [565, 168] width 88 height 39
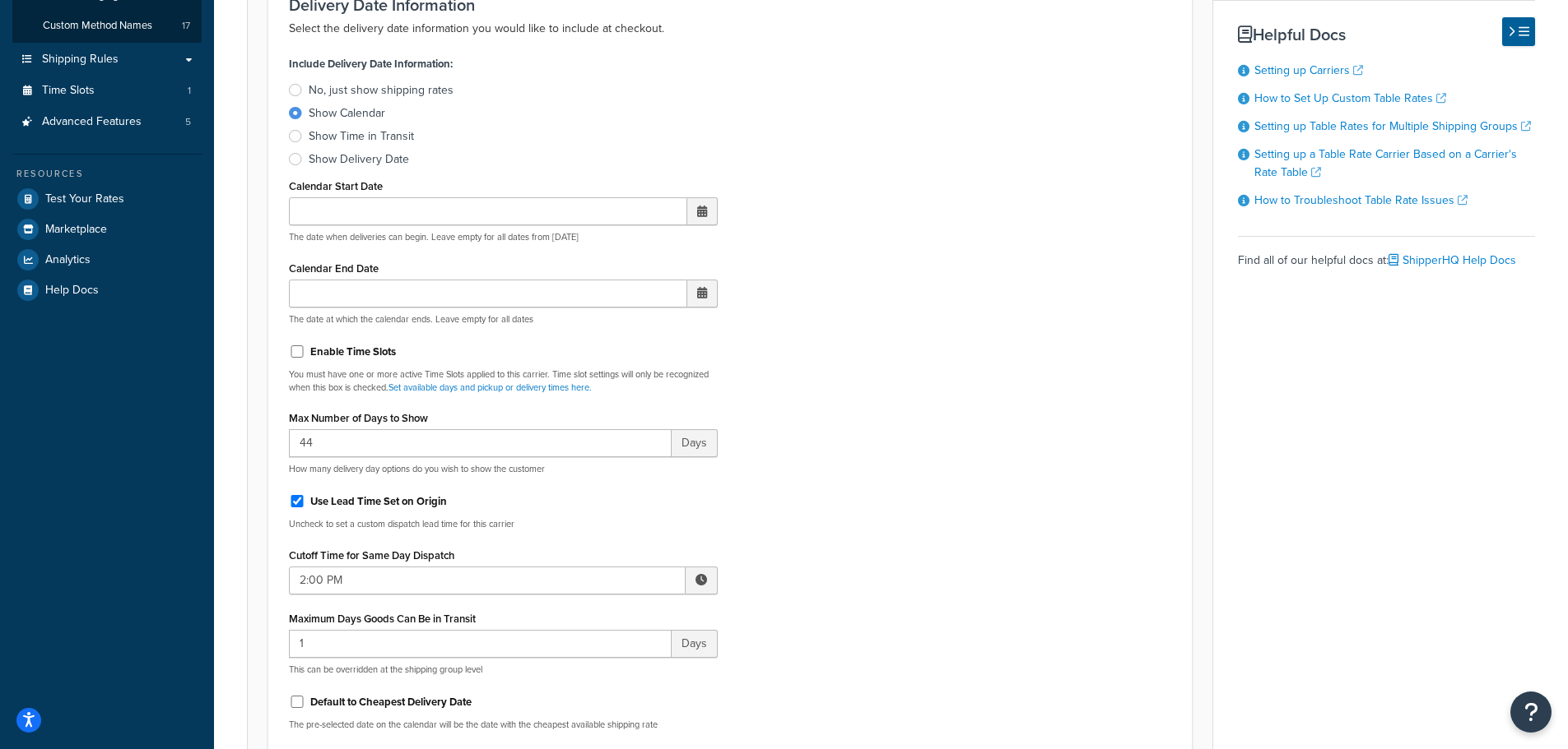
scroll to position [329, 0]
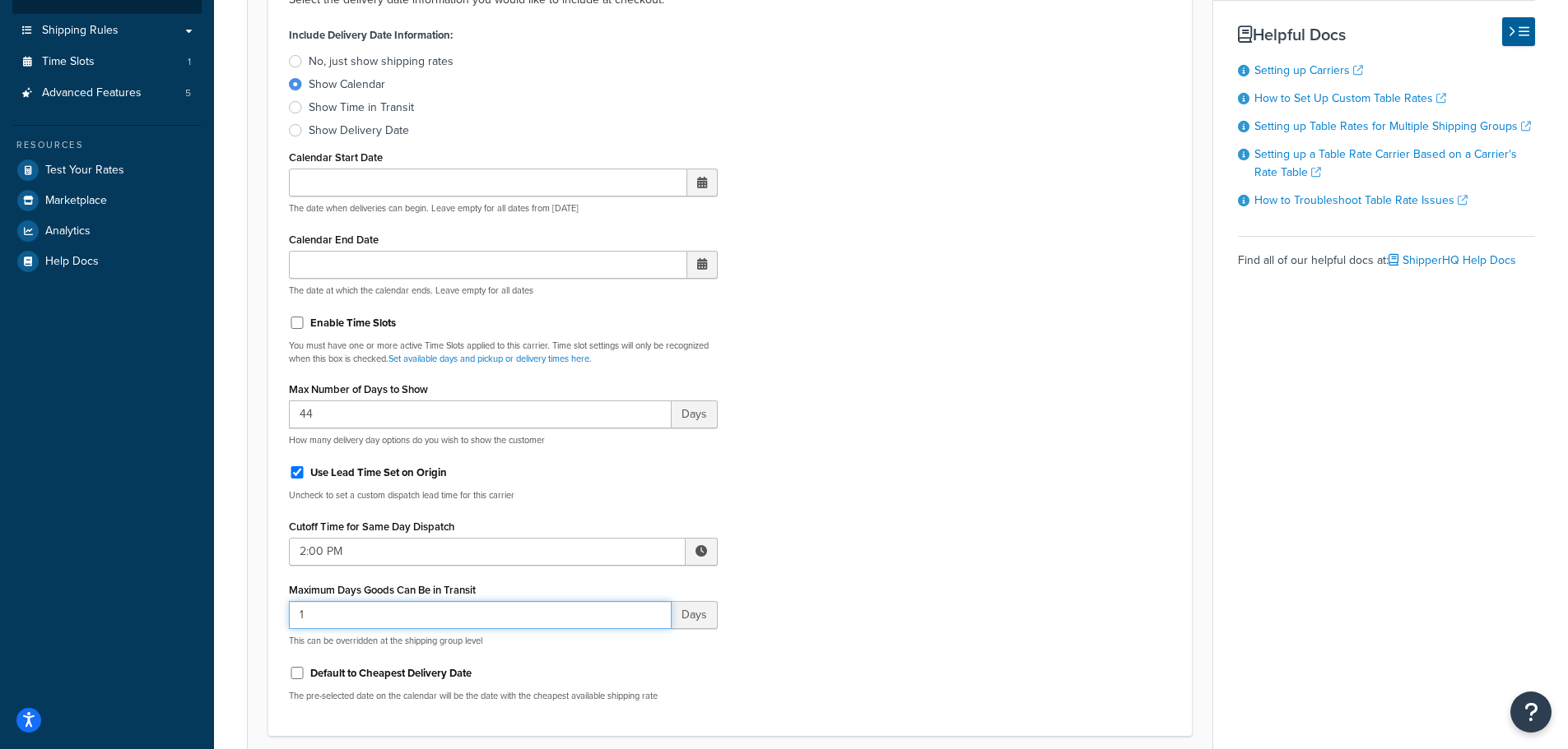
drag, startPoint x: 345, startPoint y: 618, endPoint x: 200, endPoint y: 618, distance: 145.0
click at [200, 618] on div "Dashboard Basic Setup Websites 1 Origins 1 Manage Shipping Carriers Carriers Al…" at bounding box center [784, 667] width 1568 height 1991
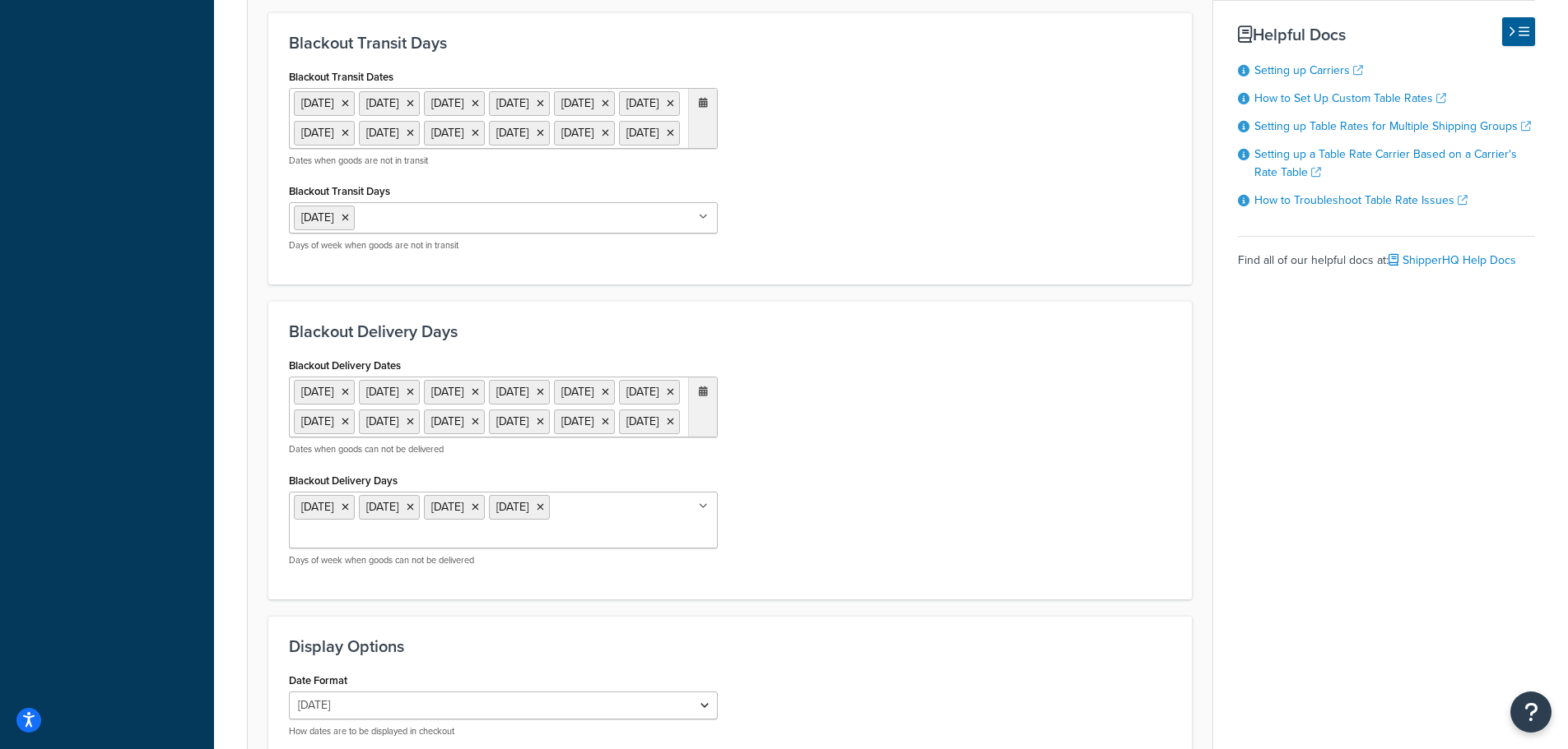
scroll to position [1301, 0]
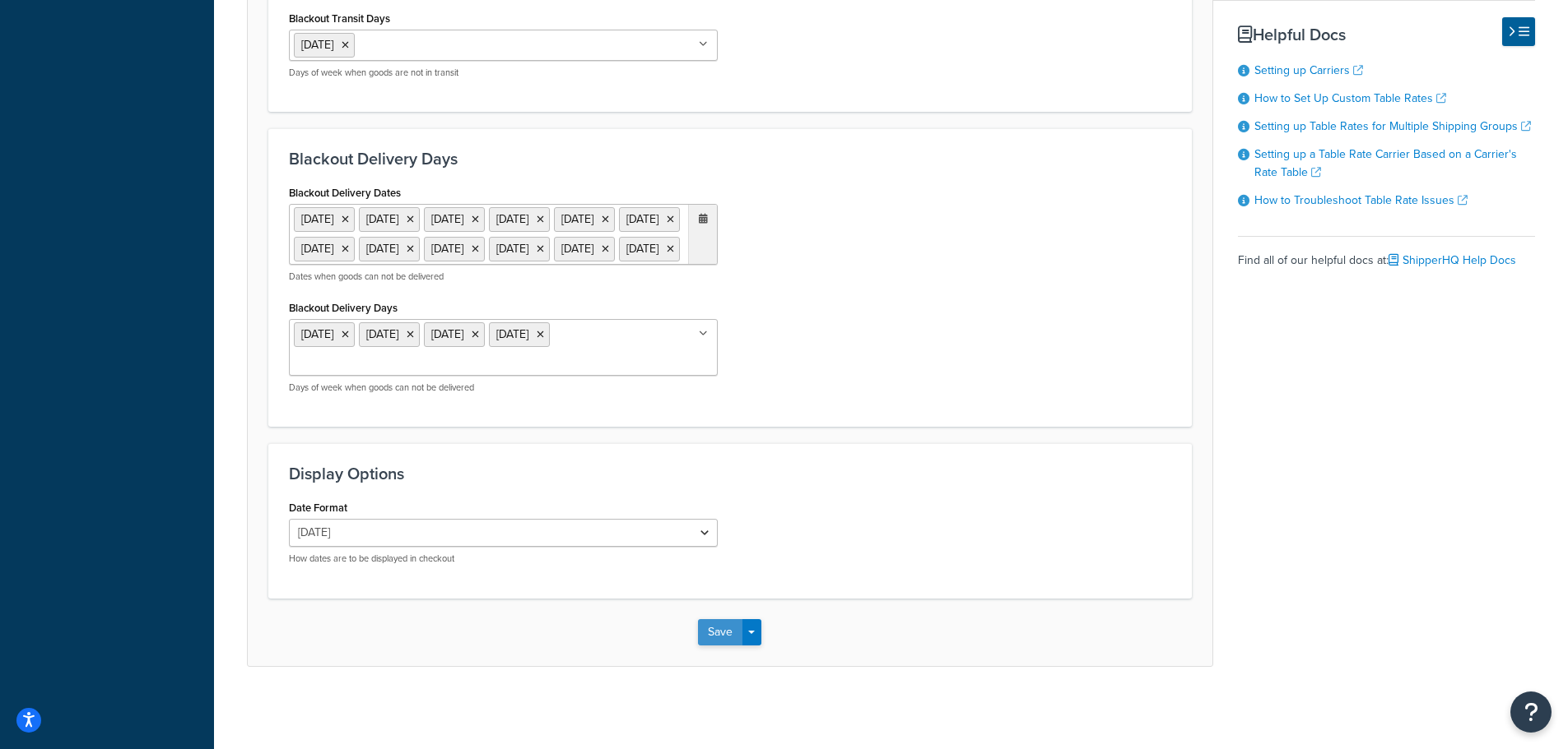
type input "2"
click at [716, 635] on button "Save" at bounding box center [720, 632] width 45 height 27
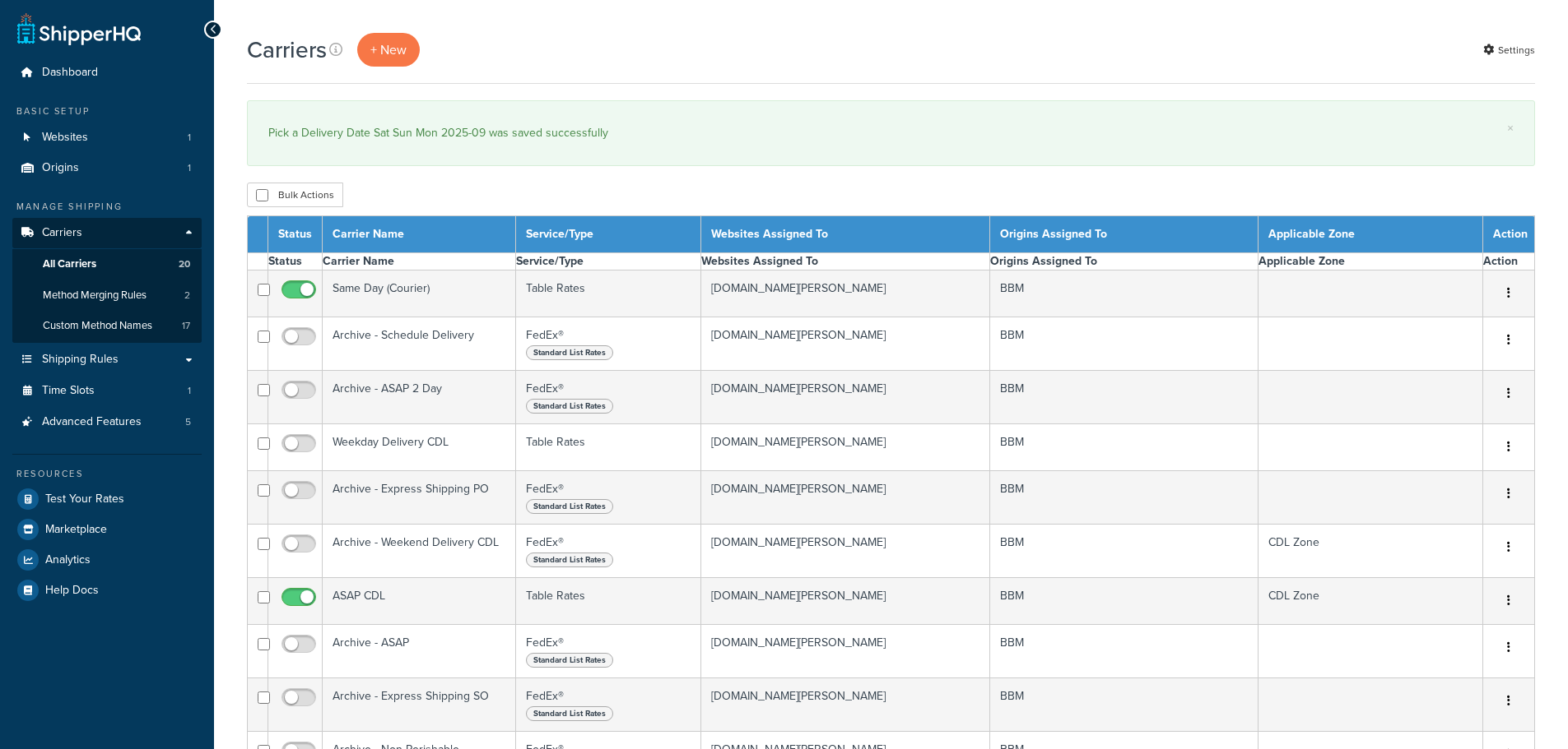
select select "15"
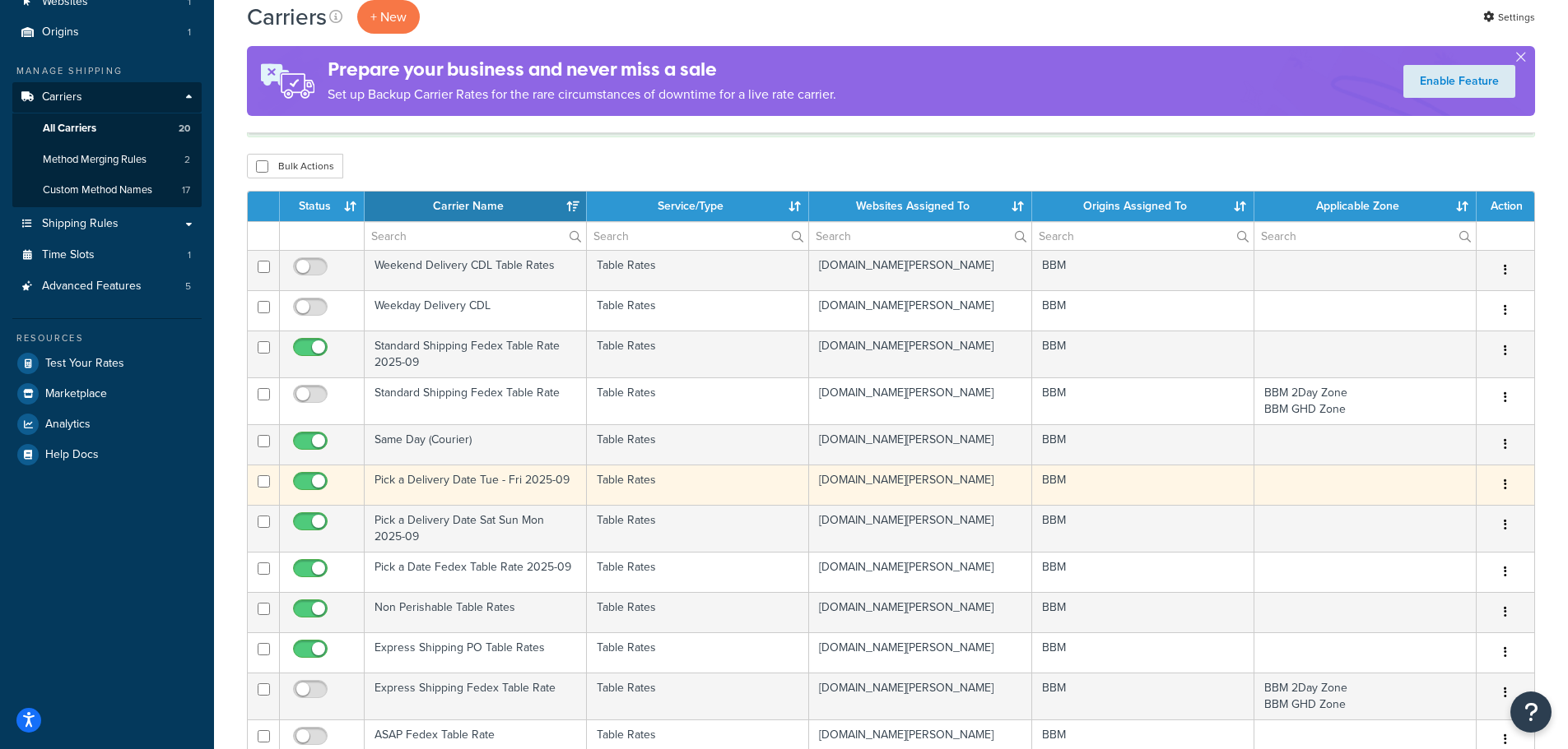
scroll to position [164, 0]
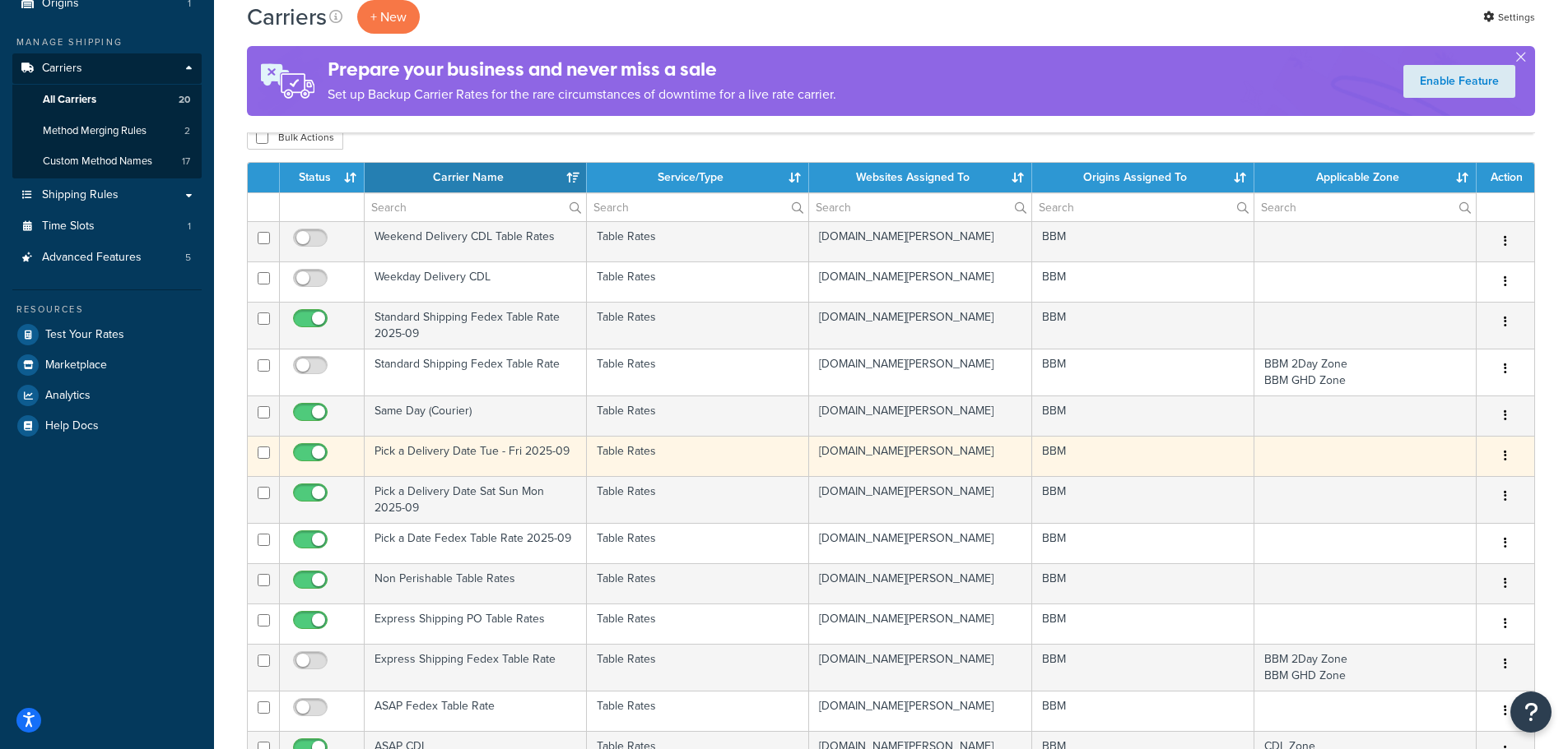
click at [431, 451] on td "Pick a Delivery Date Tue - Fri 2025-09" at bounding box center [476, 456] width 222 height 41
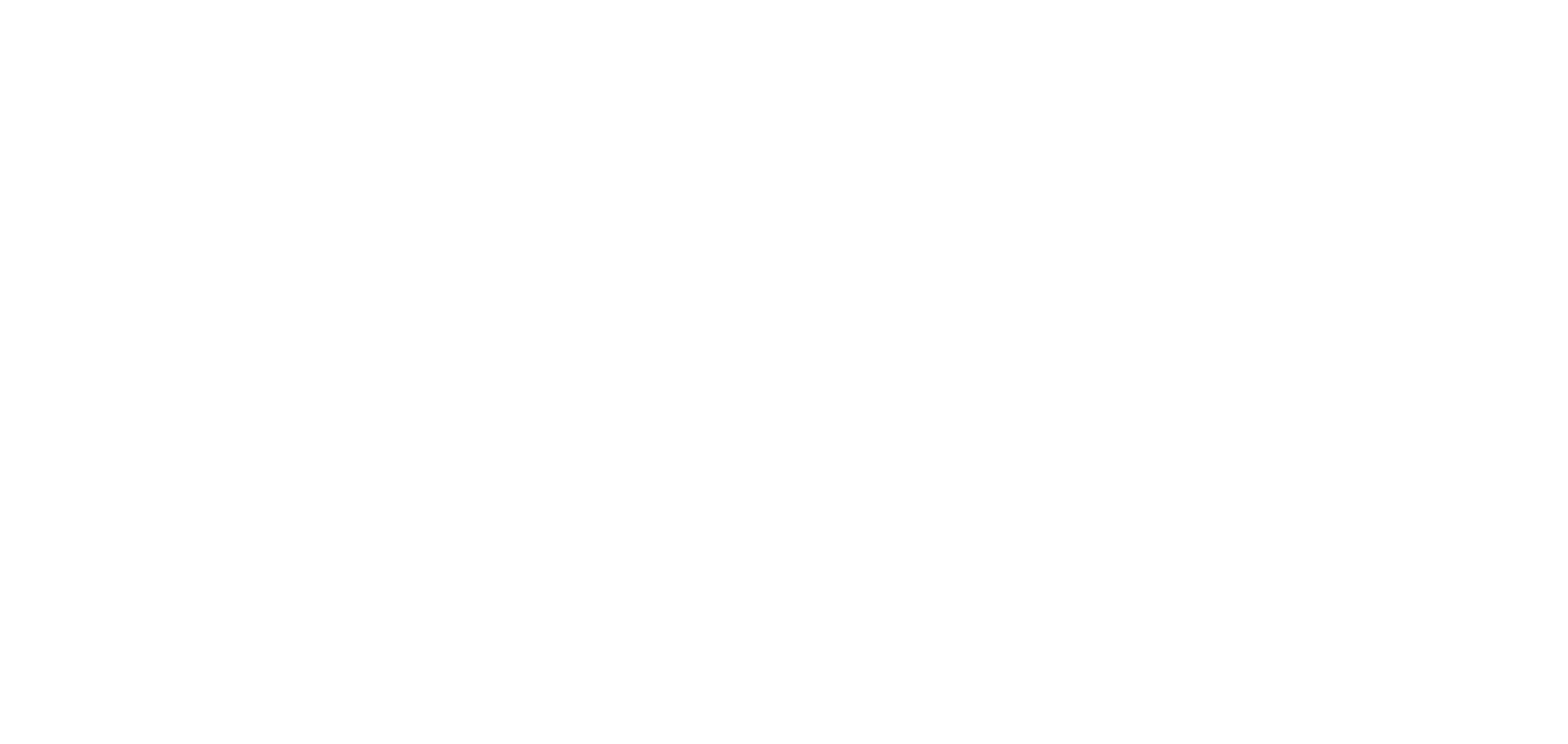
select select "25"
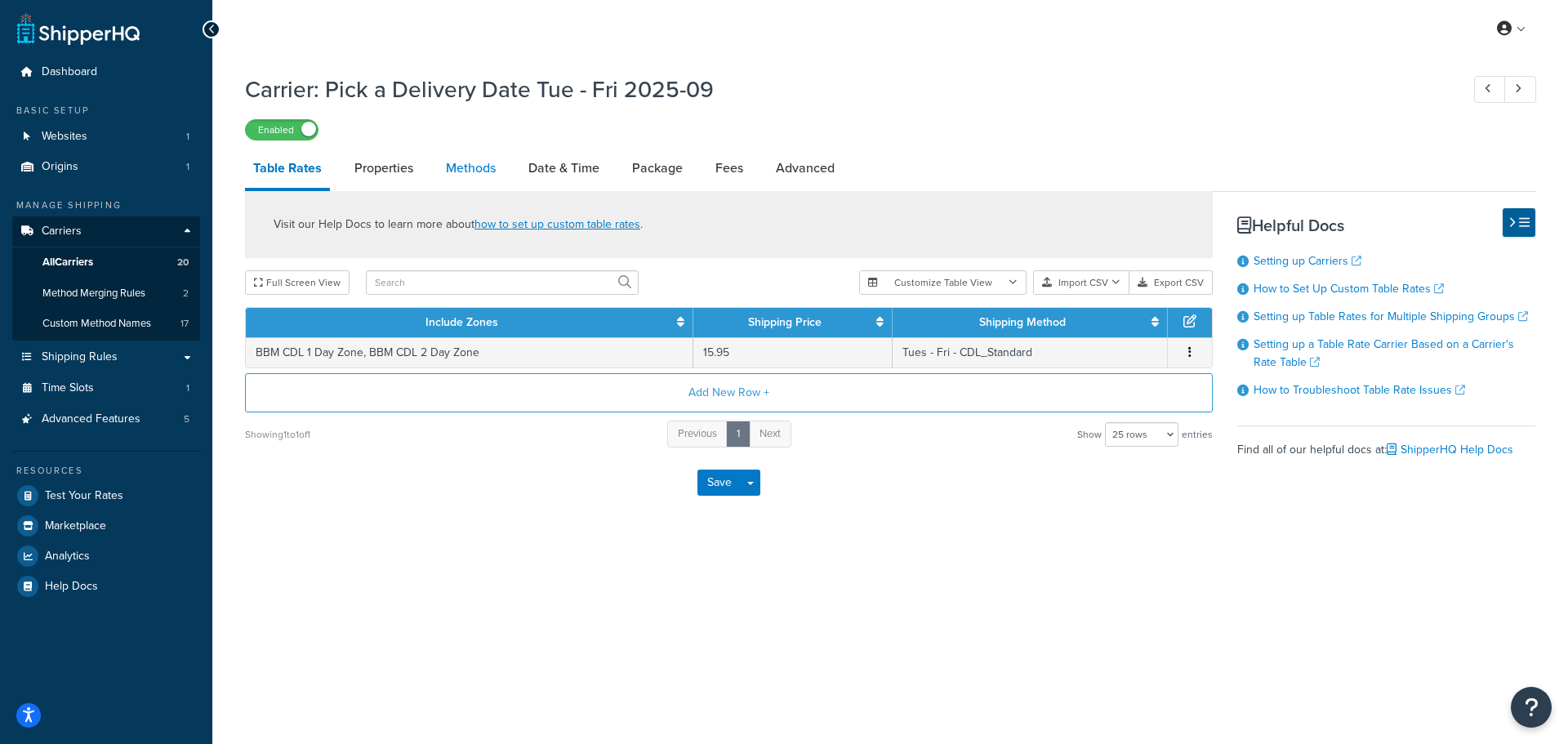
click at [479, 144] on div "Carrier: Pick a Delivery Date Tue - Fri 2025-09 Enabled Table Rates Properties …" at bounding box center [890, 290] width 1291 height 451
click at [474, 161] on link "Methods" at bounding box center [470, 168] width 66 height 39
select select "25"
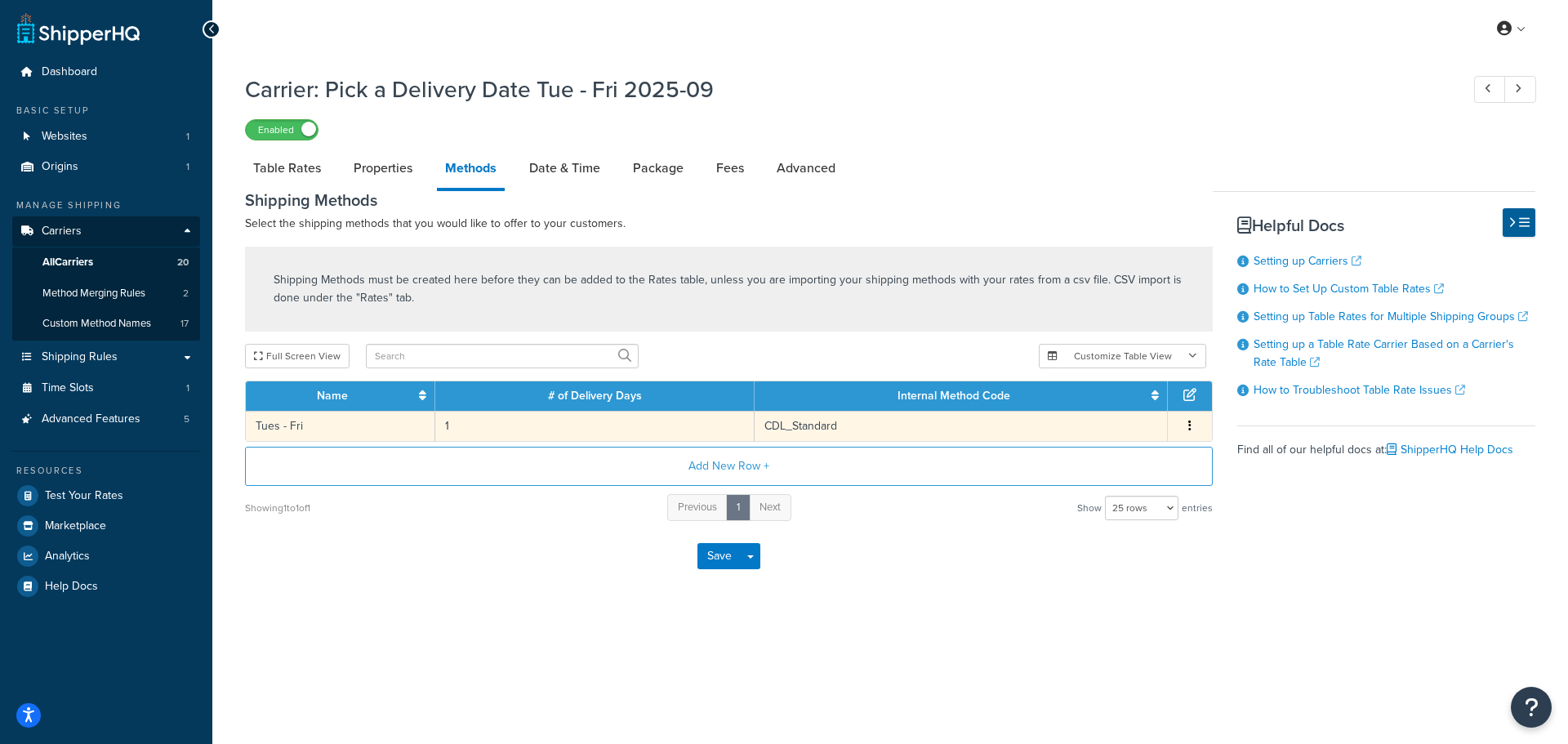
click at [666, 426] on td "1" at bounding box center [595, 426] width 320 height 31
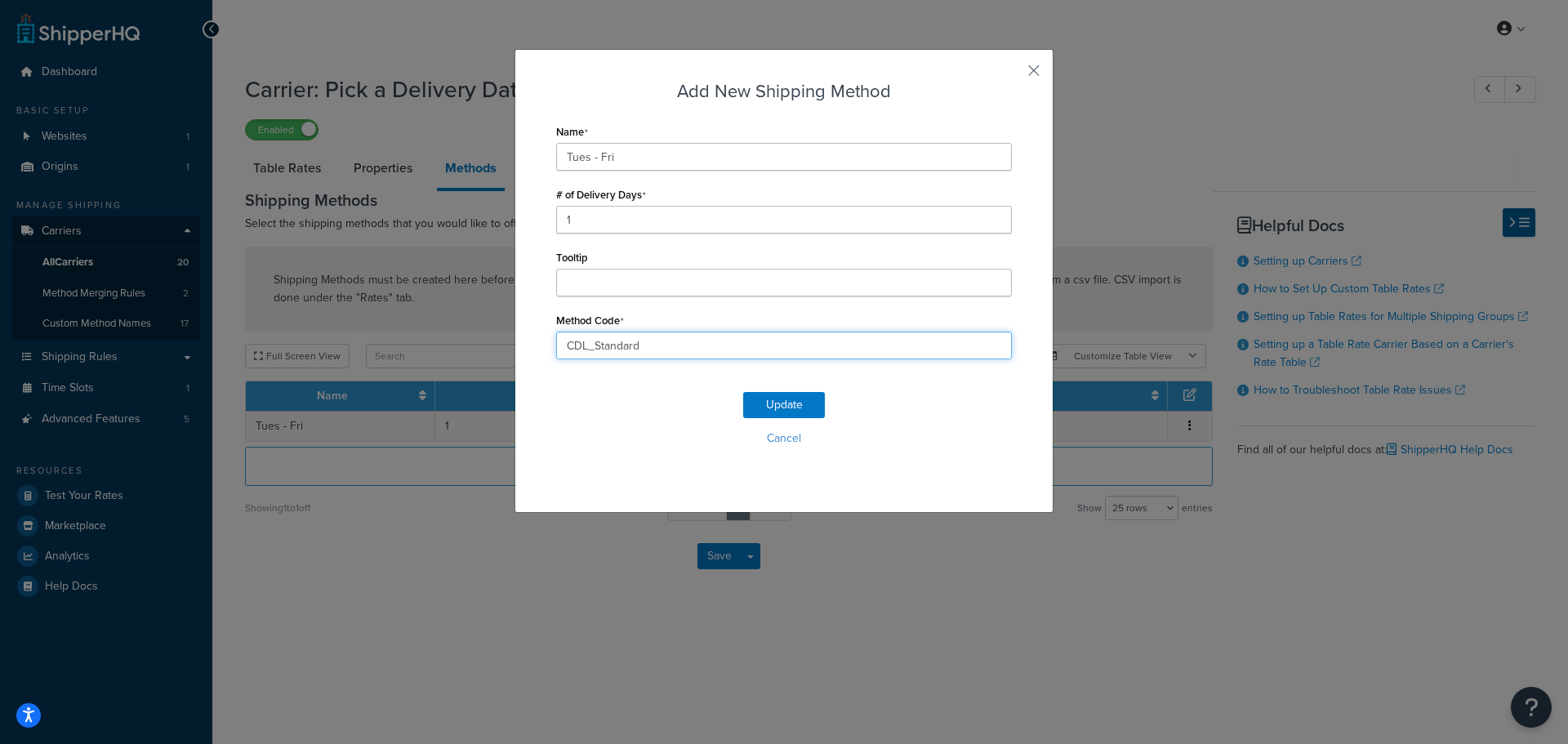
click at [590, 346] on input "CDL_Standard" at bounding box center [783, 345] width 455 height 28
type input "CDL_standard"
click at [816, 396] on button "Update" at bounding box center [784, 405] width 82 height 27
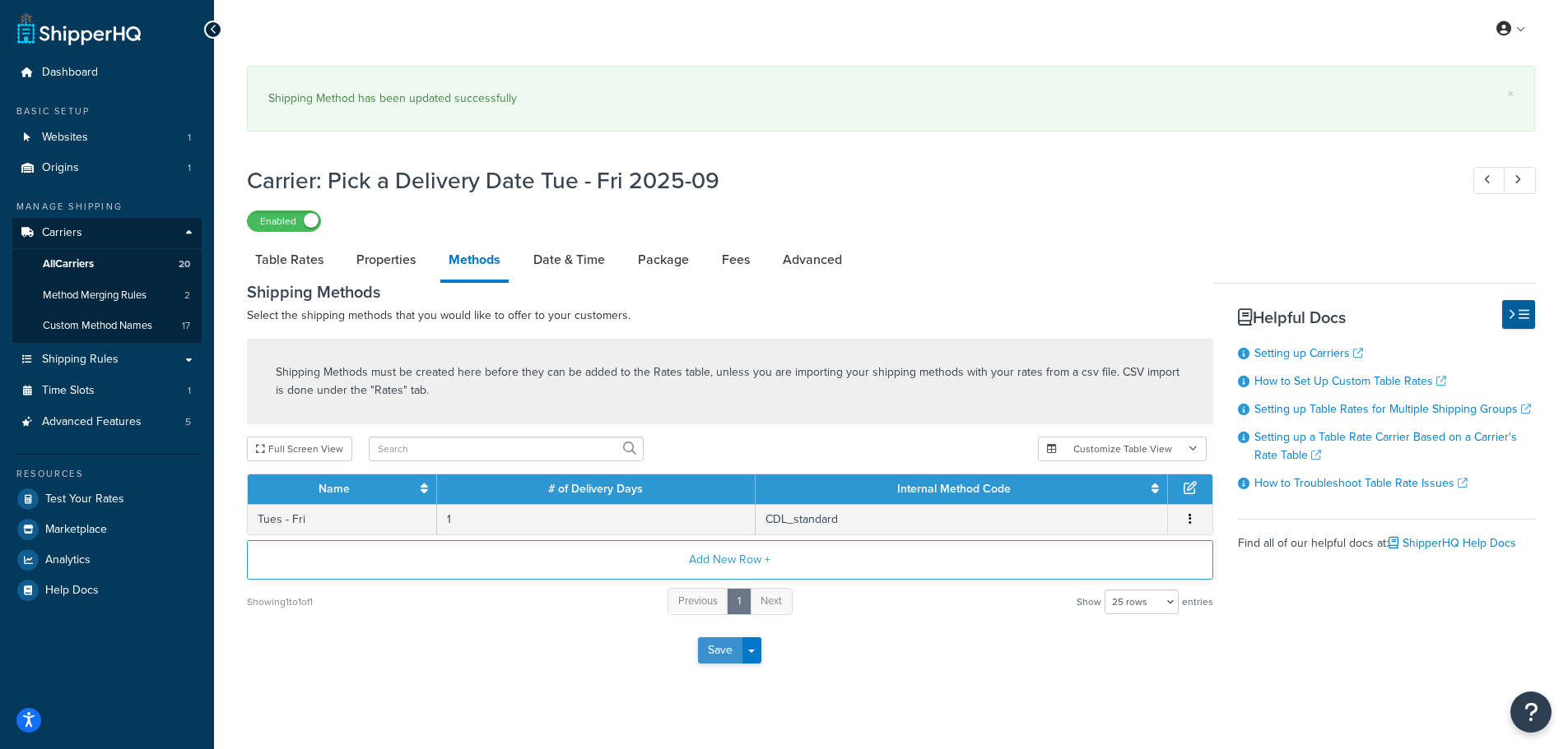
click at [717, 653] on button "Save" at bounding box center [720, 650] width 45 height 27
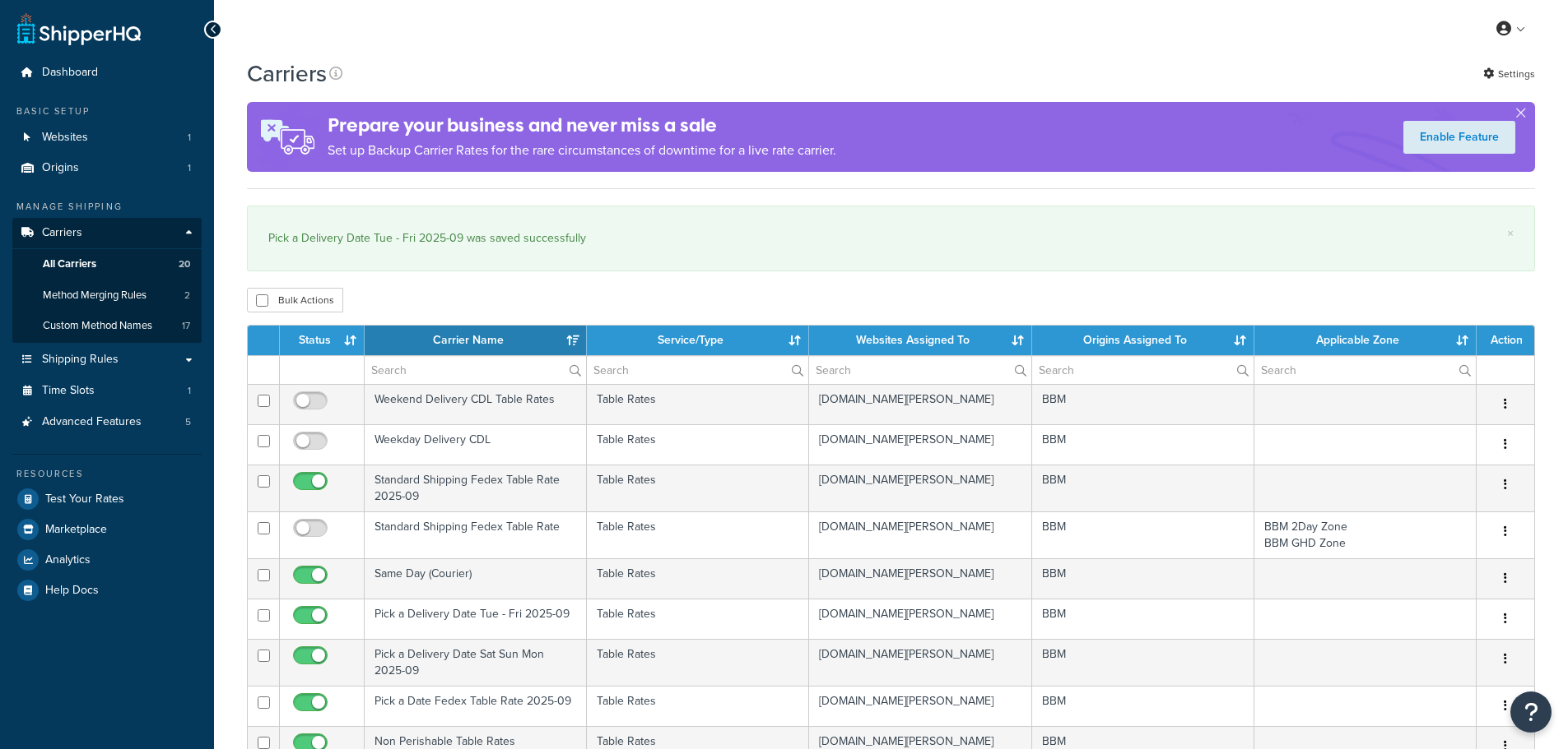
select select "15"
